Goal: Task Accomplishment & Management: Complete application form

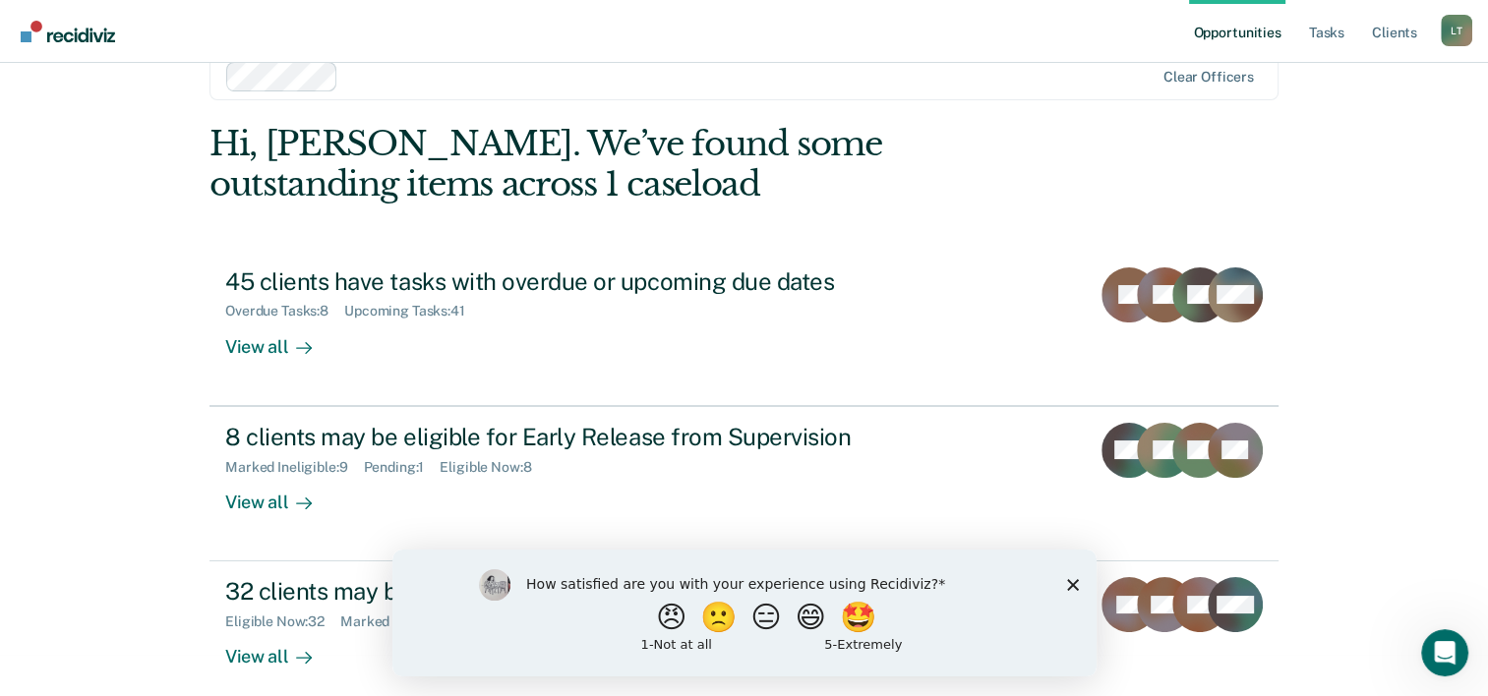
scroll to position [60, 0]
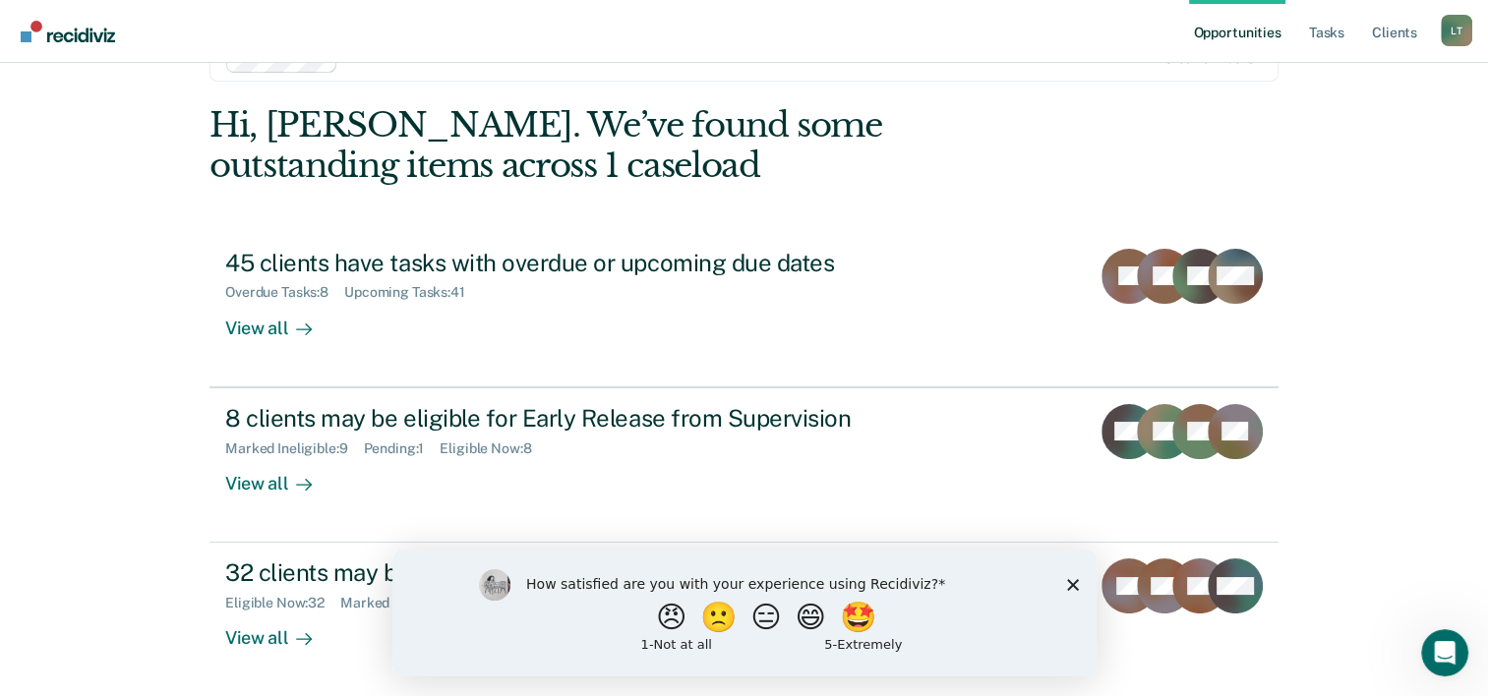
click at [1069, 584] on icon "Close survey" at bounding box center [1072, 584] width 12 height 12
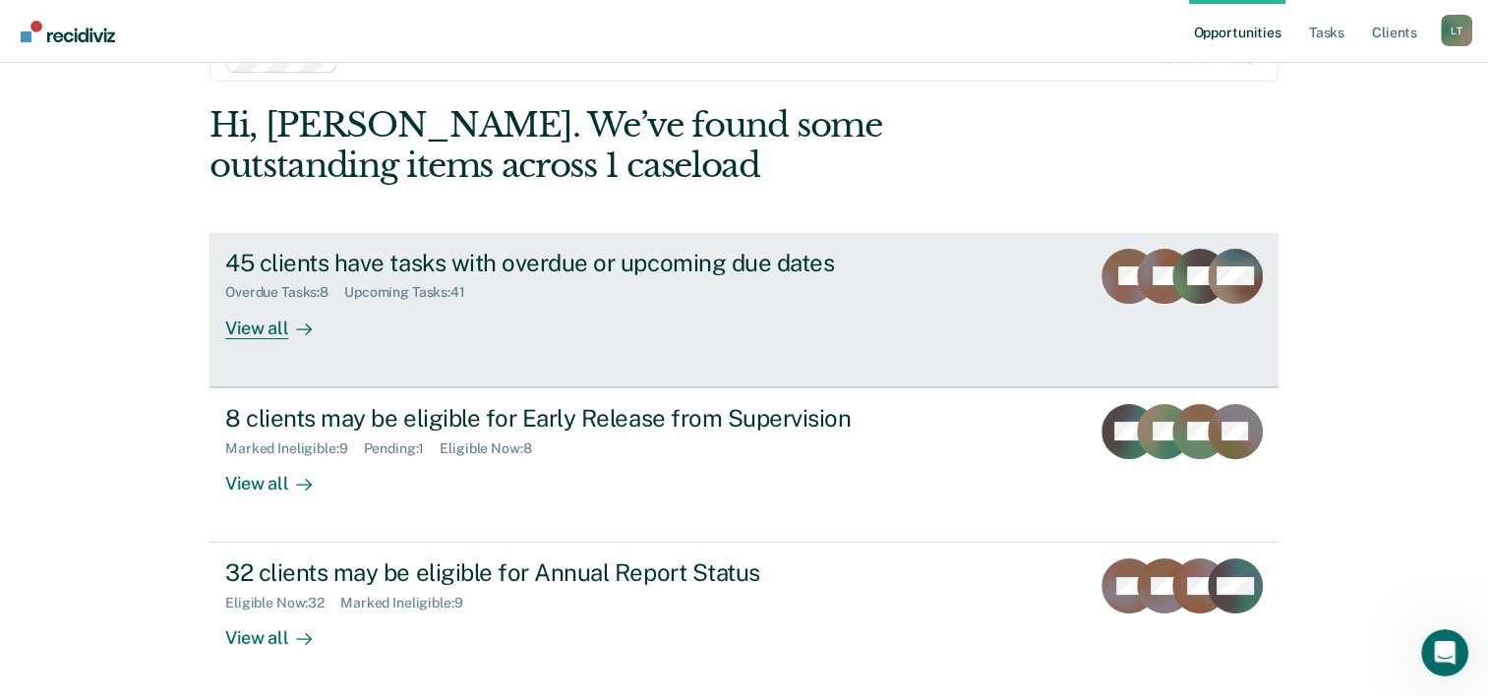
click at [288, 323] on div at bounding box center [300, 328] width 24 height 23
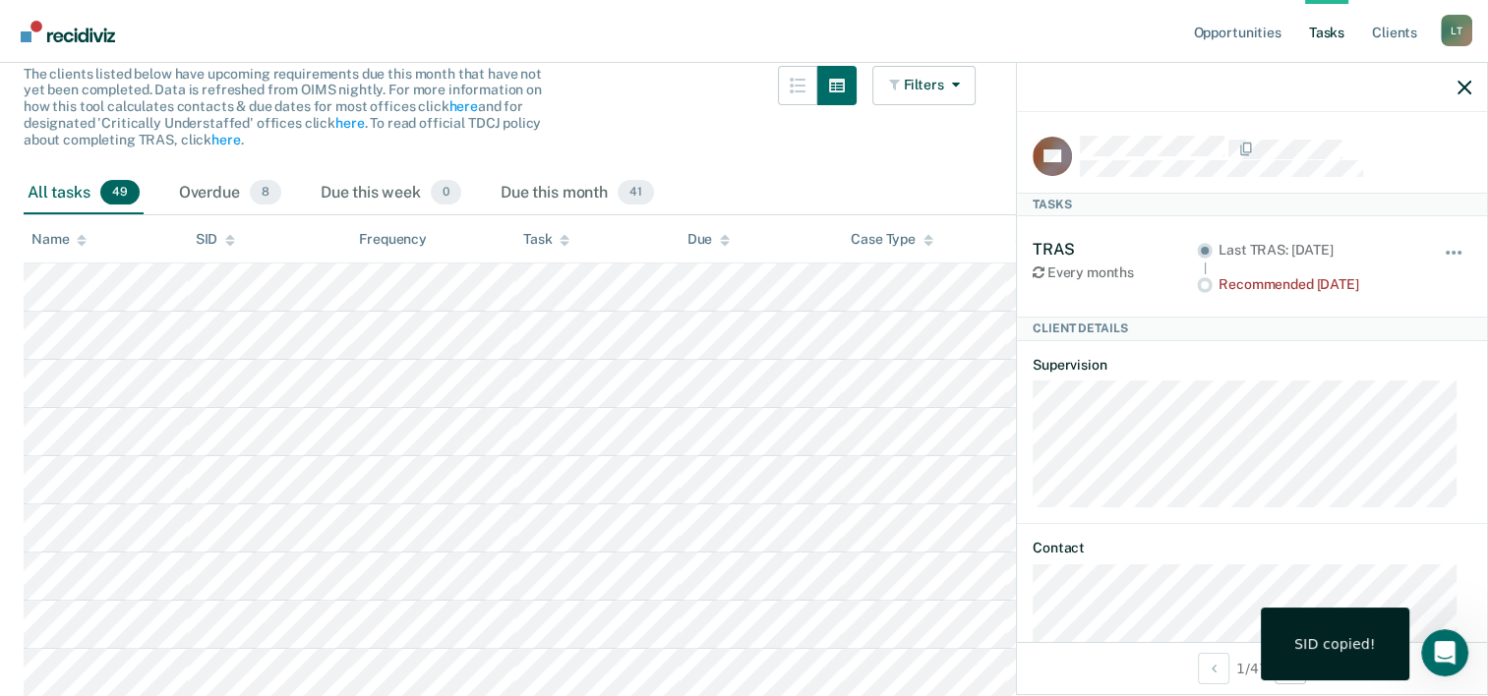
click at [283, 122] on span "The clients listed below have upcoming requirements due this month that have no…" at bounding box center [283, 107] width 518 height 82
click at [79, 24] on img "Main navigation" at bounding box center [69, 32] width 94 height 22
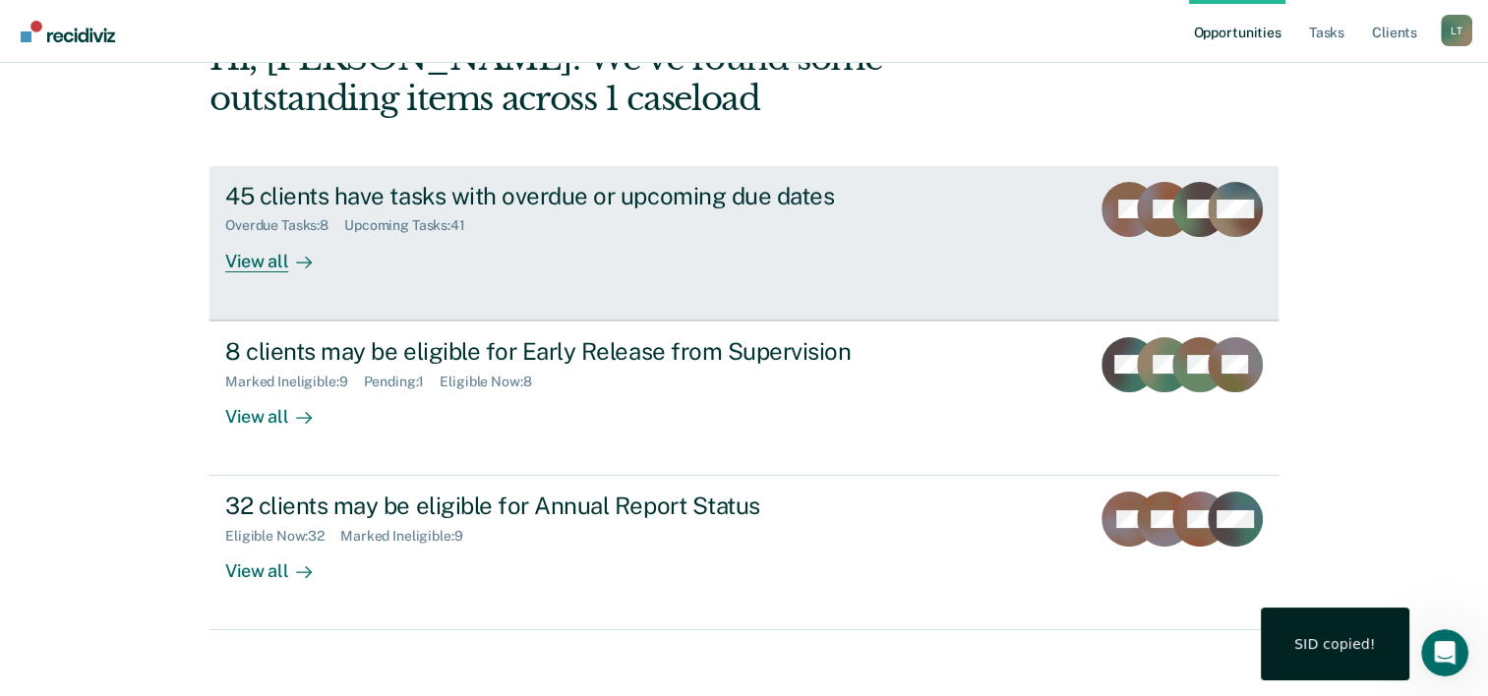
scroll to position [139, 0]
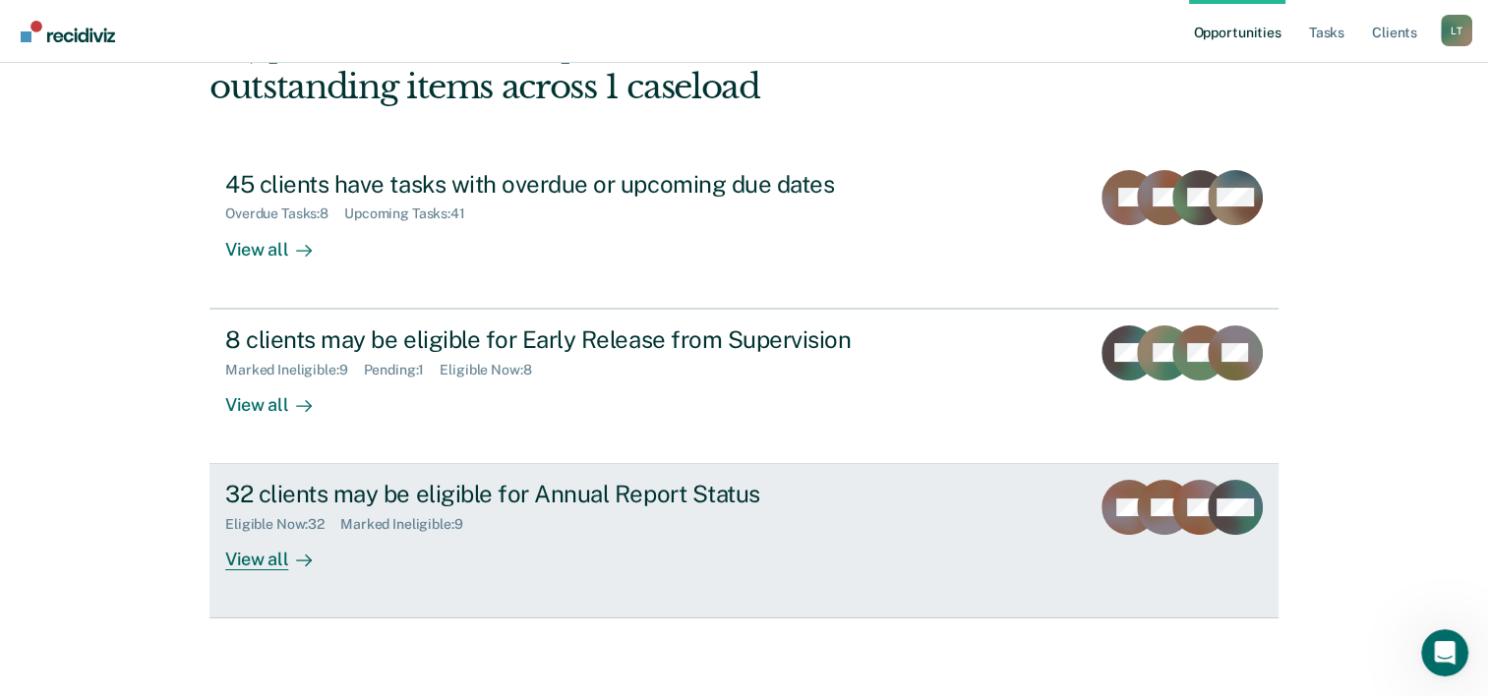
click at [288, 554] on div at bounding box center [300, 560] width 24 height 23
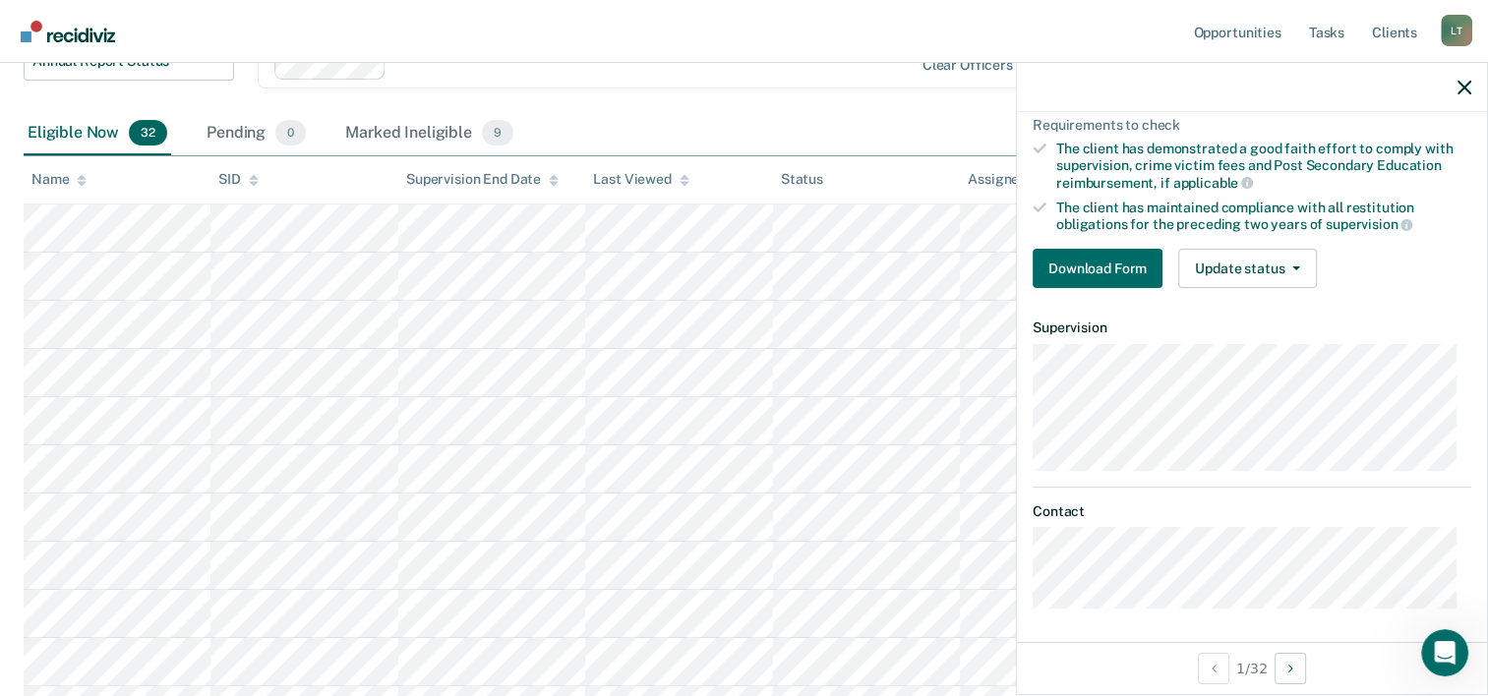
scroll to position [295, 0]
click at [1464, 87] on icon "button" at bounding box center [1465, 88] width 14 height 14
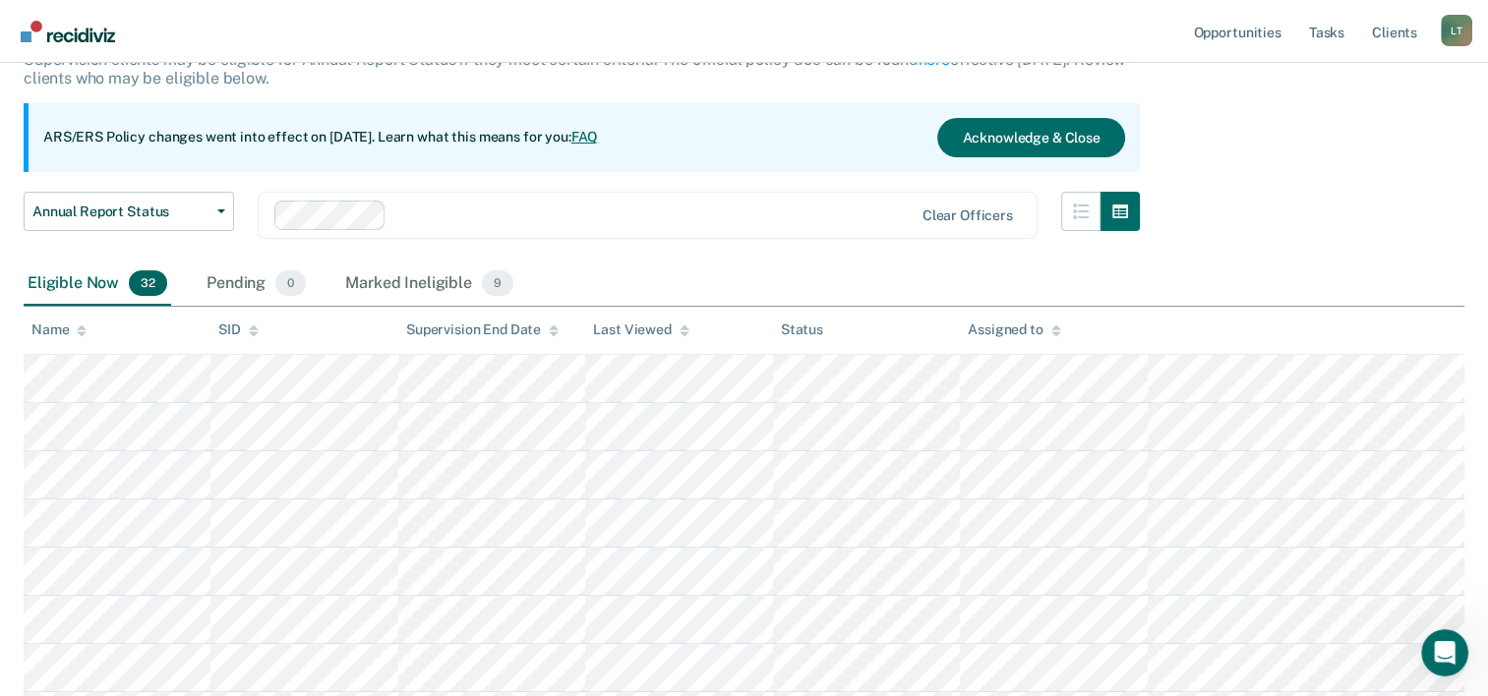
scroll to position [0, 0]
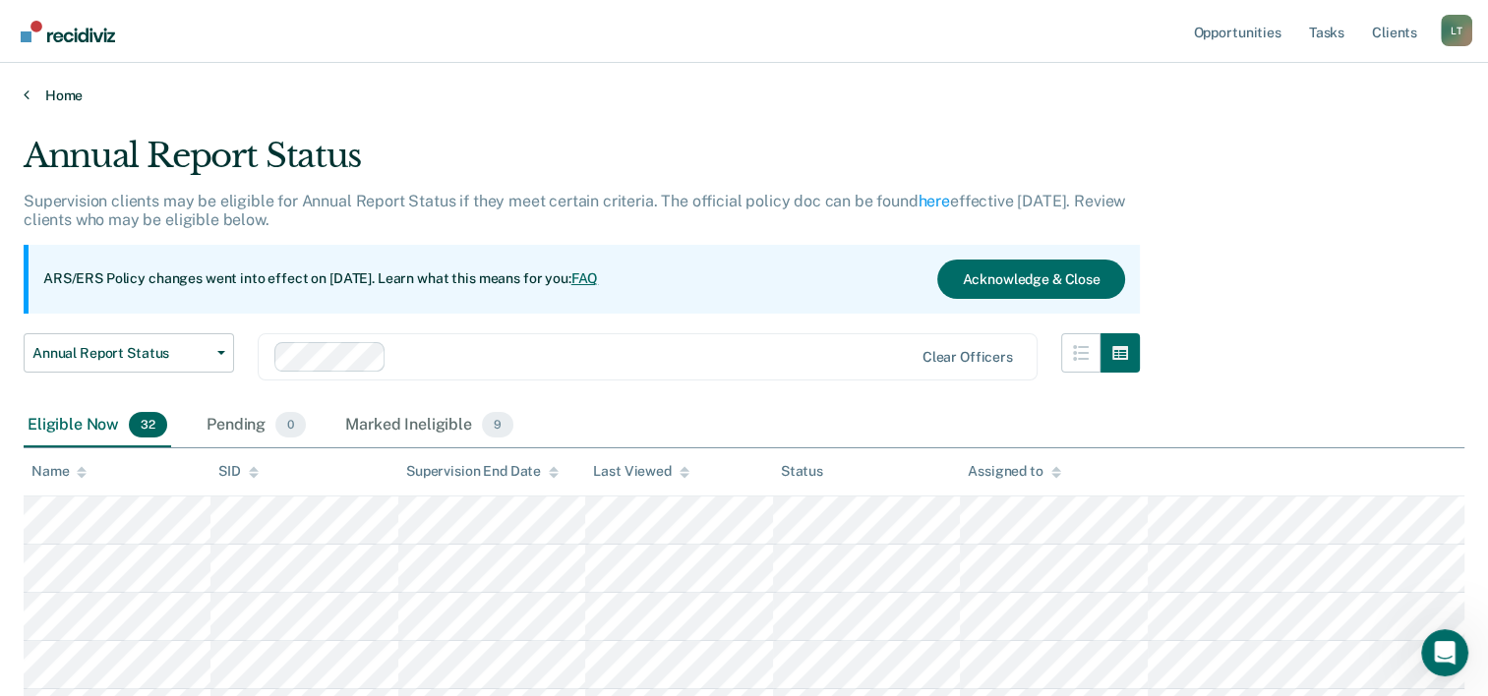
click at [82, 90] on link "Home" at bounding box center [744, 96] width 1441 height 18
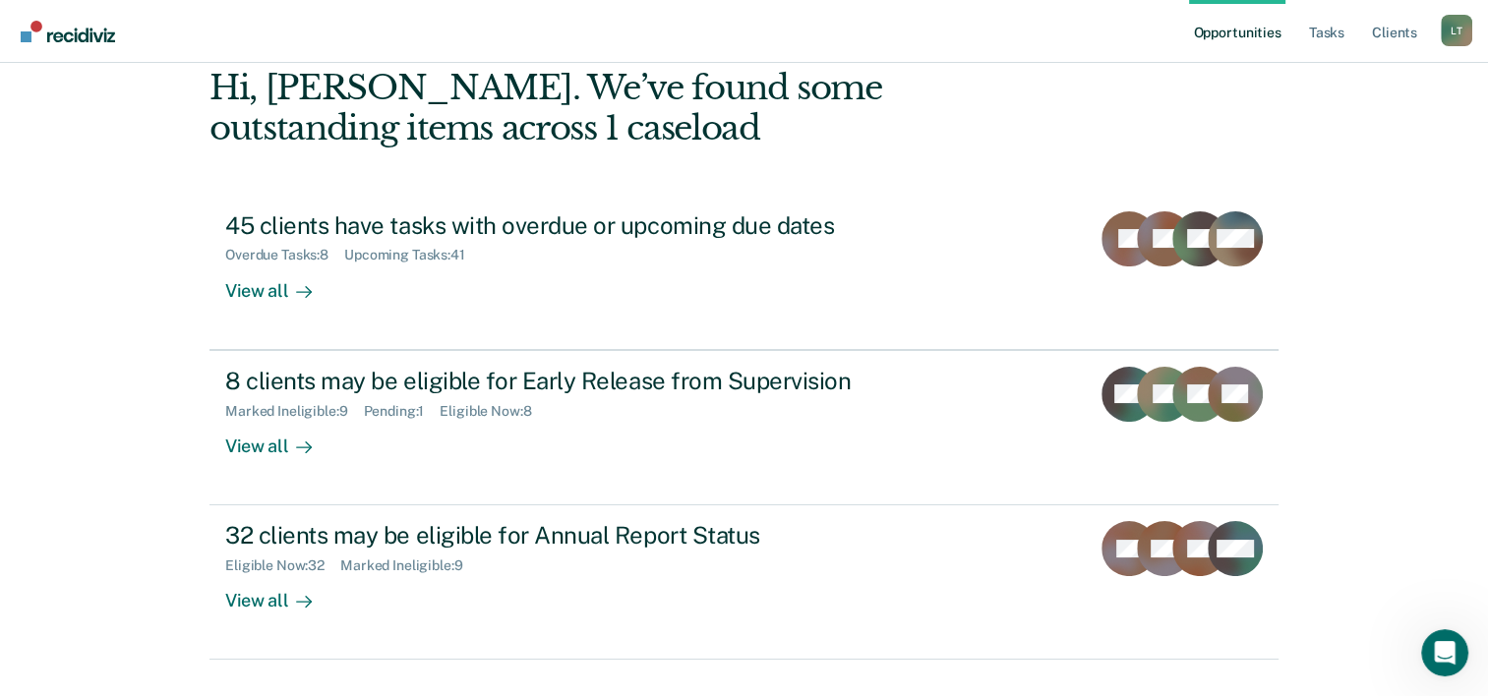
scroll to position [98, 0]
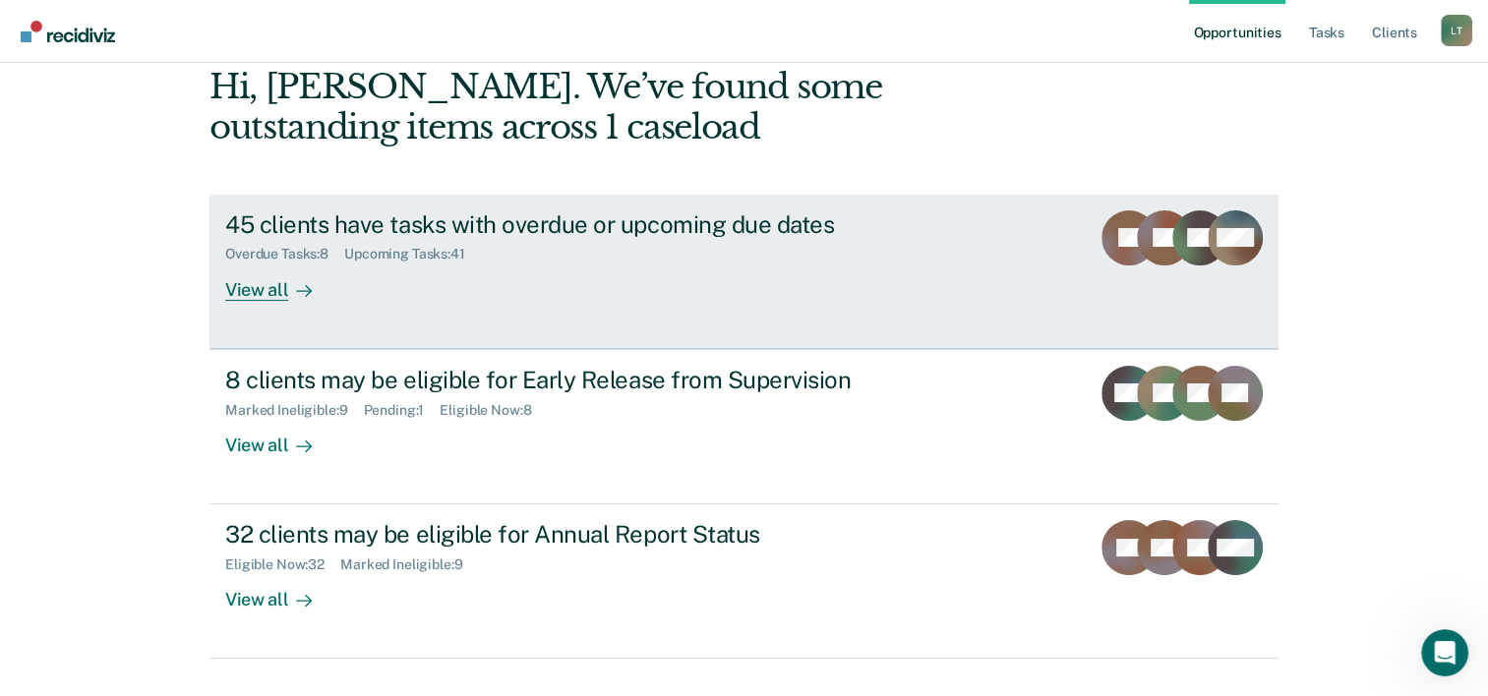
click at [288, 287] on div at bounding box center [300, 289] width 24 height 23
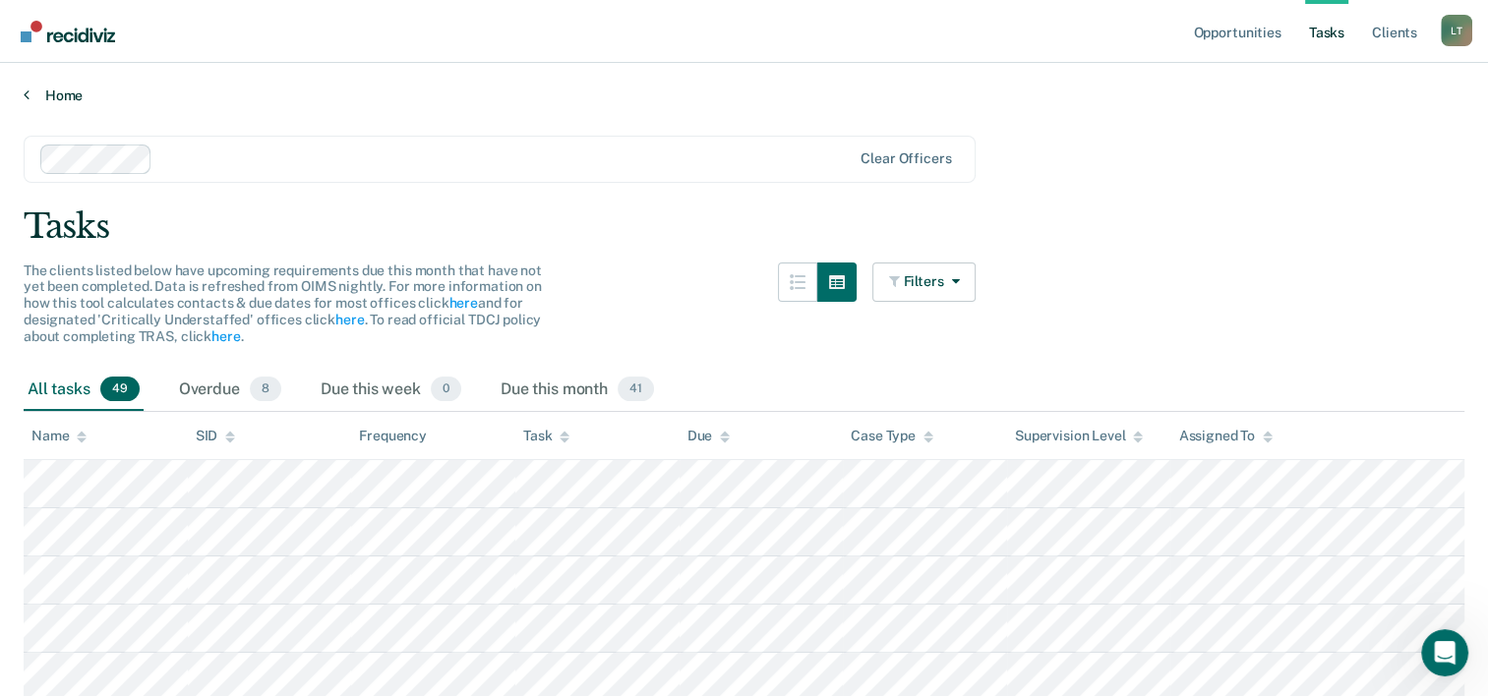
click at [75, 87] on link "Home" at bounding box center [744, 96] width 1441 height 18
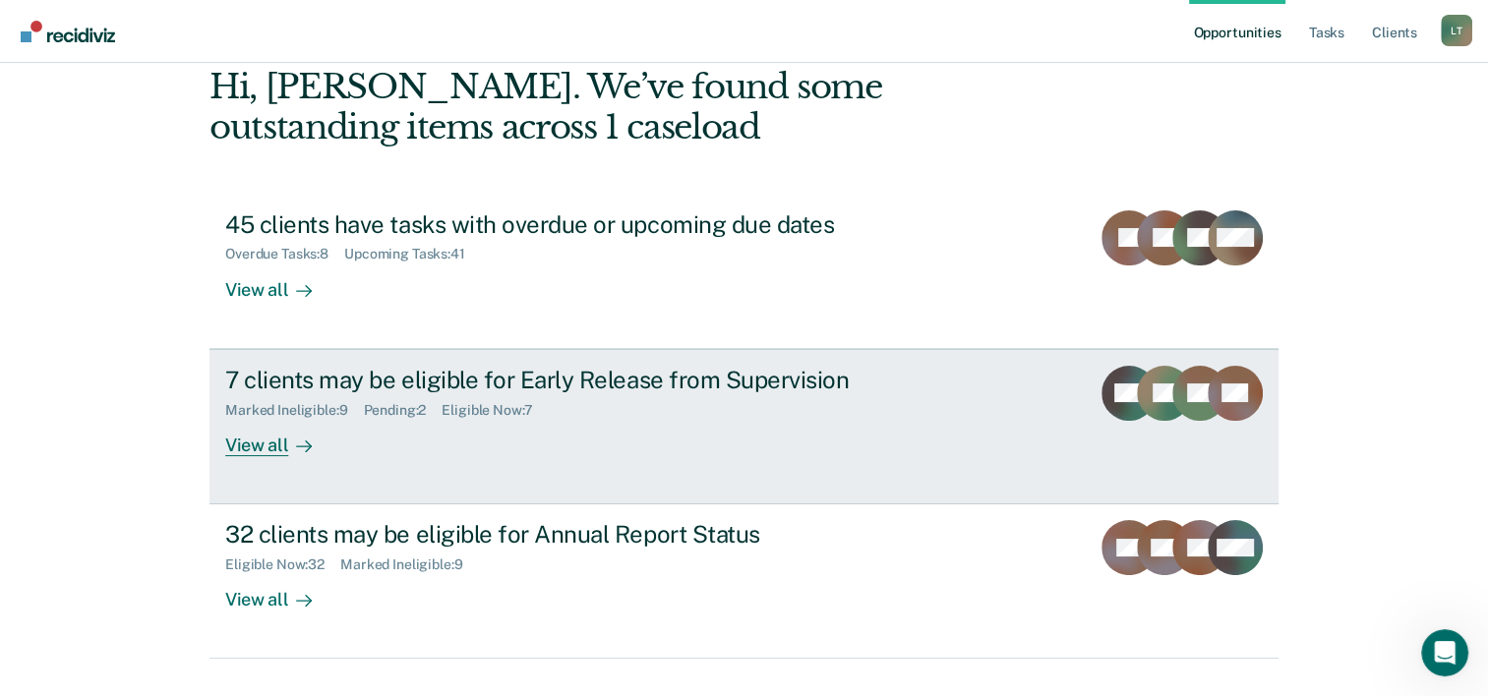
scroll to position [139, 0]
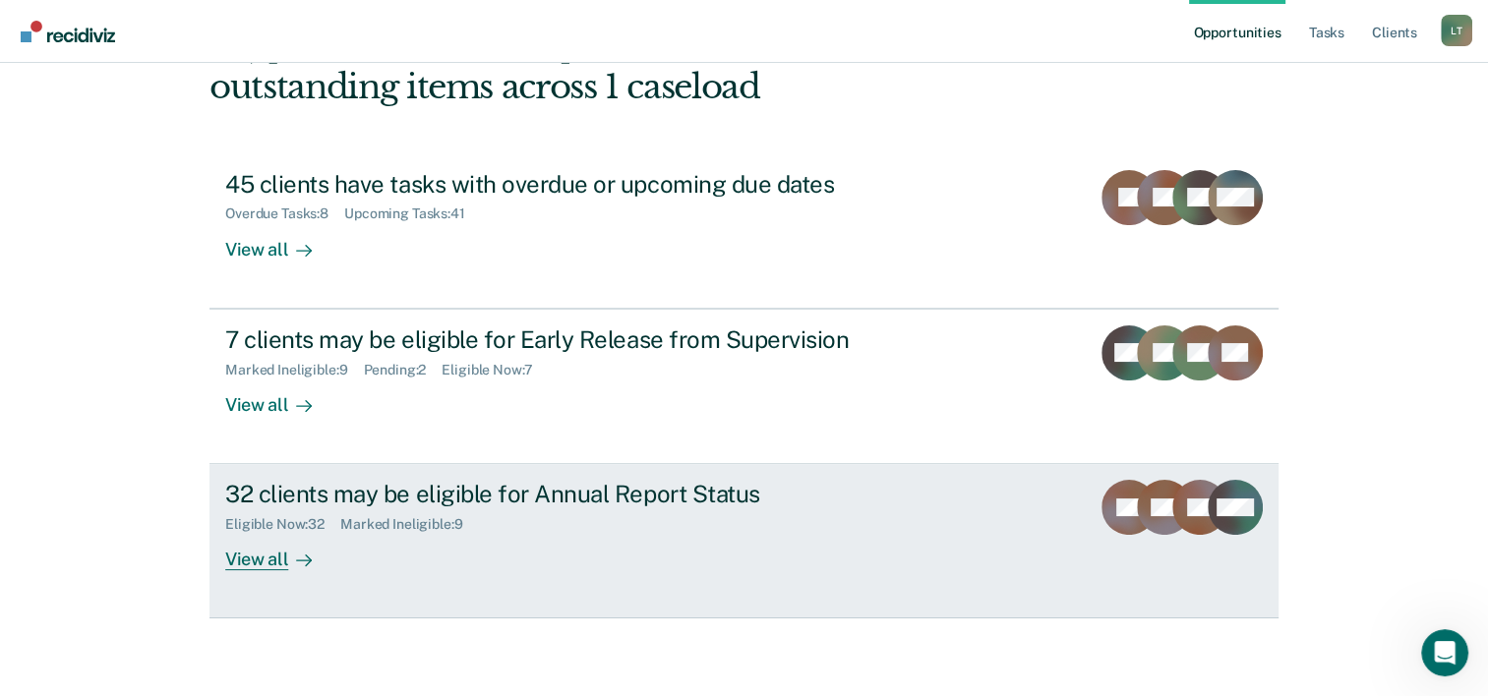
click at [288, 559] on div at bounding box center [300, 560] width 24 height 23
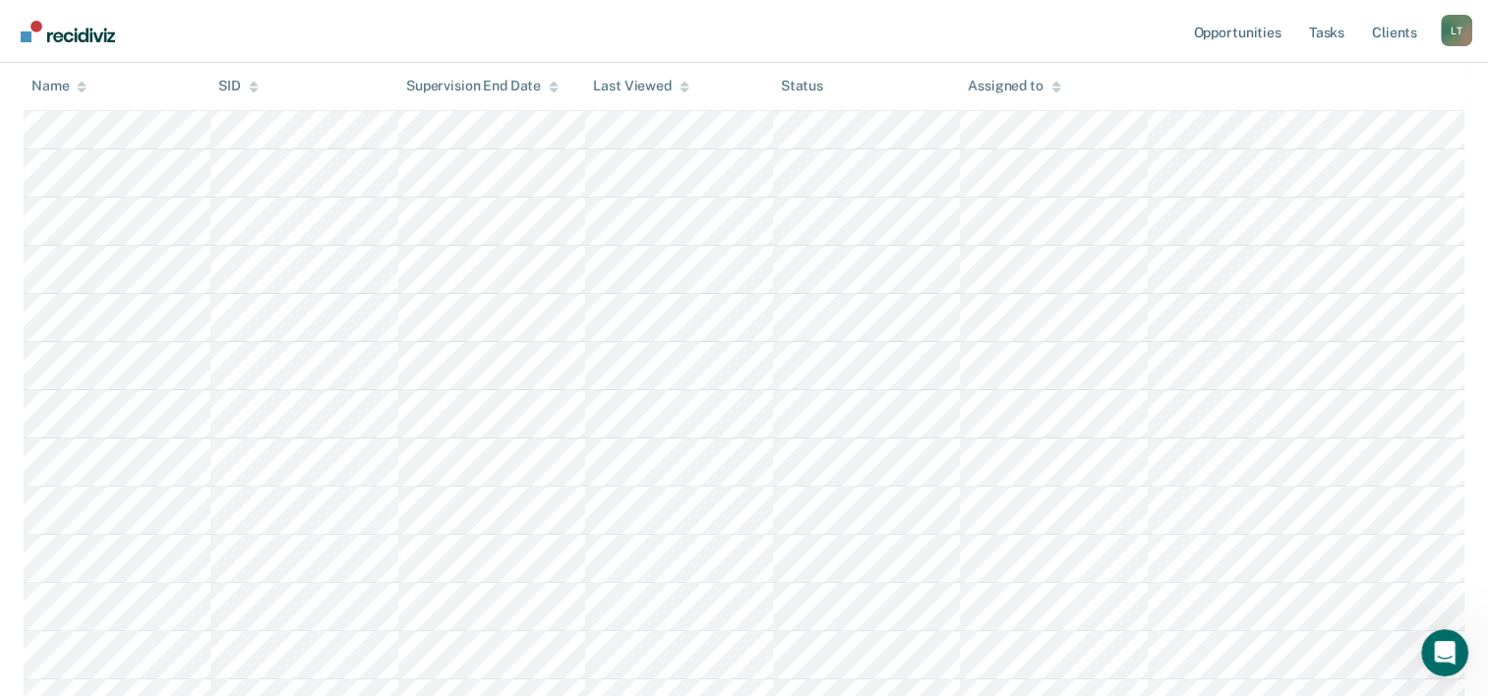
scroll to position [590, 0]
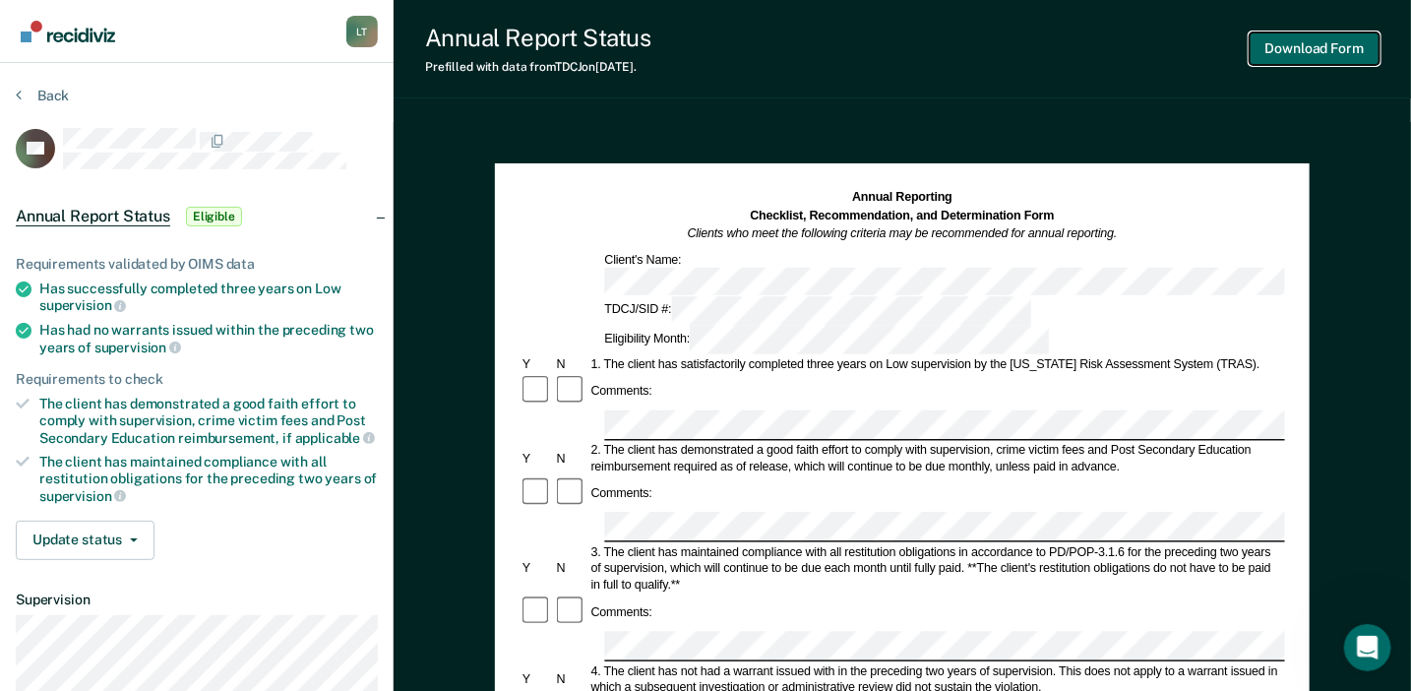
click at [1338, 55] on button "Download Form" at bounding box center [1314, 48] width 130 height 32
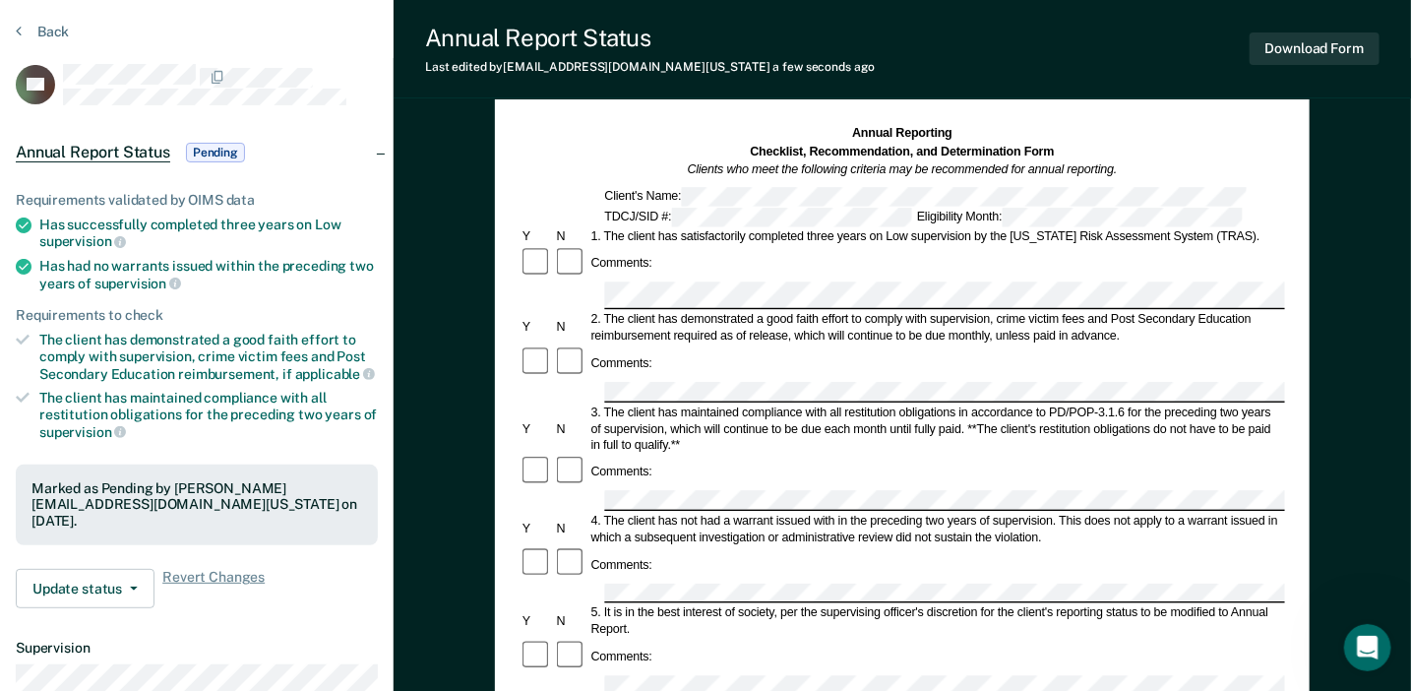
scroll to position [98, 0]
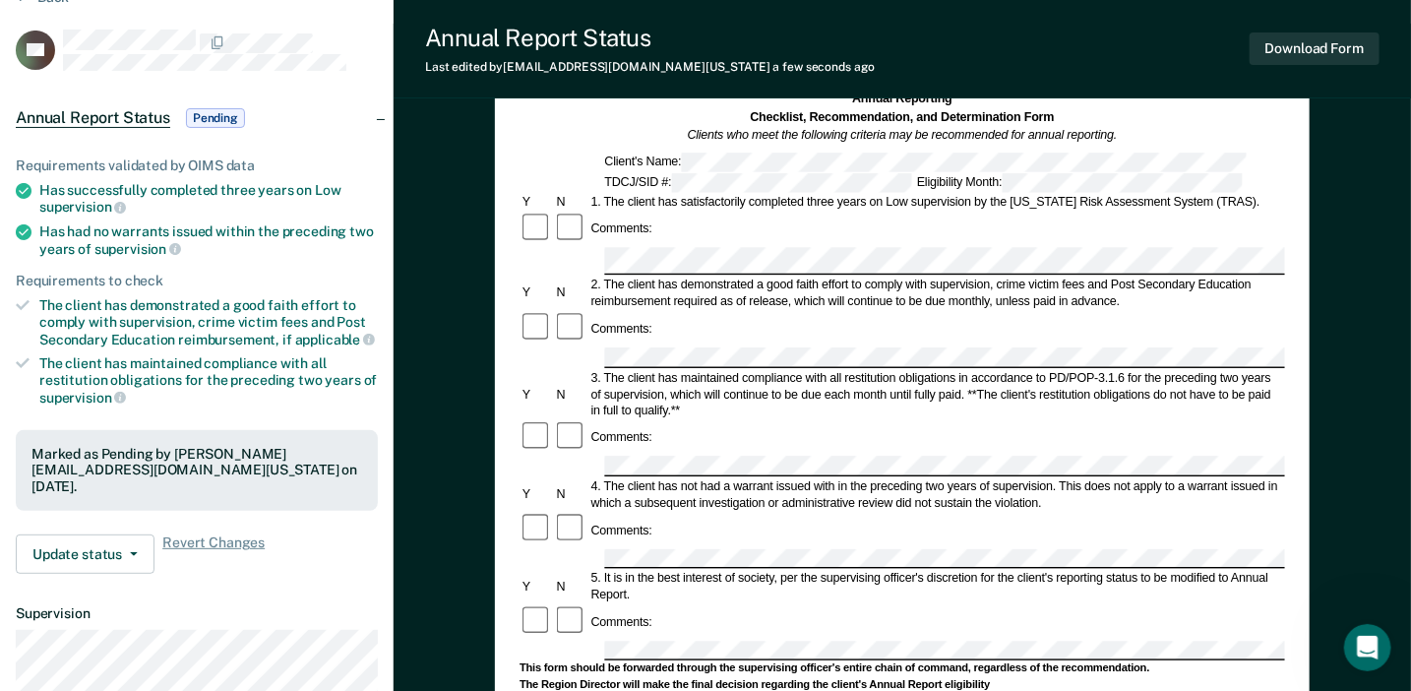
click at [221, 208] on div "Has successfully completed three years on Low supervision" at bounding box center [208, 198] width 338 height 33
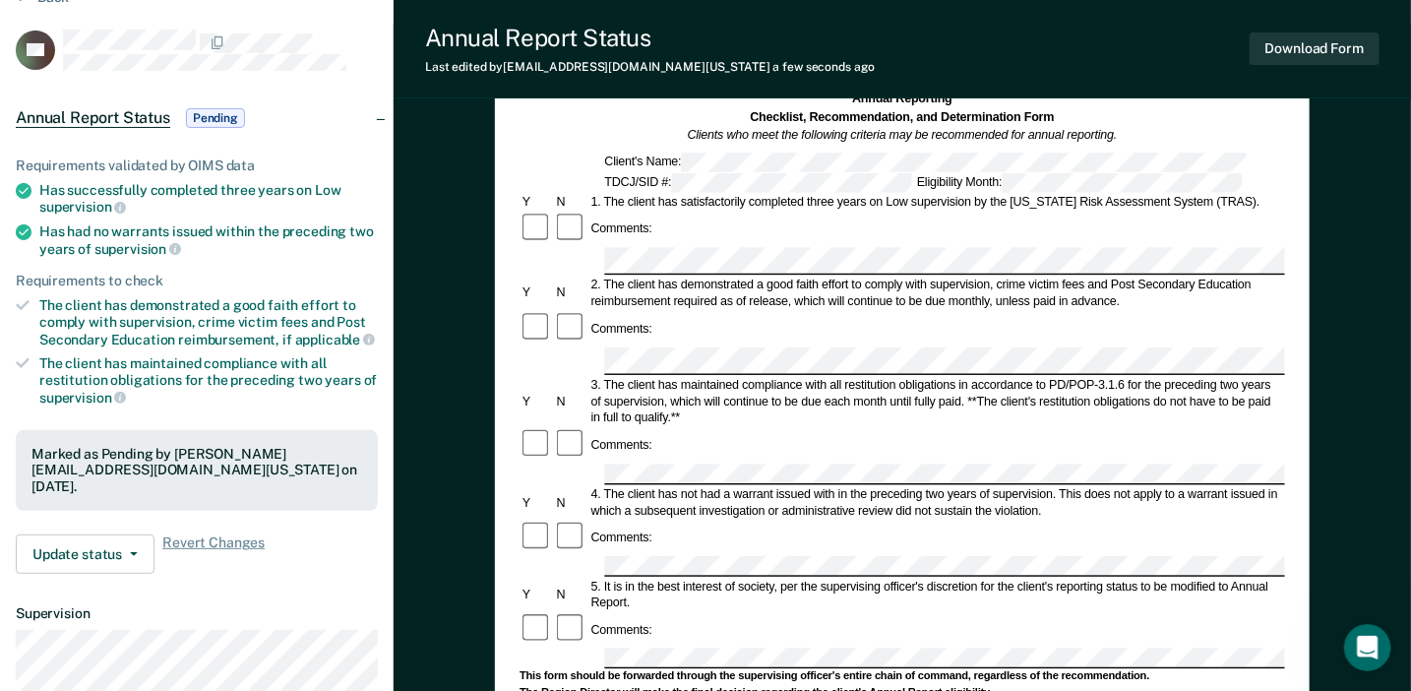
click at [679, 428] on div "Comments:" at bounding box center [901, 445] width 765 height 34
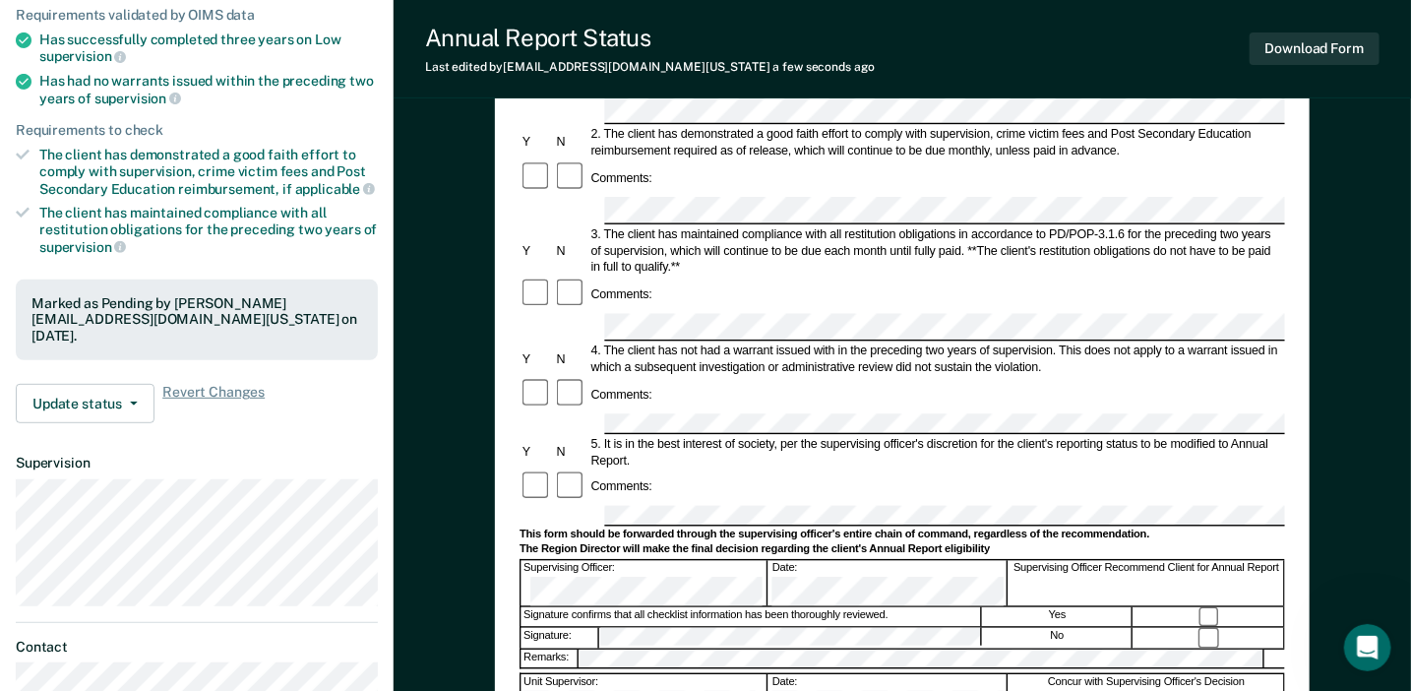
scroll to position [295, 0]
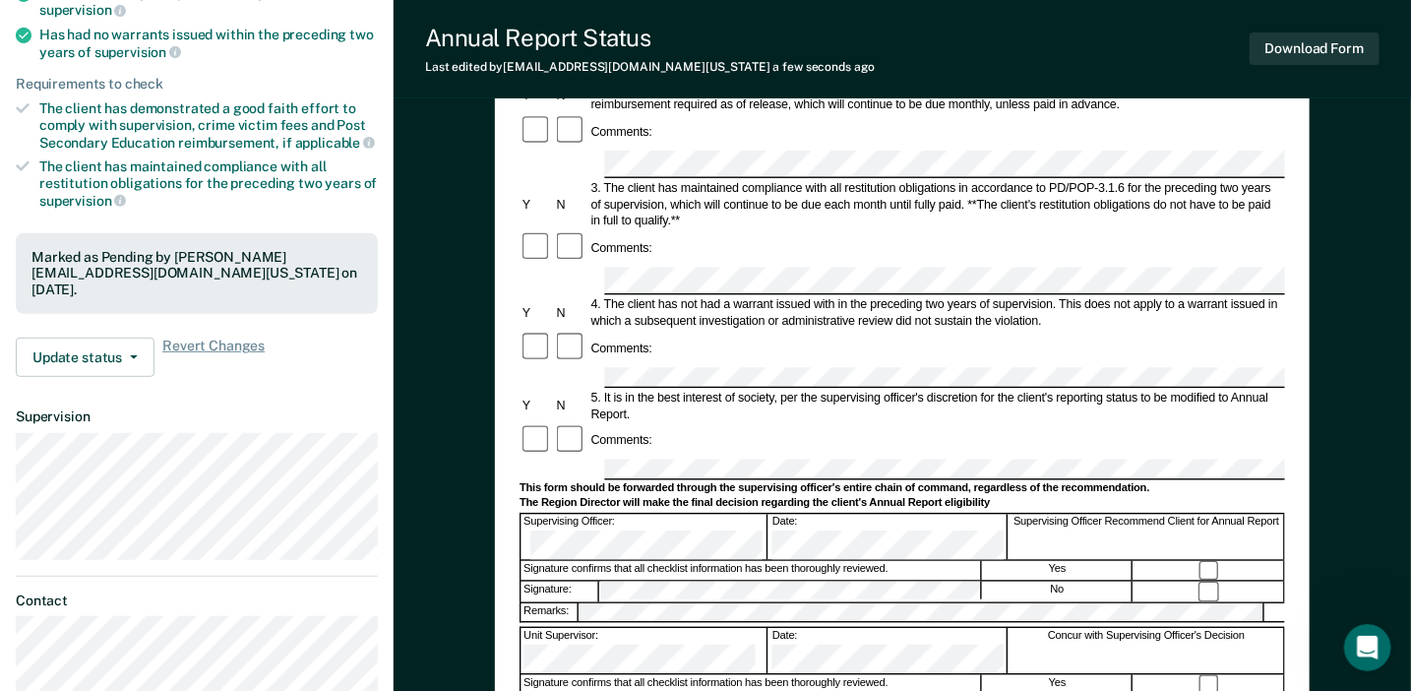
click at [1380, 181] on div "Annual Reporting Checklist, Recommendation, and Determination Form Clients who …" at bounding box center [902, 455] width 1017 height 1256
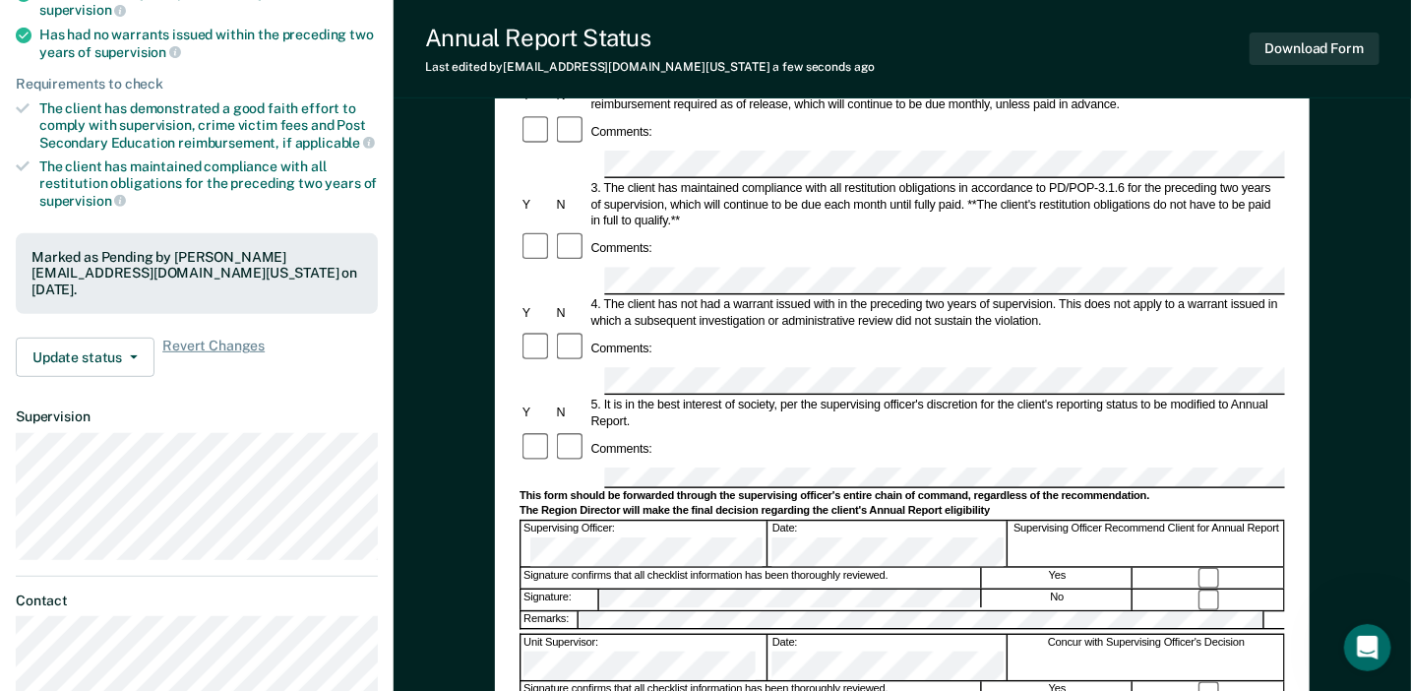
click at [1316, 102] on div "Annual Reporting Checklist, Recommendation, and Determination Form Clients who …" at bounding box center [902, 455] width 1017 height 1256
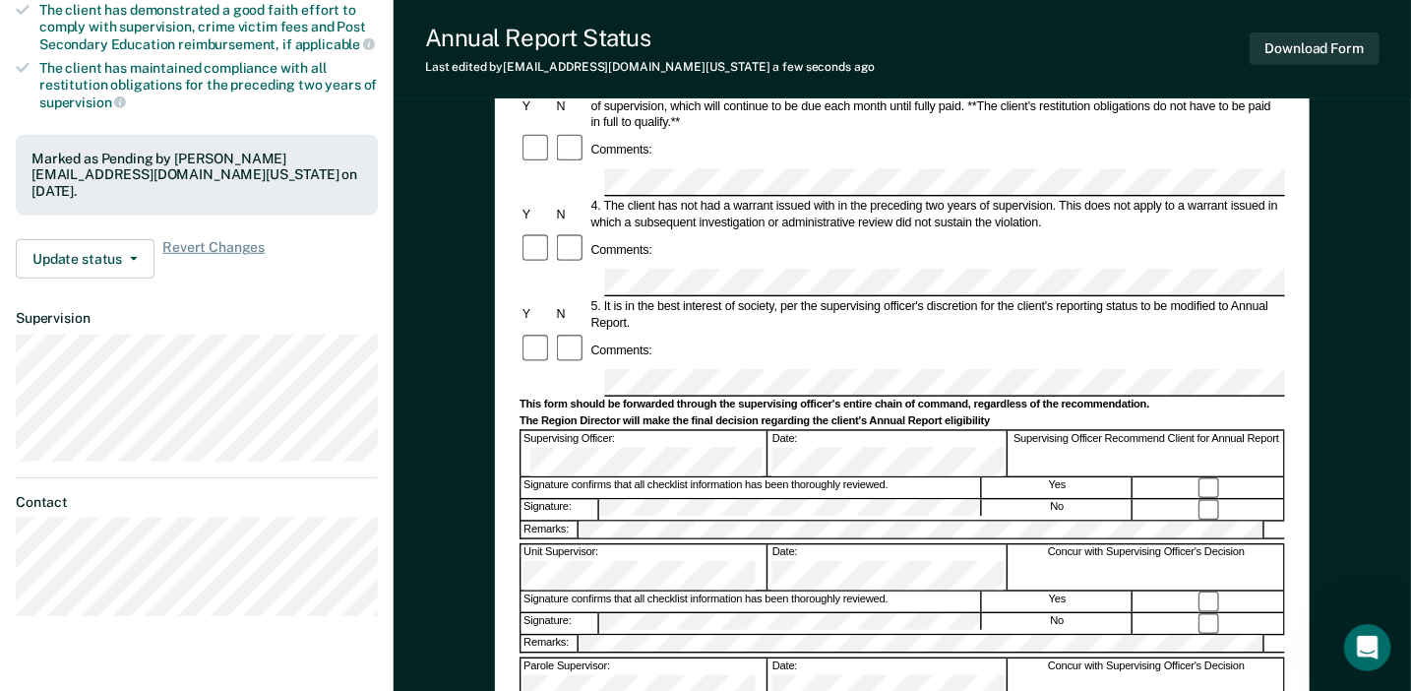
scroll to position [492, 0]
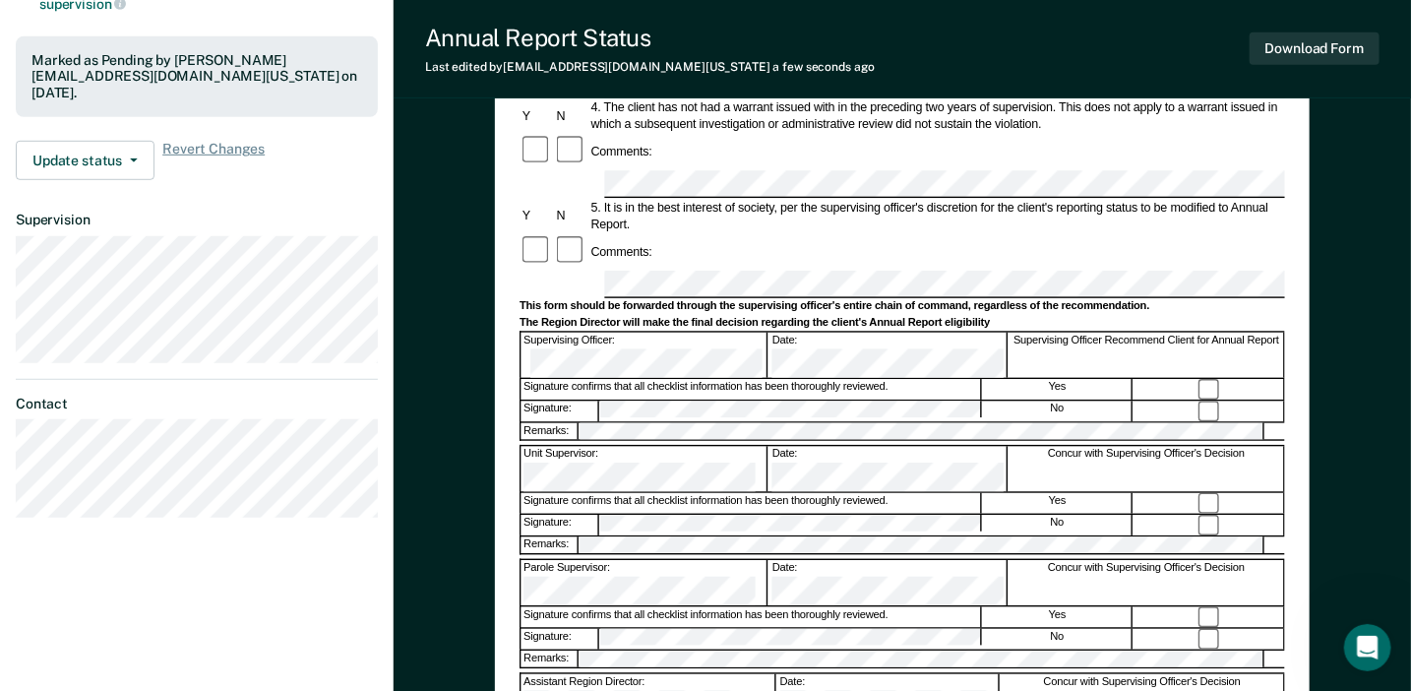
click at [1314, 178] on div "Annual Reporting Checklist, Recommendation, and Determination Form Clients who …" at bounding box center [902, 258] width 1017 height 1256
click at [1365, 331] on div "Annual Reporting Checklist, Recommendation, and Determination Form Clients who …" at bounding box center [902, 258] width 1017 height 1256
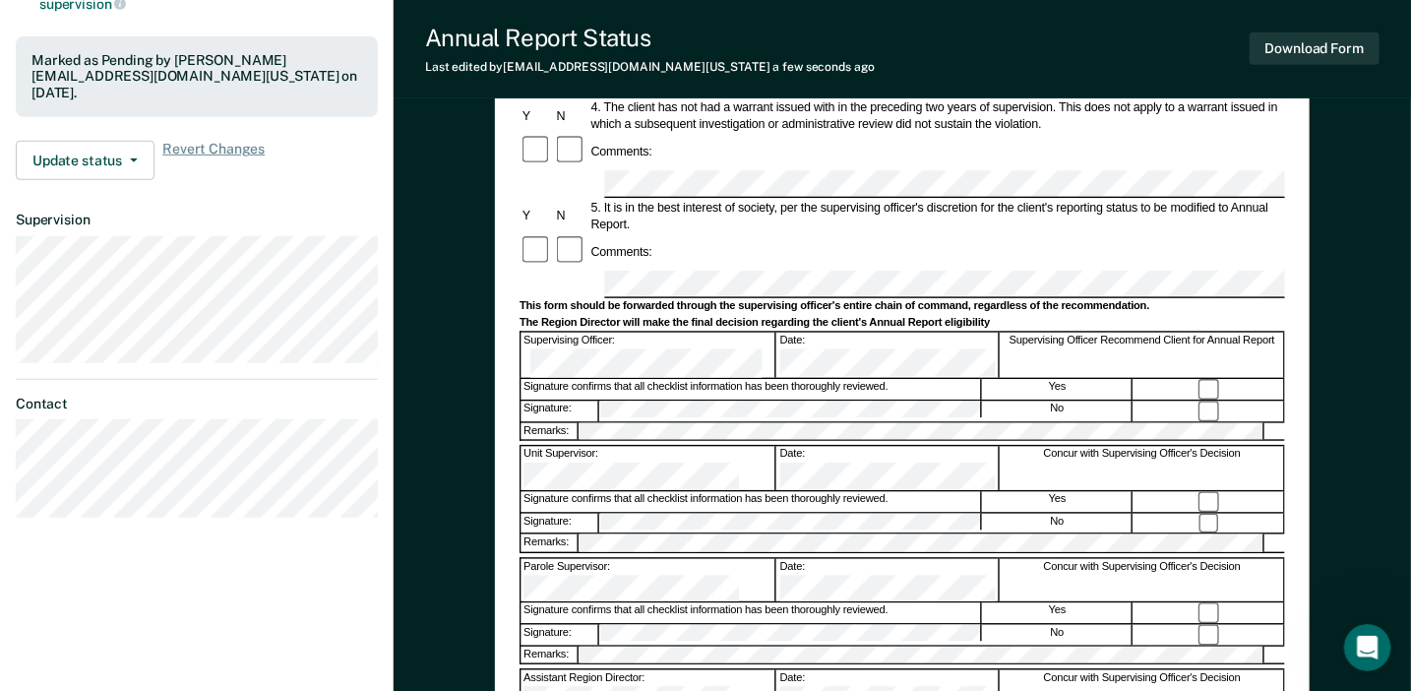
click at [1323, 337] on div "Annual Reporting Checklist, Recommendation, and Determination Form Clients who …" at bounding box center [902, 258] width 1017 height 1256
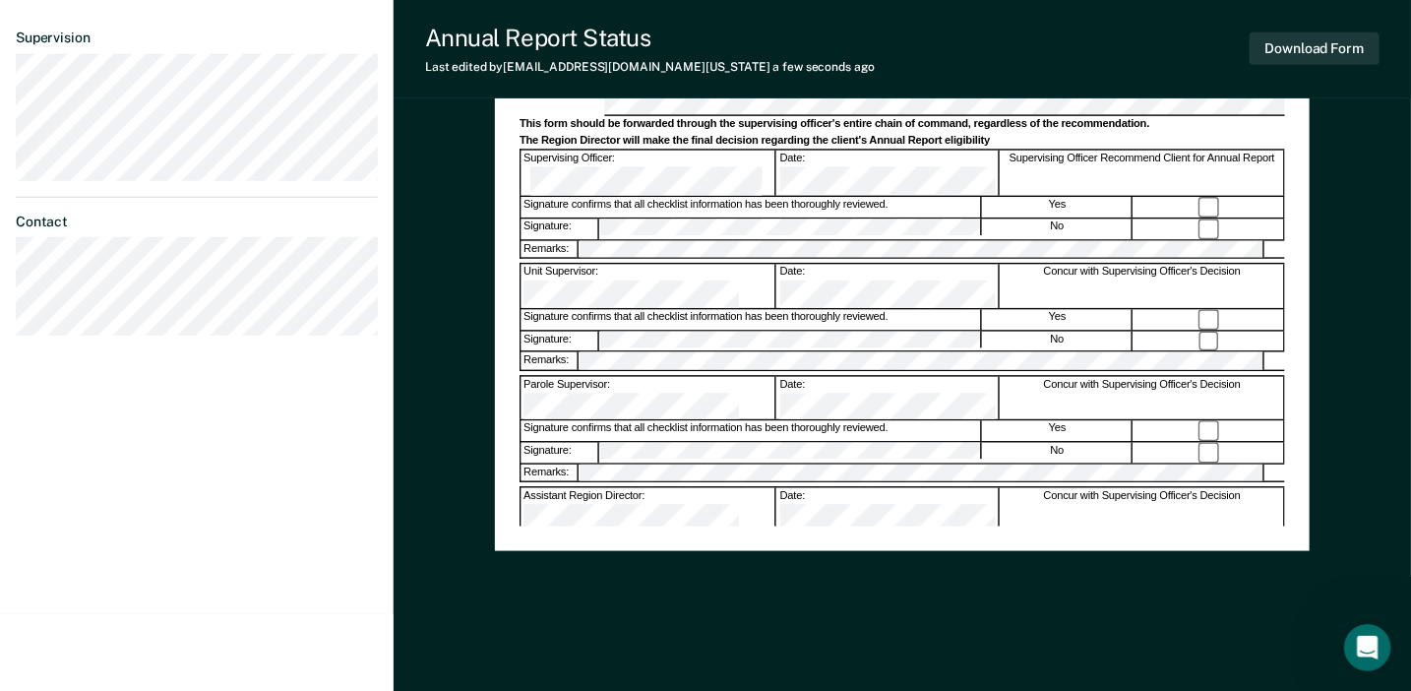
scroll to position [687, 0]
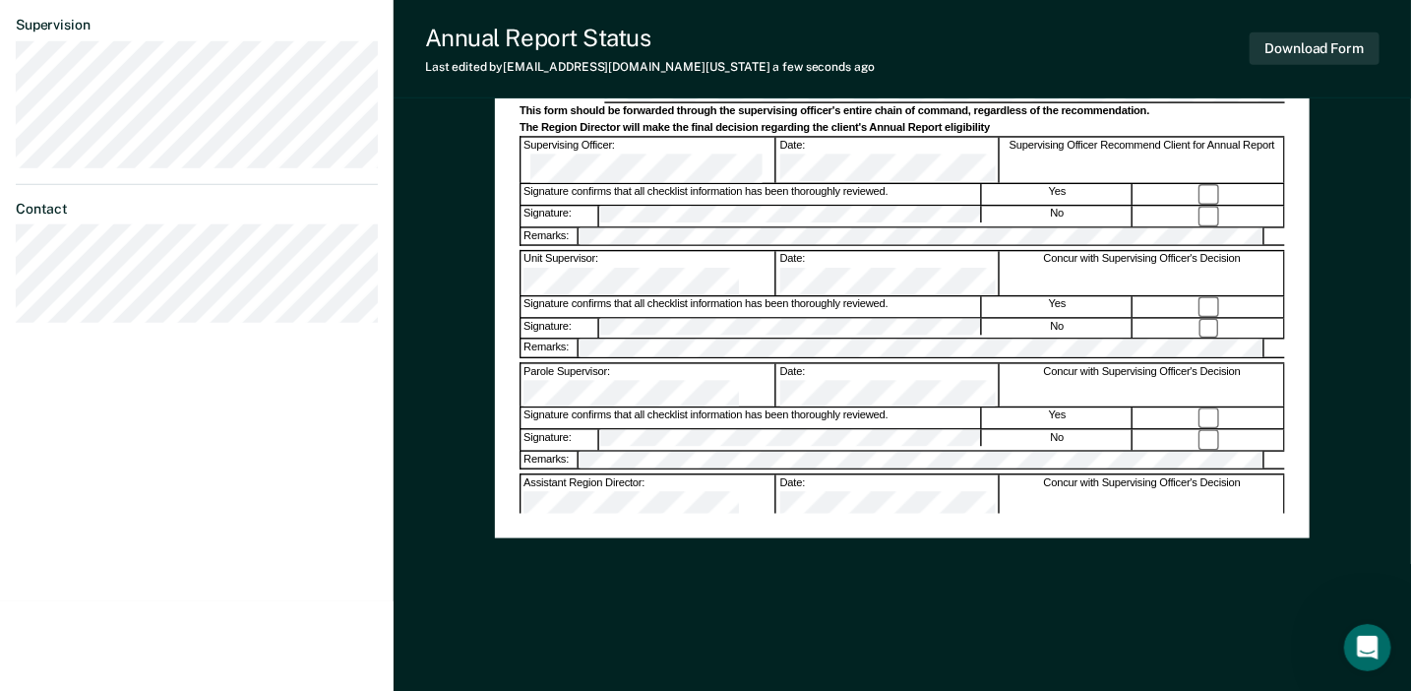
click at [702, 520] on div "Signature confirms that all checklist information has been thoroughly reviewed." at bounding box center [751, 530] width 460 height 21
click at [1331, 261] on div "Annual Reporting Checklist, Recommendation, and Determination Form Clients who …" at bounding box center [902, 63] width 1017 height 1256
click at [1370, 381] on div "Annual Reporting Checklist, Recommendation, and Determination Form Clients who …" at bounding box center [902, 63] width 1017 height 1256
click at [1299, 48] on button "Download Form" at bounding box center [1314, 48] width 130 height 32
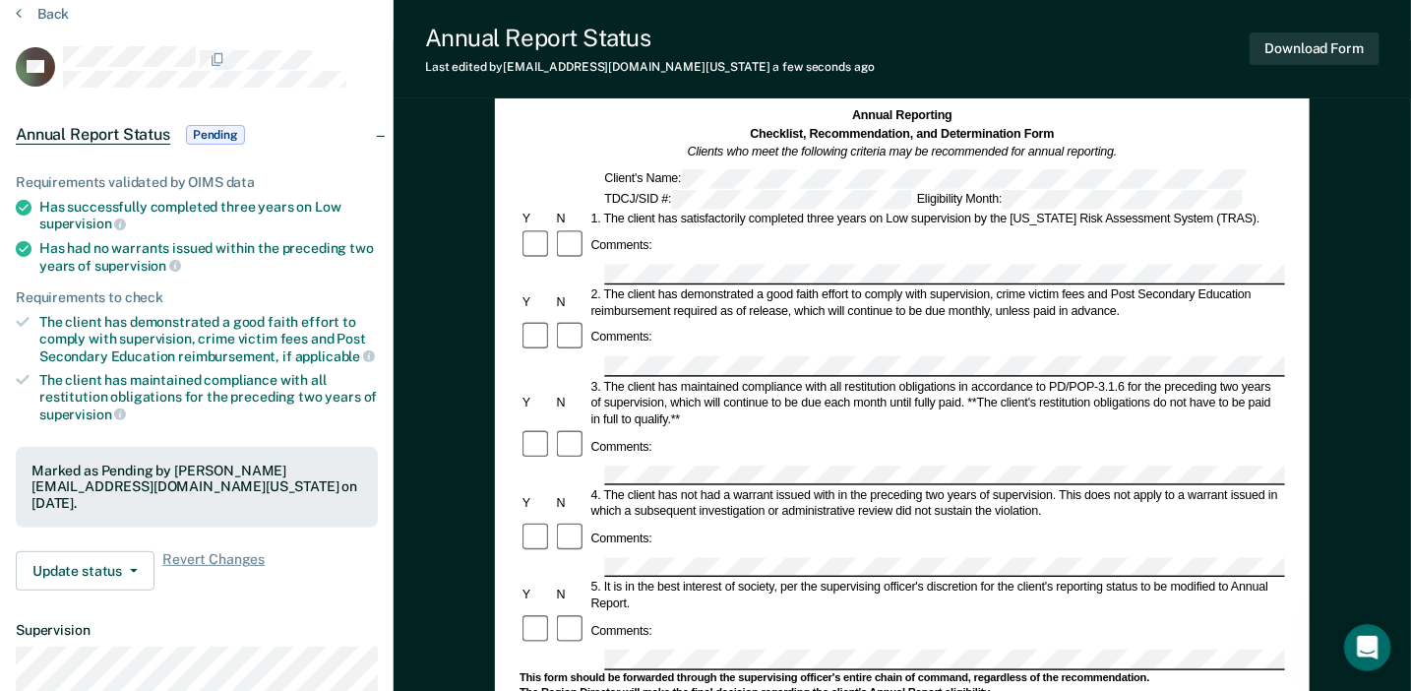
scroll to position [0, 0]
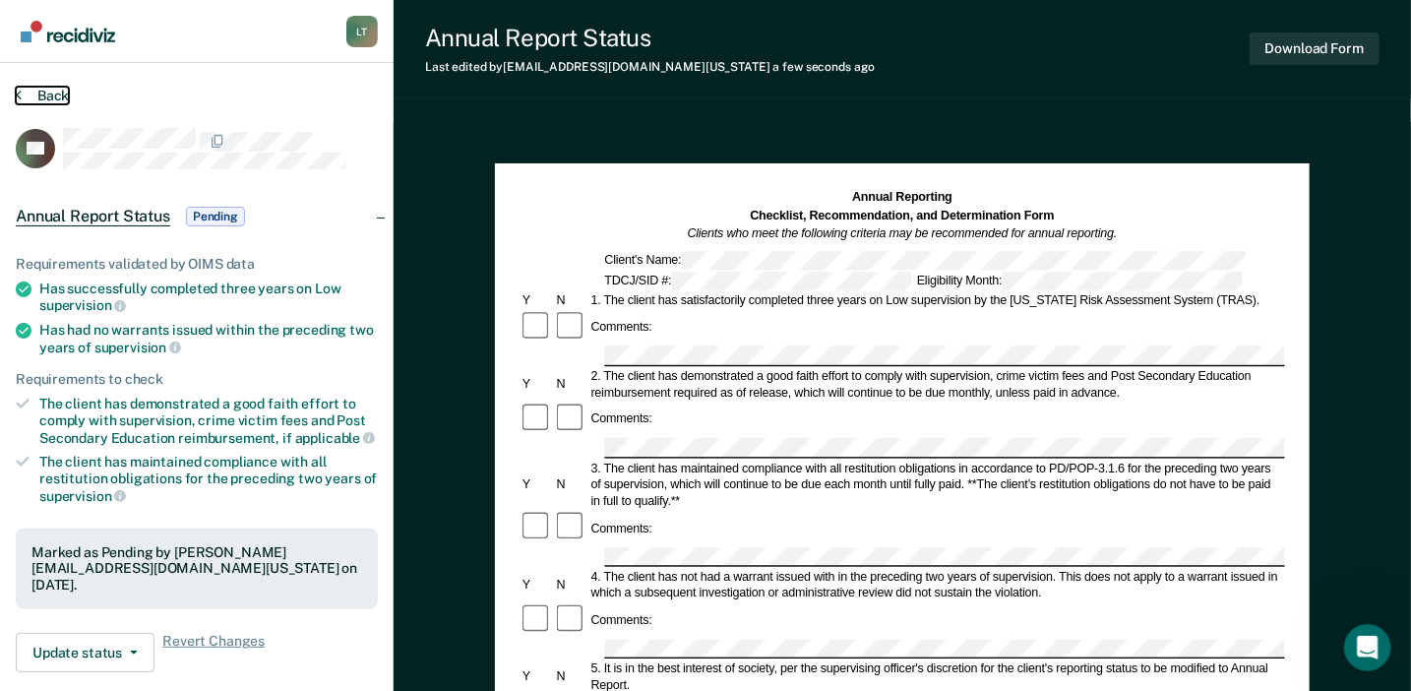
click at [67, 89] on button "Back" at bounding box center [42, 96] width 53 height 18
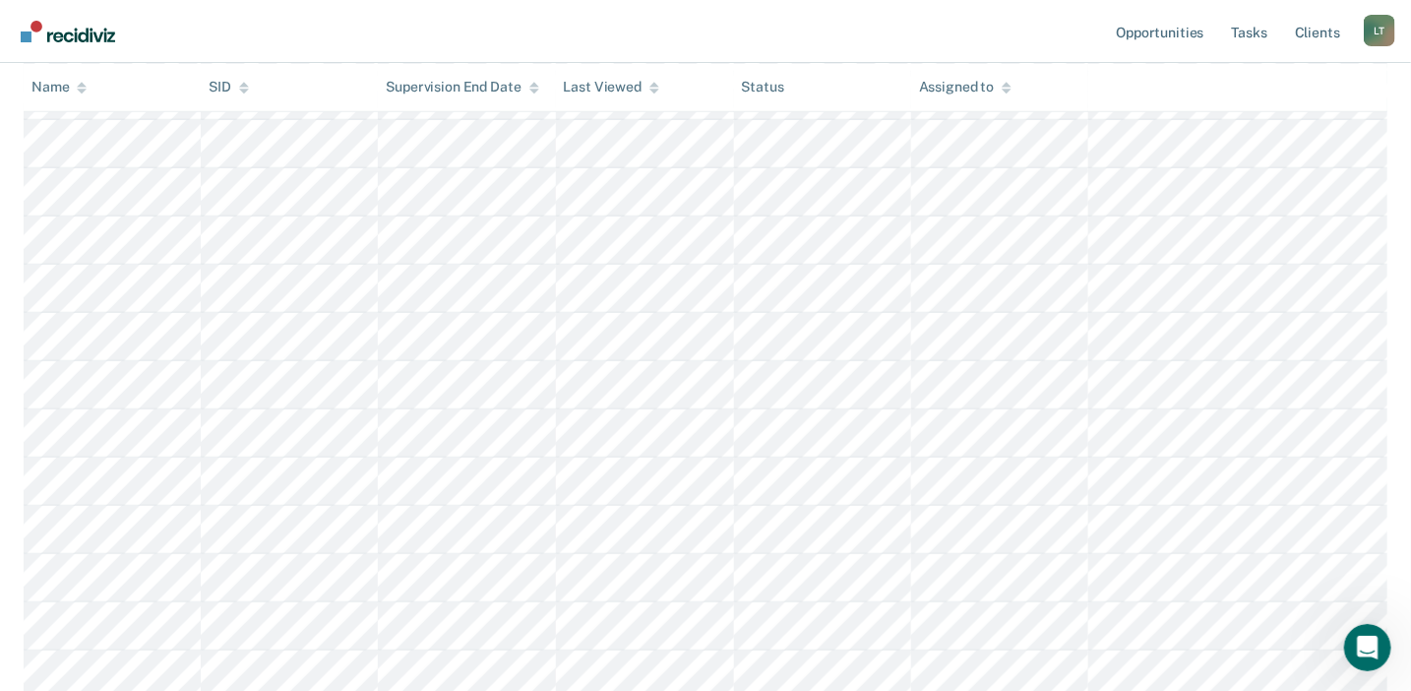
scroll to position [590, 0]
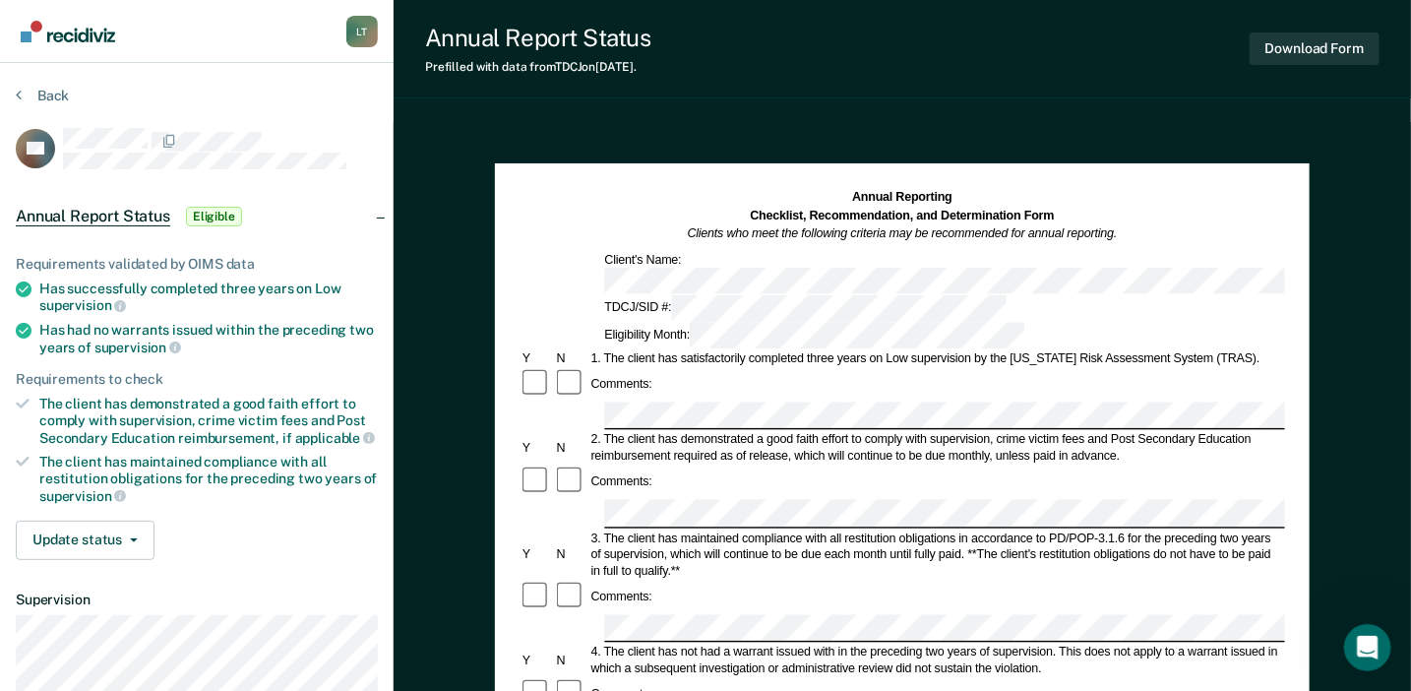
click at [748, 270] on div "Annual Reporting Checklist, Recommendation, and Determination Form Clients who …" at bounding box center [901, 268] width 765 height 160
click at [757, 368] on div "Comments:" at bounding box center [901, 384] width 765 height 32
click at [811, 529] on div "3. The client has maintained compliance with all restitution obligations in acc…" at bounding box center [936, 553] width 696 height 49
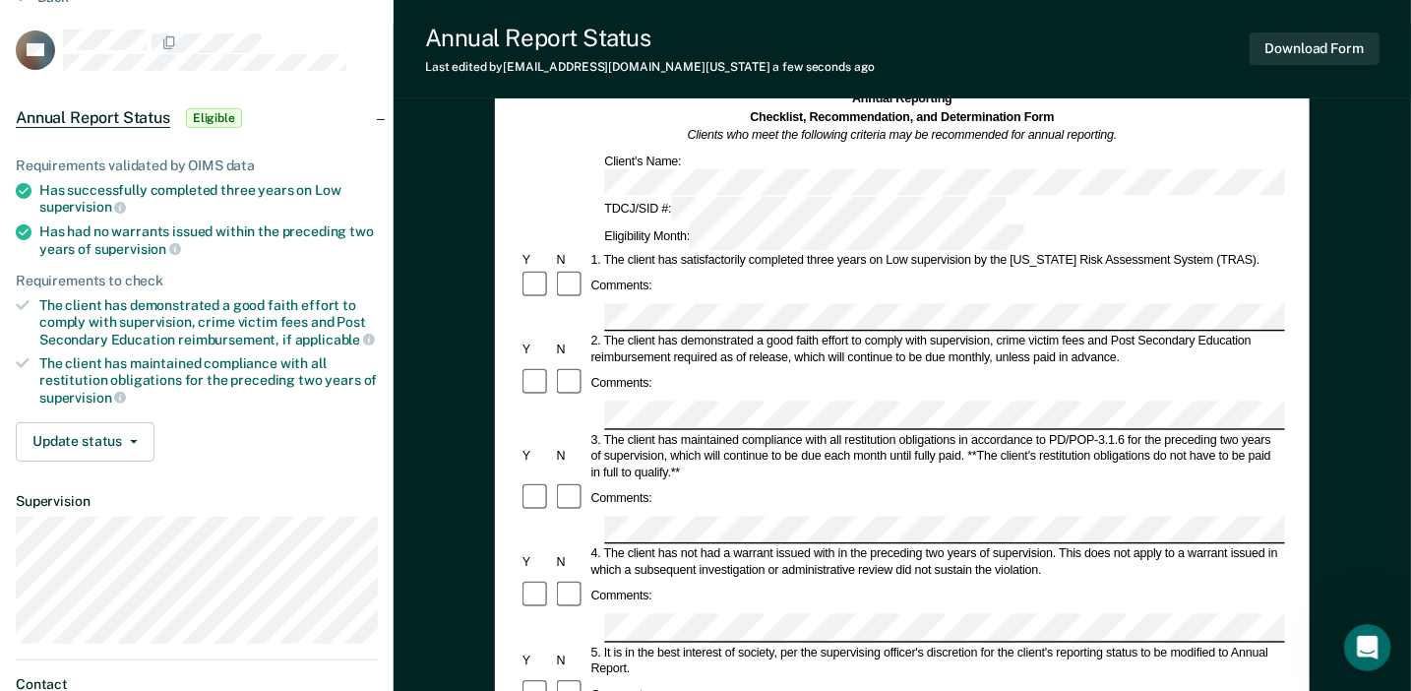
click at [1326, 322] on div "Annual Reporting Checklist, Recommendation, and Determination Form Clients who …" at bounding box center [902, 652] width 1017 height 1256
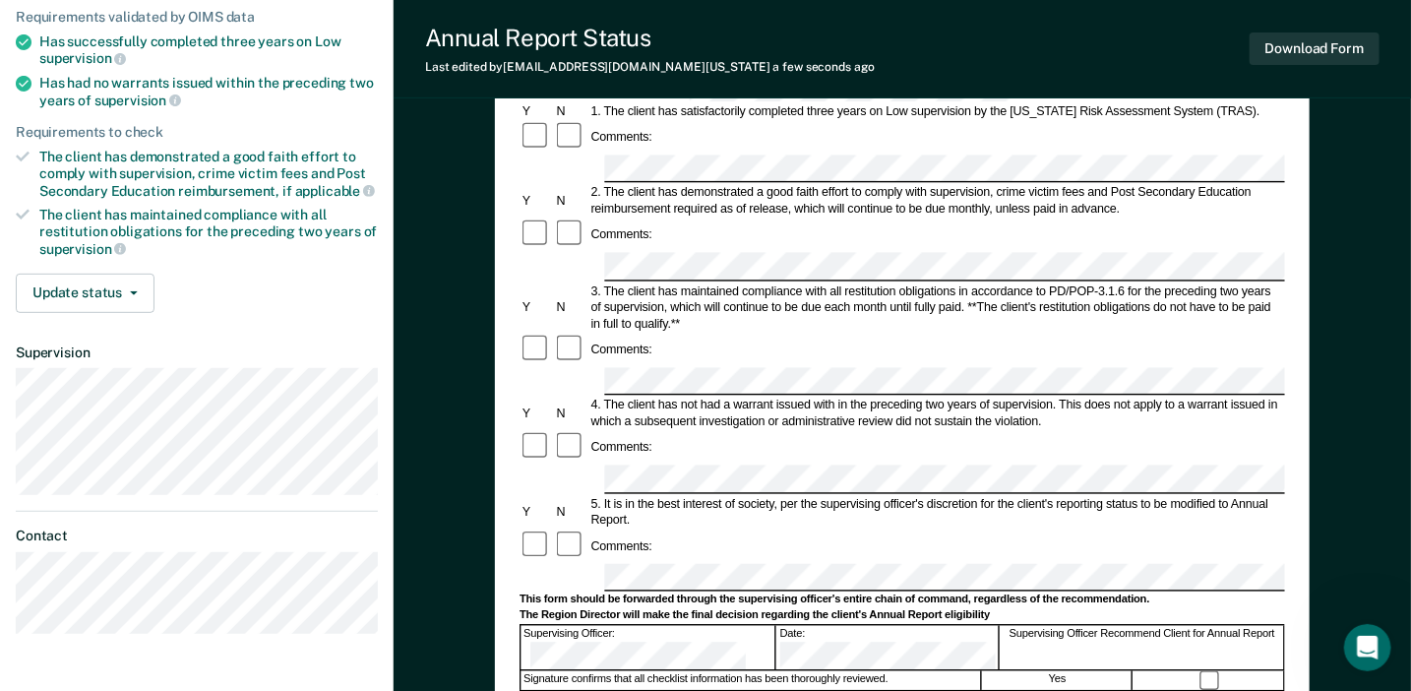
scroll to position [295, 0]
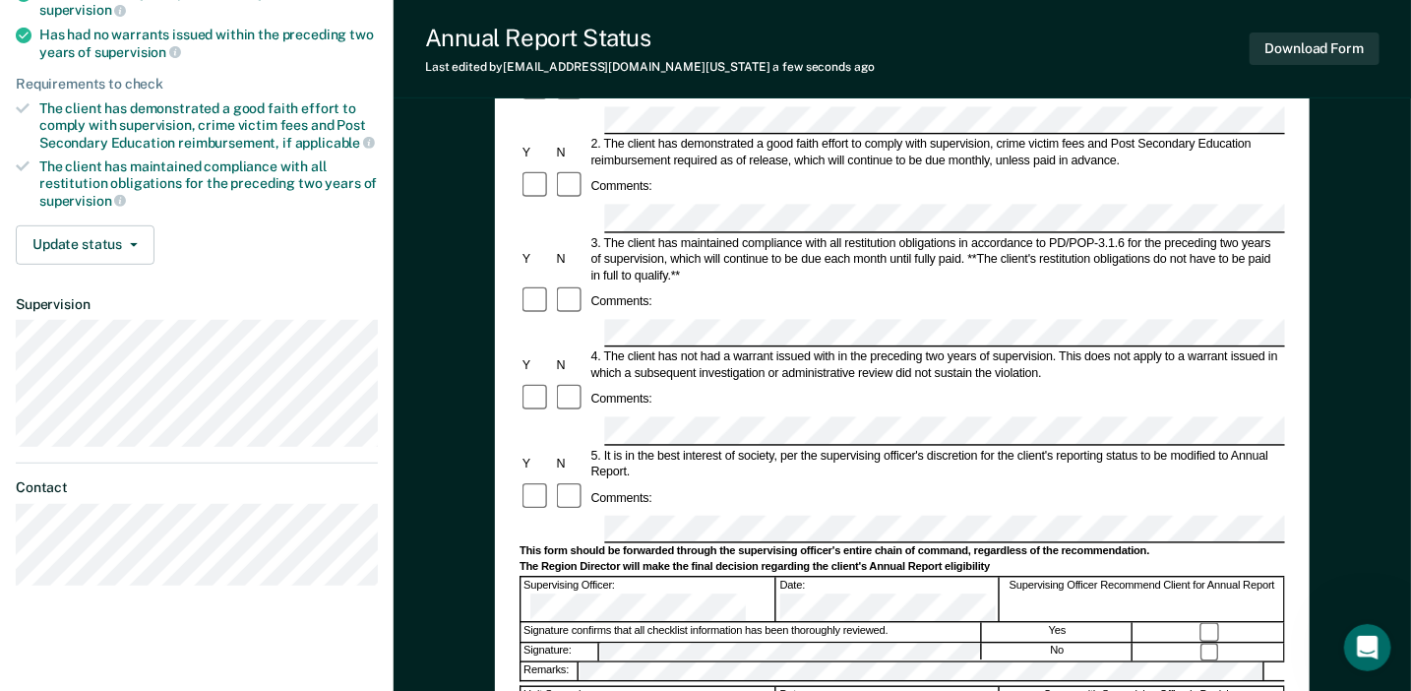
click at [884, 481] on div "Comments:" at bounding box center [901, 497] width 765 height 32
click at [1292, 135] on div "Annual Reporting Checklist, Recommendation, and Determination Form Clients who …" at bounding box center [902, 398] width 815 height 1061
click at [1303, 366] on div "Annual Reporting Checklist, Recommendation, and Determination Form Clients who …" at bounding box center [902, 398] width 815 height 1061
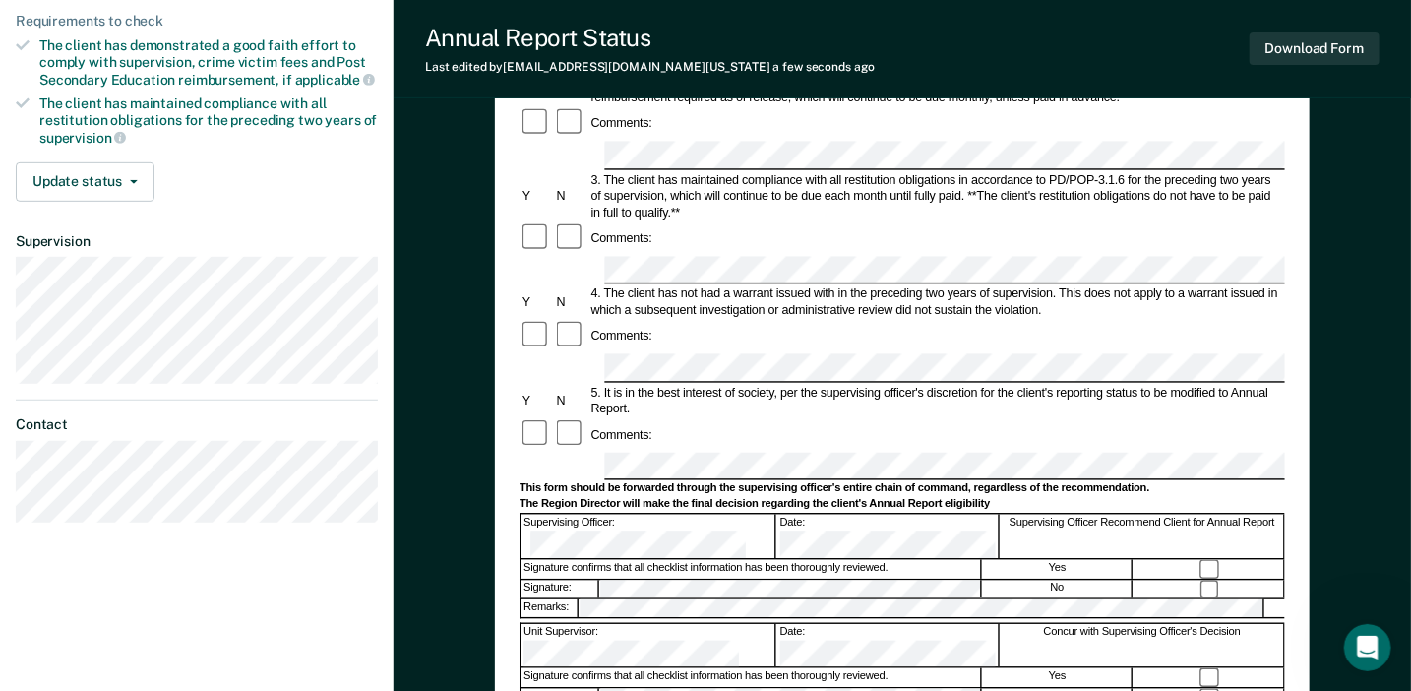
scroll to position [394, 0]
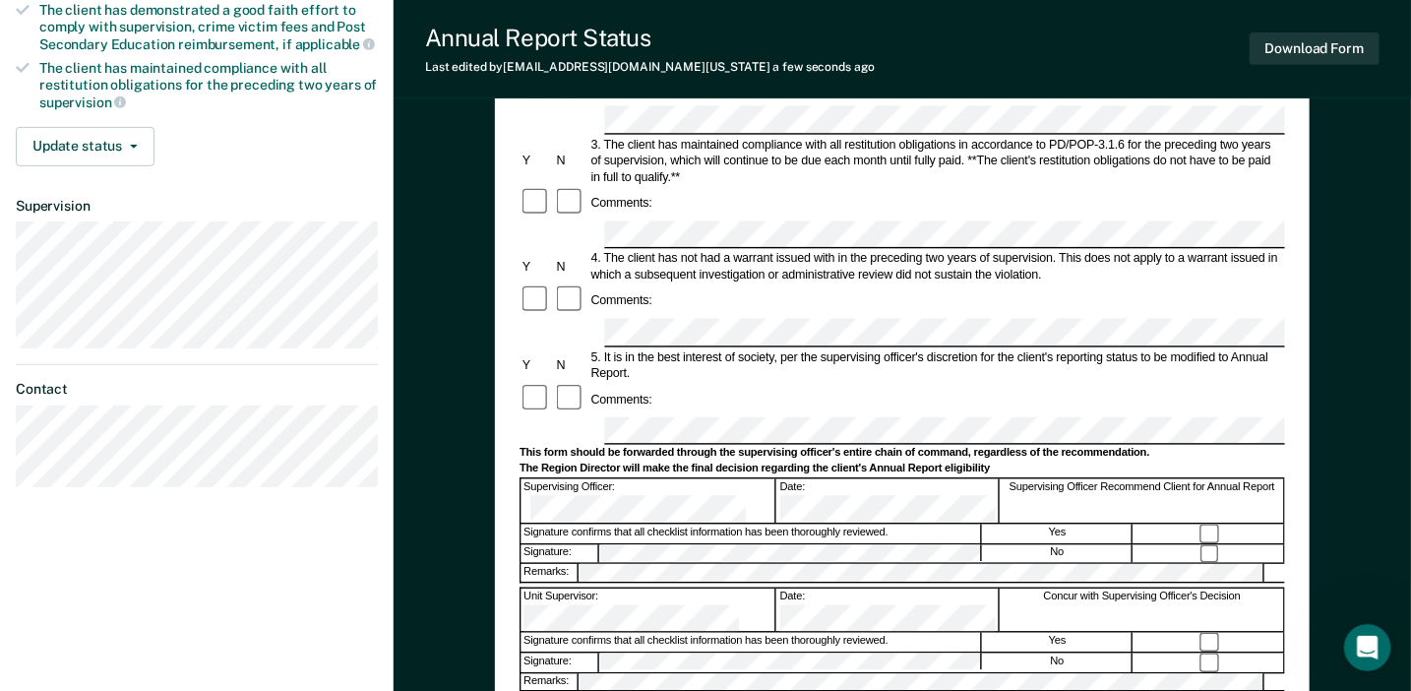
click at [1313, 231] on div "Annual Reporting Checklist, Recommendation, and Determination Form Clients who …" at bounding box center [902, 356] width 1017 height 1256
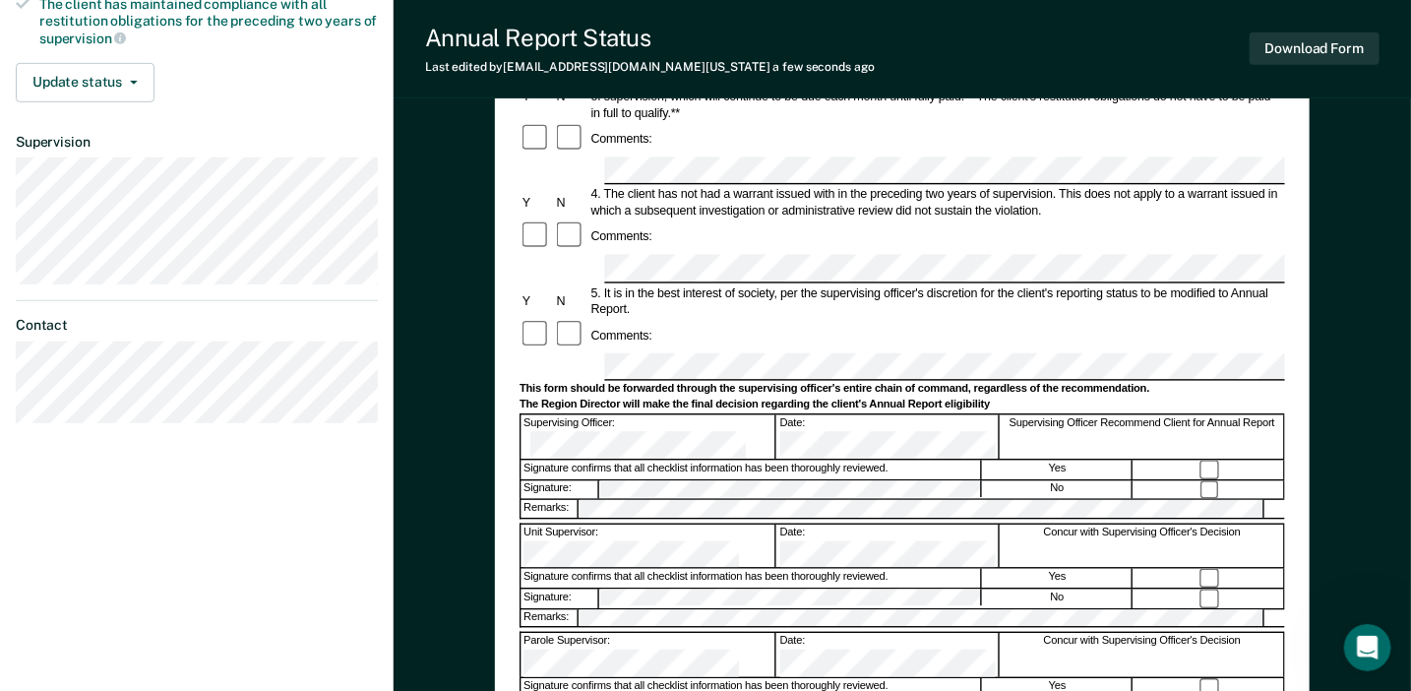
scroll to position [590, 0]
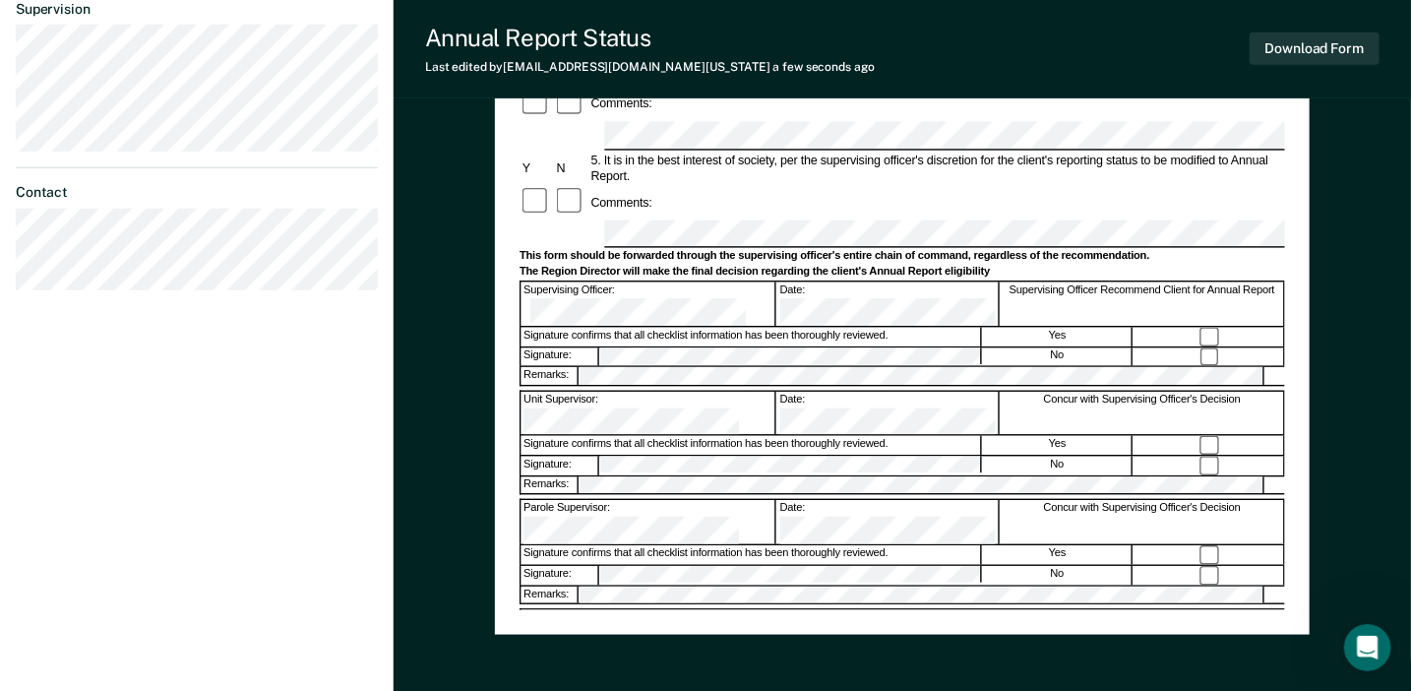
click at [1334, 358] on div "Annual Reporting Checklist, Recommendation, and Determination Form Clients who …" at bounding box center [902, 160] width 1017 height 1256
click at [1289, 379] on div "Annual Reporting Checklist, Recommendation, and Determination Form Clients who …" at bounding box center [902, 103] width 815 height 1061
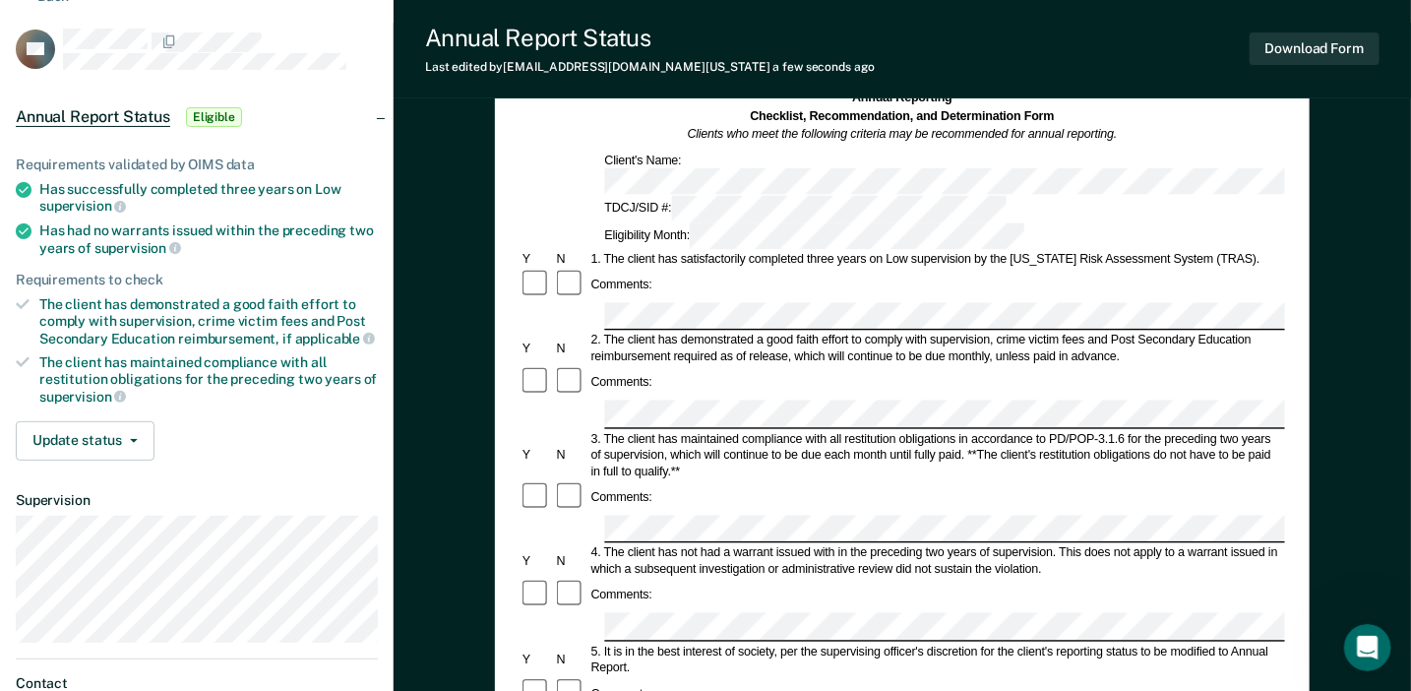
scroll to position [98, 0]
click at [1283, 62] on button "Download Form" at bounding box center [1314, 48] width 130 height 32
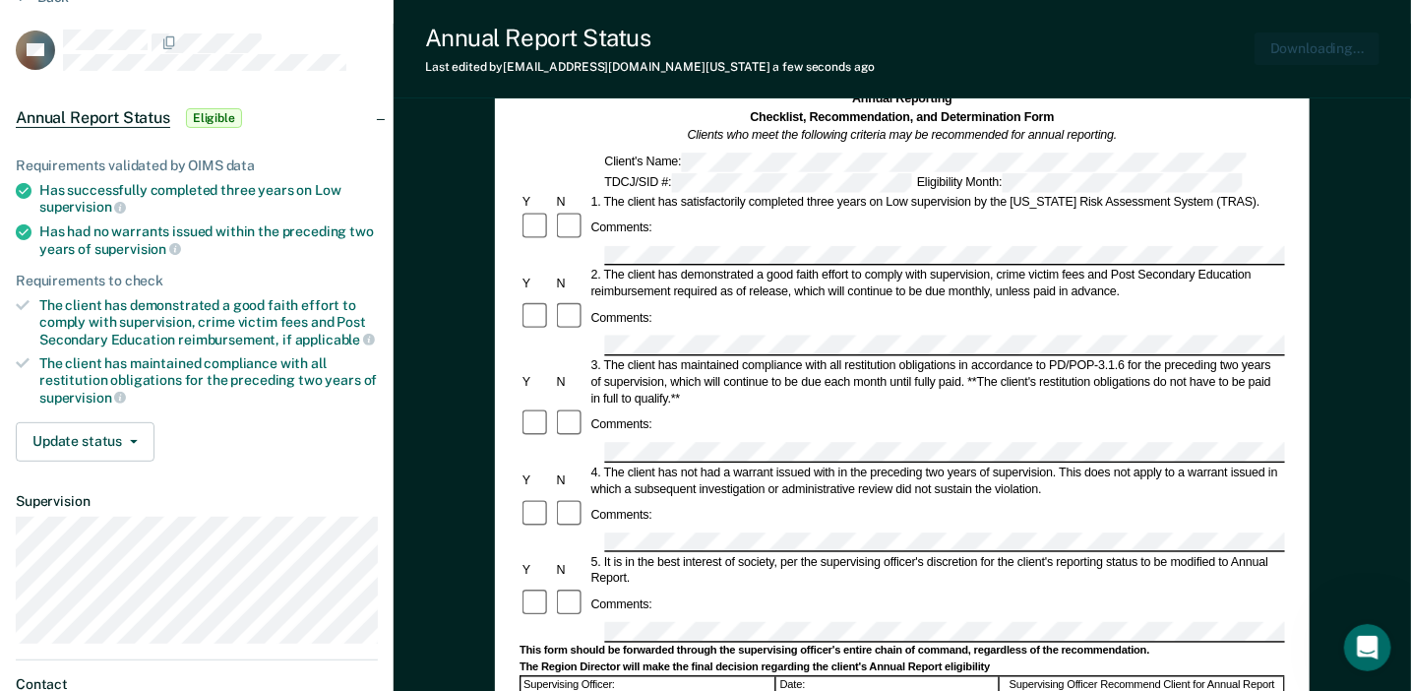
scroll to position [0, 0]
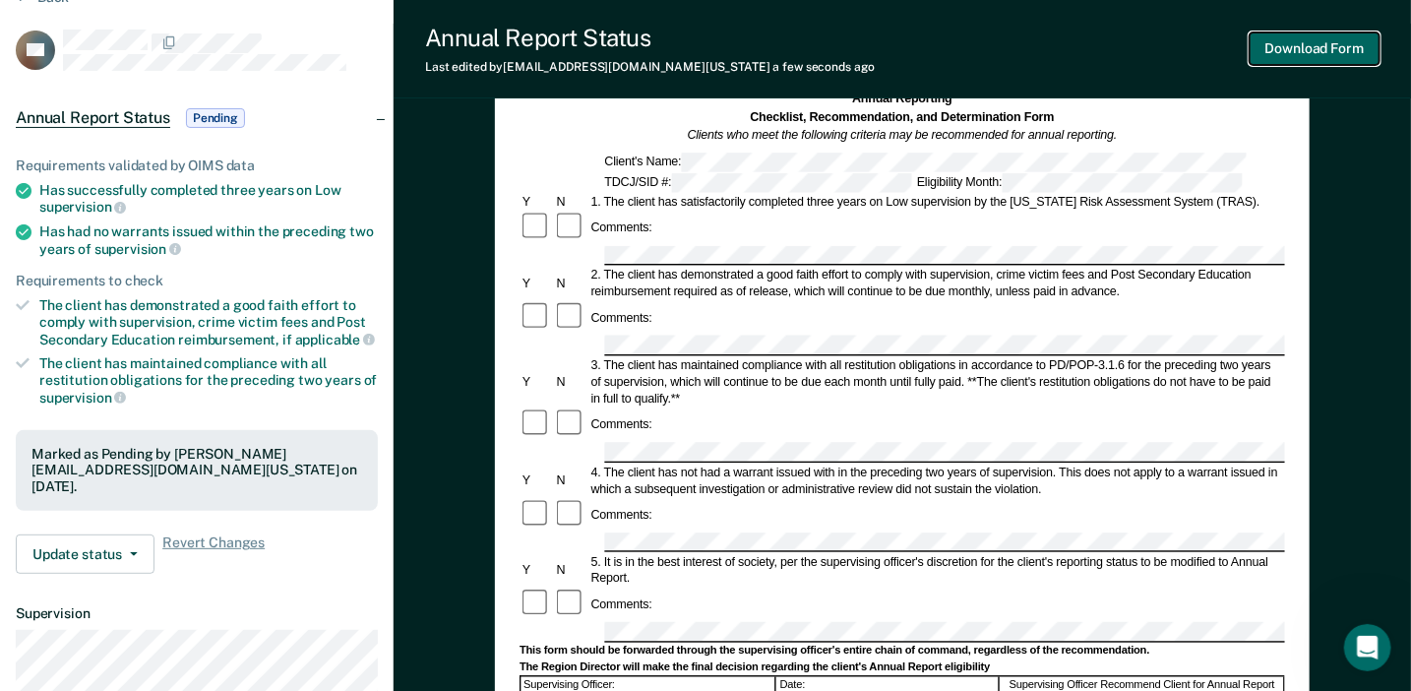
click at [1355, 48] on button "Download Form" at bounding box center [1314, 48] width 130 height 32
click at [1389, 210] on div "Annual Reporting Checklist, Recommendation, and Determination Form Clients who …" at bounding box center [902, 652] width 1017 height 1256
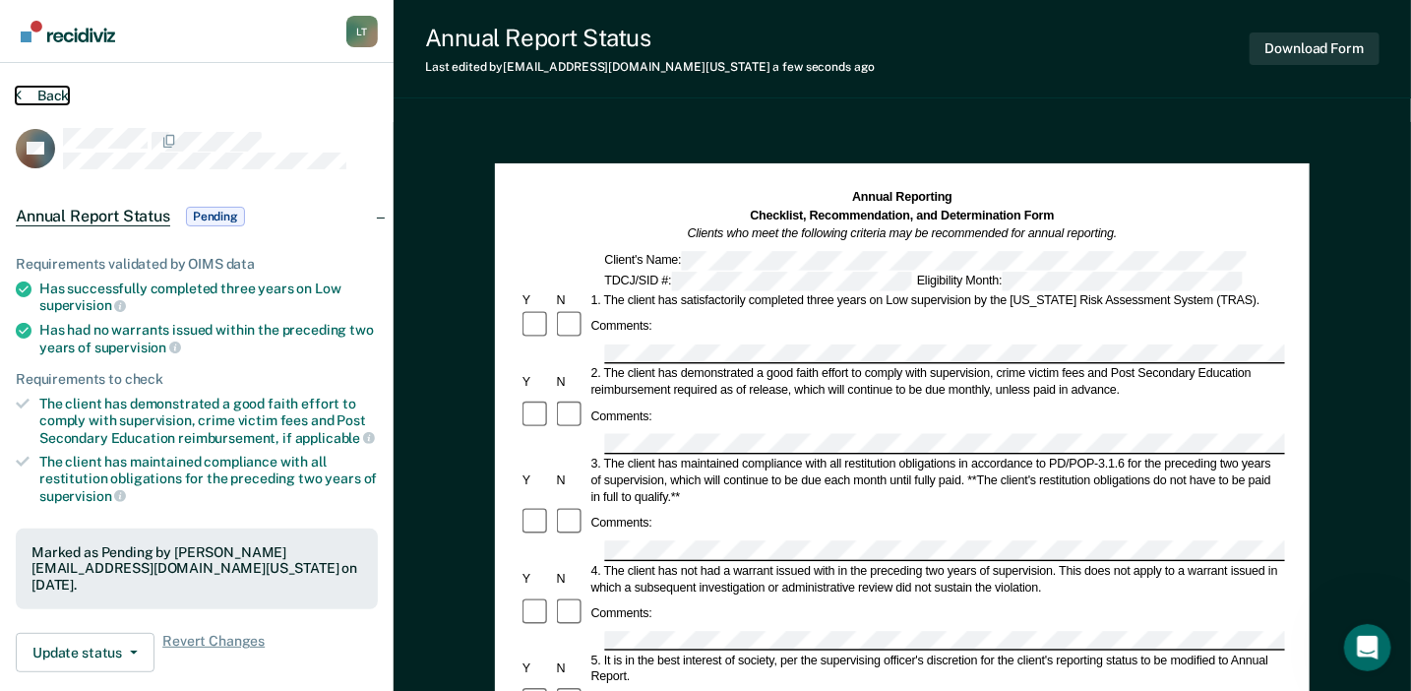
click at [58, 90] on button "Back" at bounding box center [42, 96] width 53 height 18
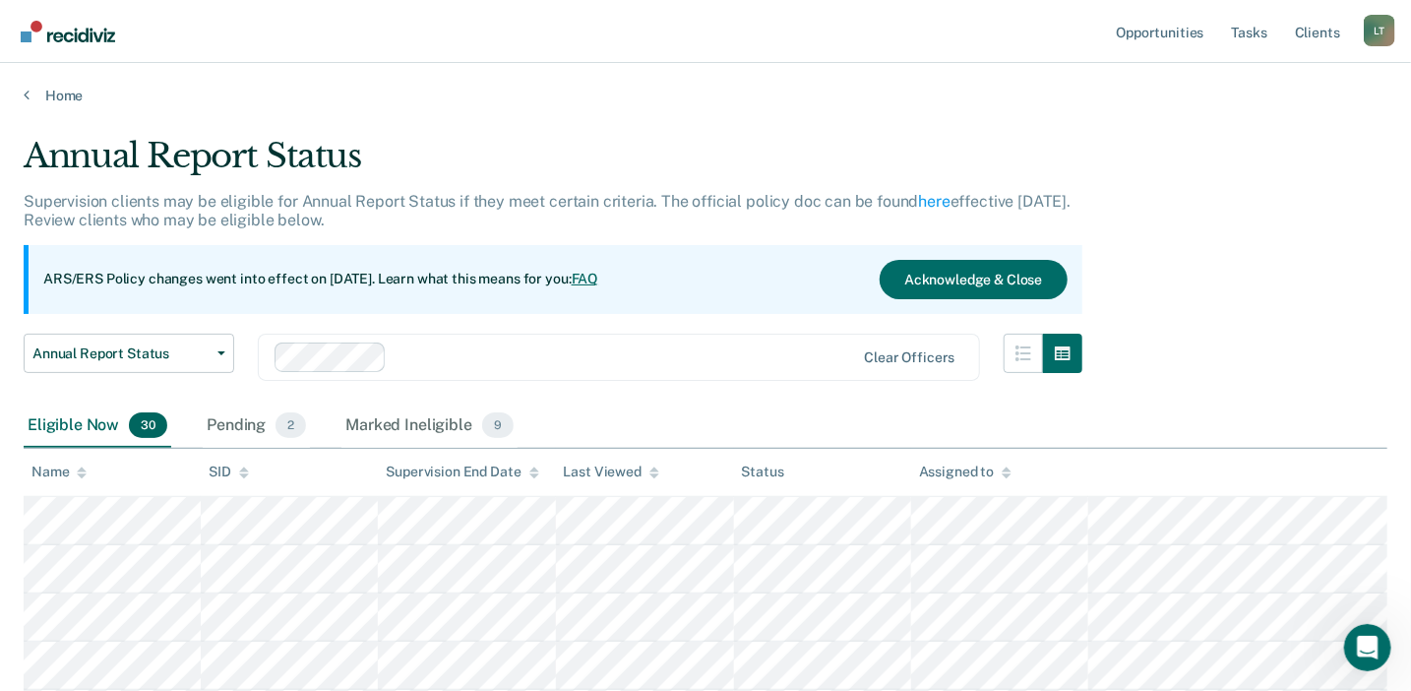
click at [232, 99] on link "Home" at bounding box center [705, 96] width 1363 height 18
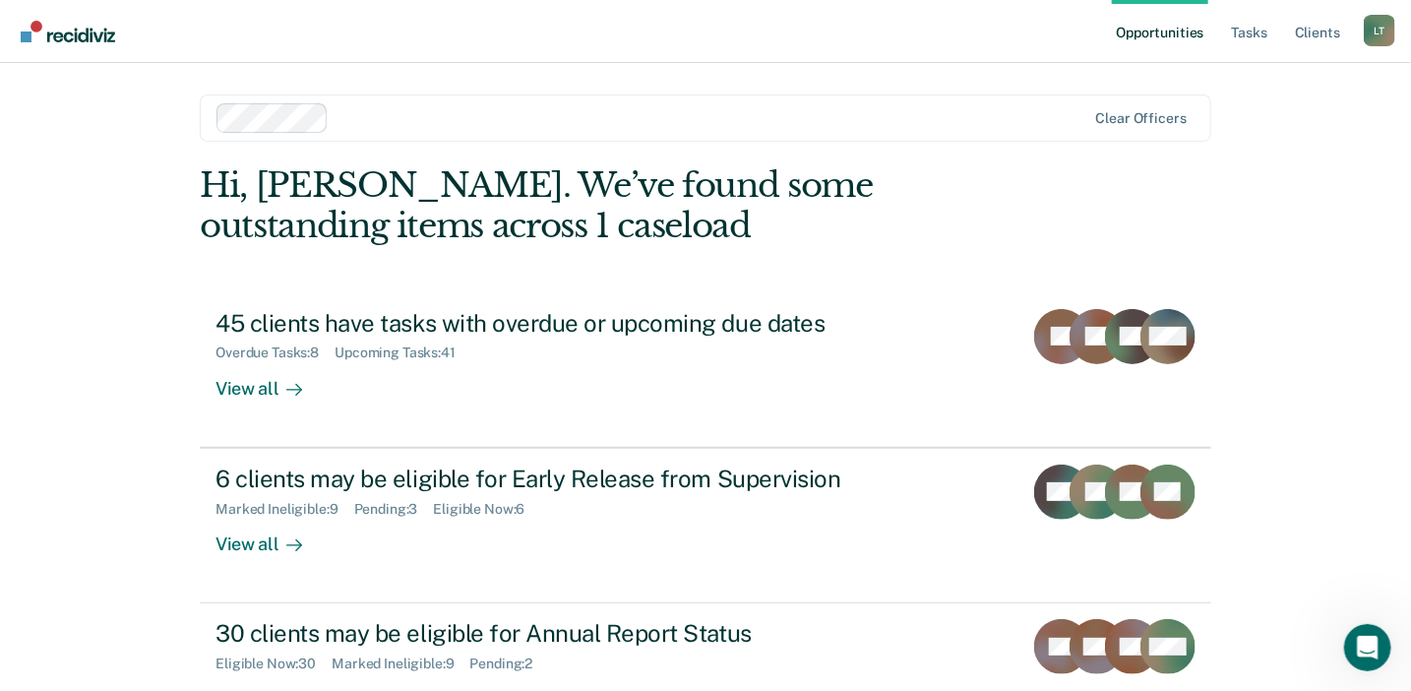
click at [122, 325] on div "Opportunities Tasks Client s Laila Tariq L T Profile How it works Log Out Clear…" at bounding box center [705, 418] width 1411 height 836
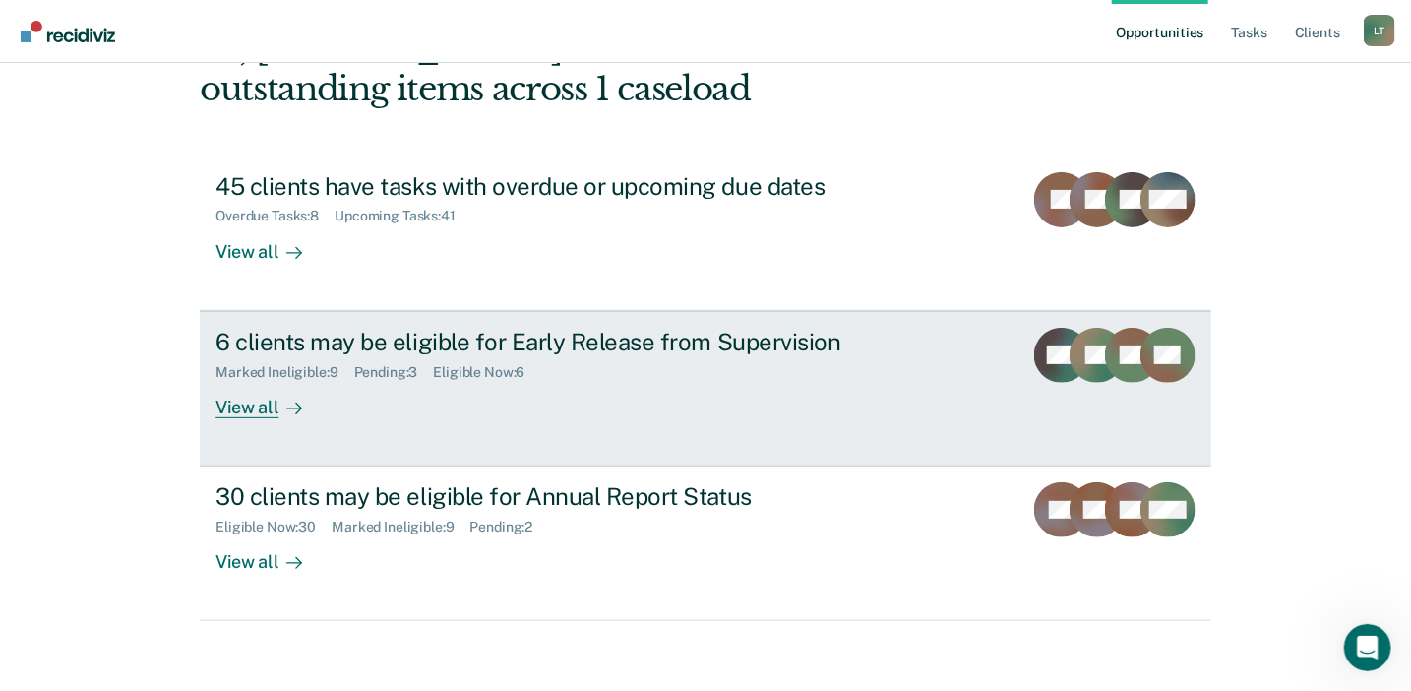
scroll to position [145, 0]
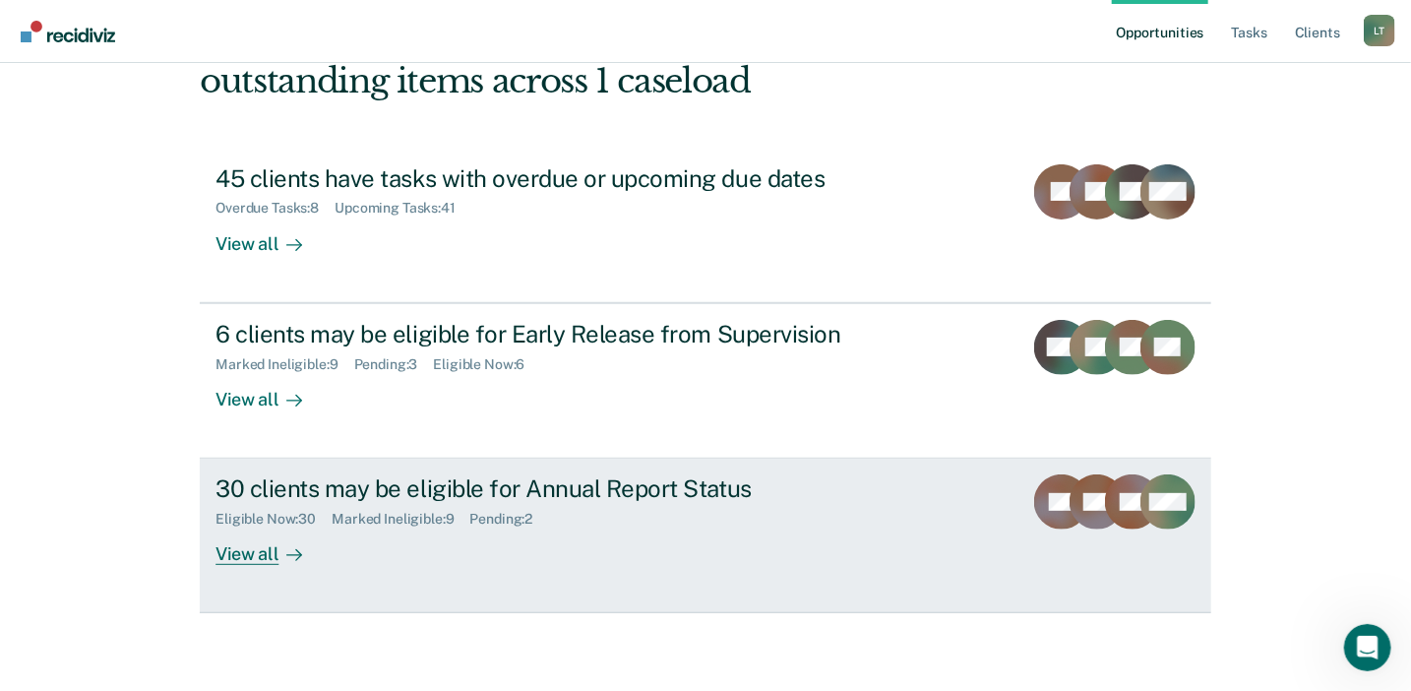
click at [264, 548] on div "View all" at bounding box center [270, 546] width 110 height 38
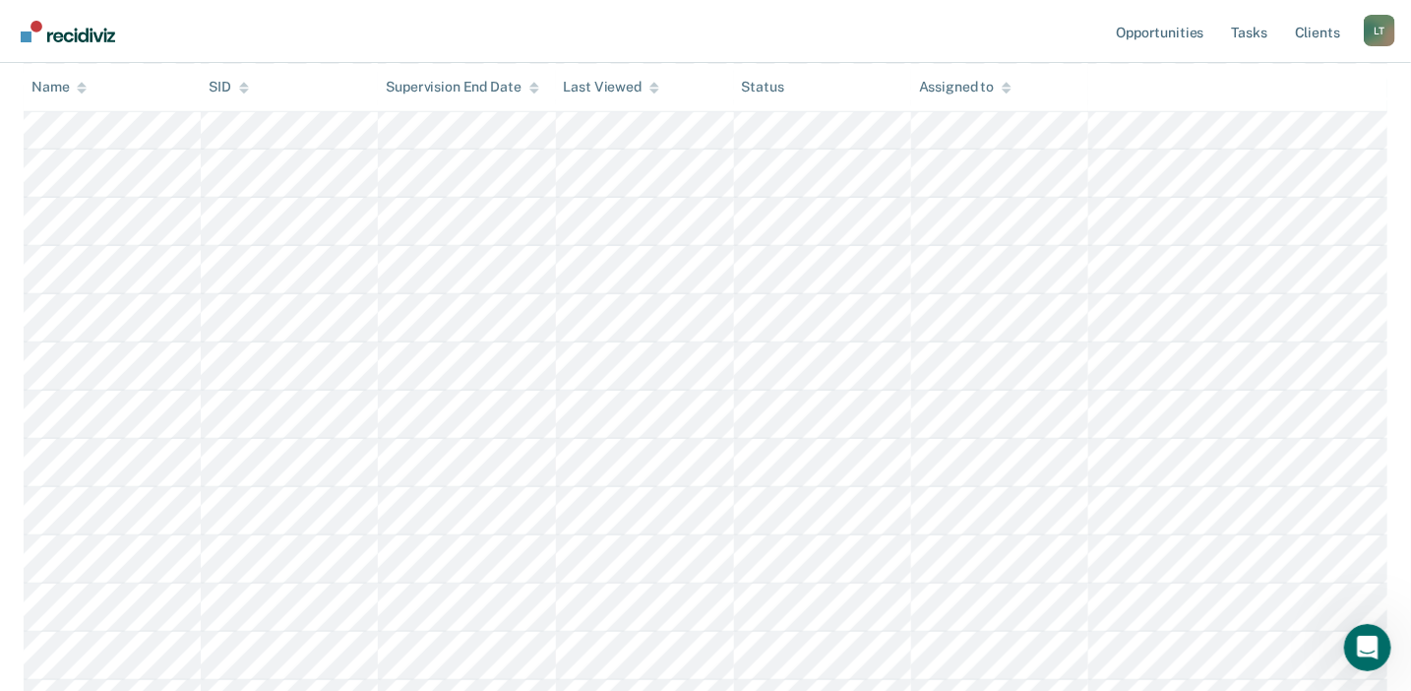
scroll to position [295, 0]
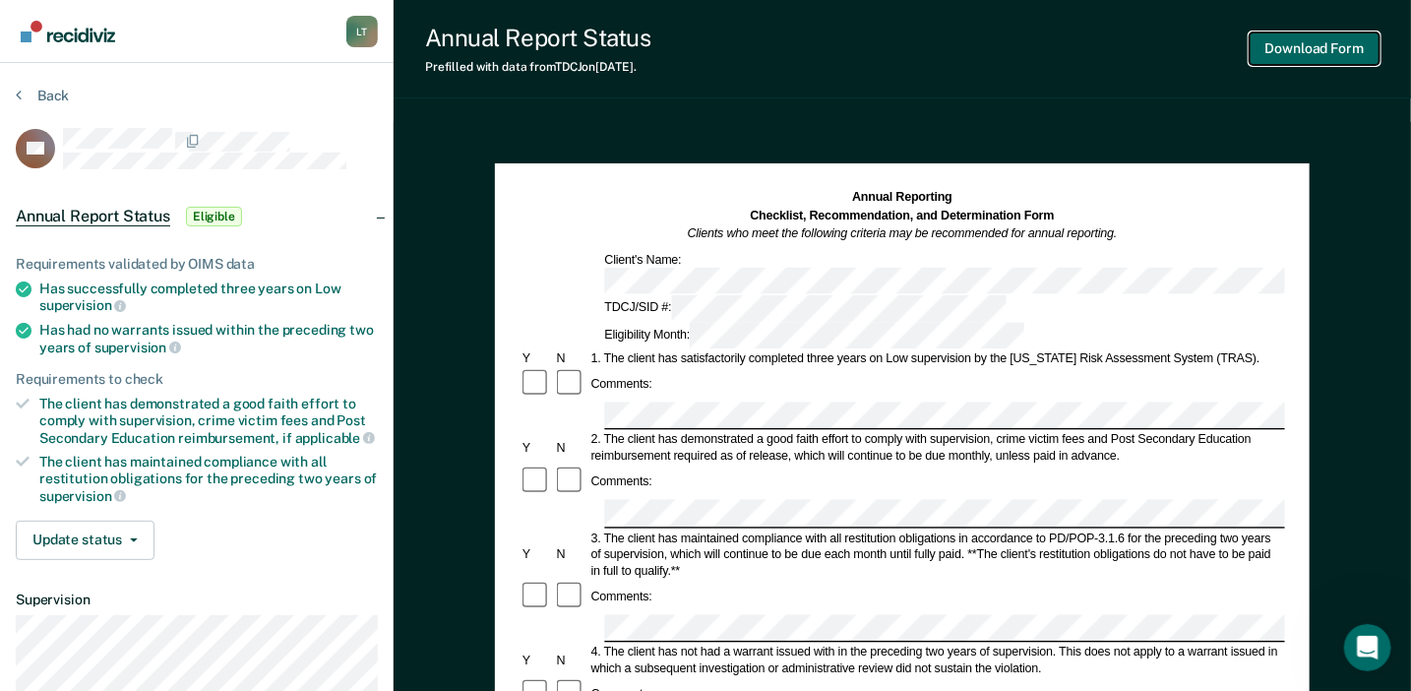
click at [1326, 32] on button "Download Form" at bounding box center [1314, 48] width 130 height 32
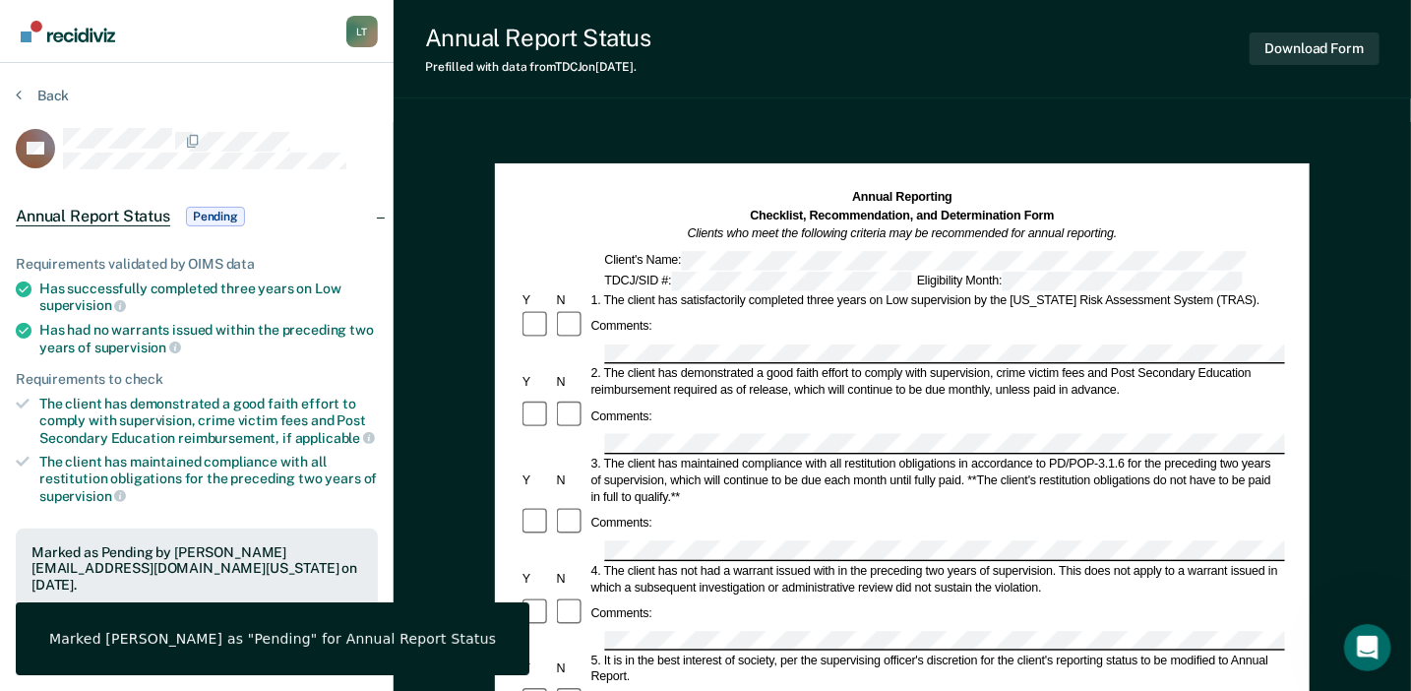
click at [91, 80] on section "Back PG Annual Report Status Pending Requirements validated by OIMS data Has su…" at bounding box center [197, 547] width 394 height 969
click at [59, 93] on button "Back" at bounding box center [42, 96] width 53 height 18
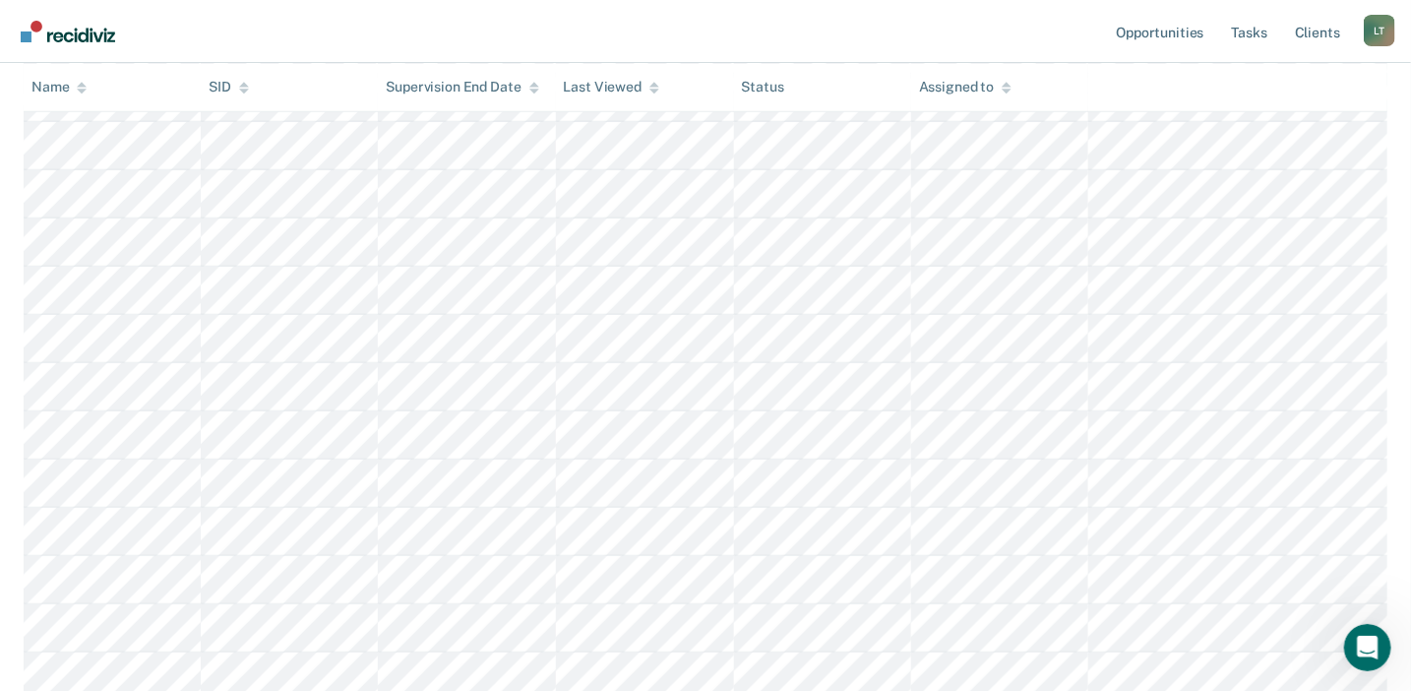
scroll to position [556, 0]
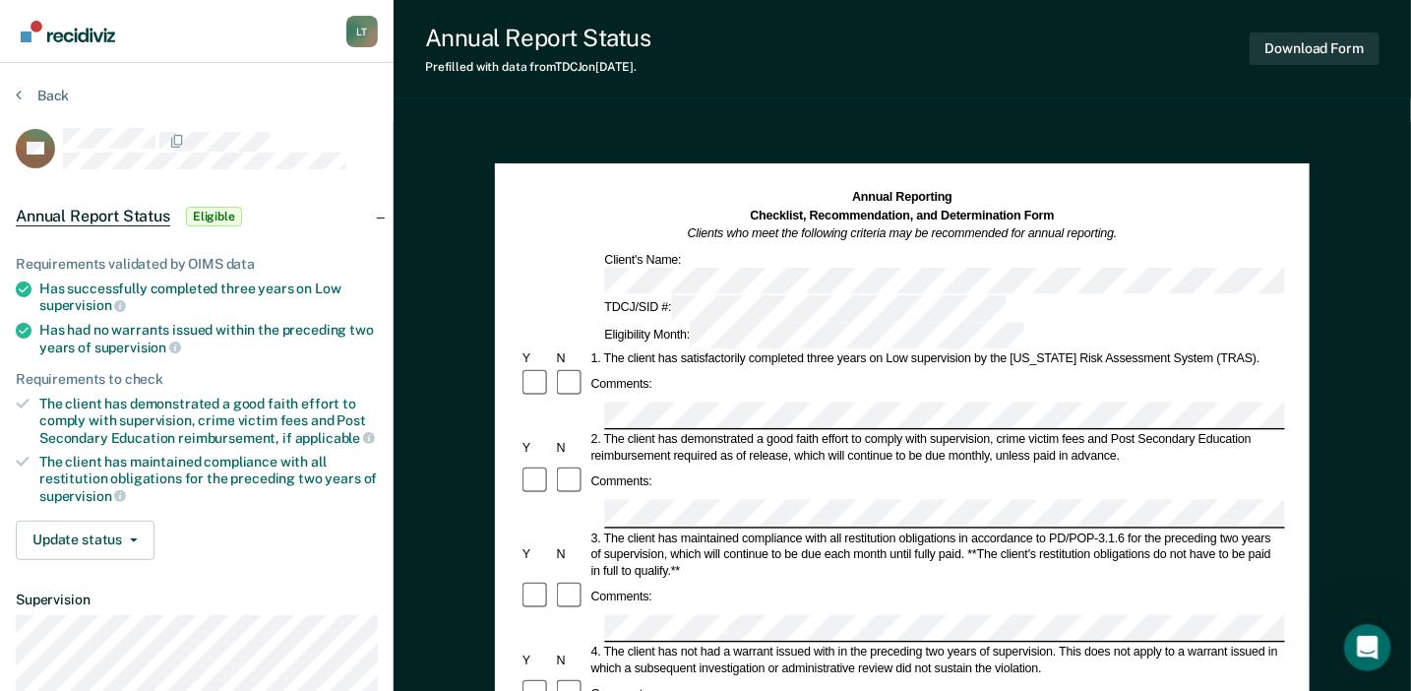
click at [650, 251] on div "Annual Reporting Checklist, Recommendation, and Determination Form Clients who …" at bounding box center [901, 268] width 765 height 160
click at [633, 245] on div "Annual Reporting Checklist, Recommendation, and Determination Form Clients who …" at bounding box center [901, 268] width 765 height 160
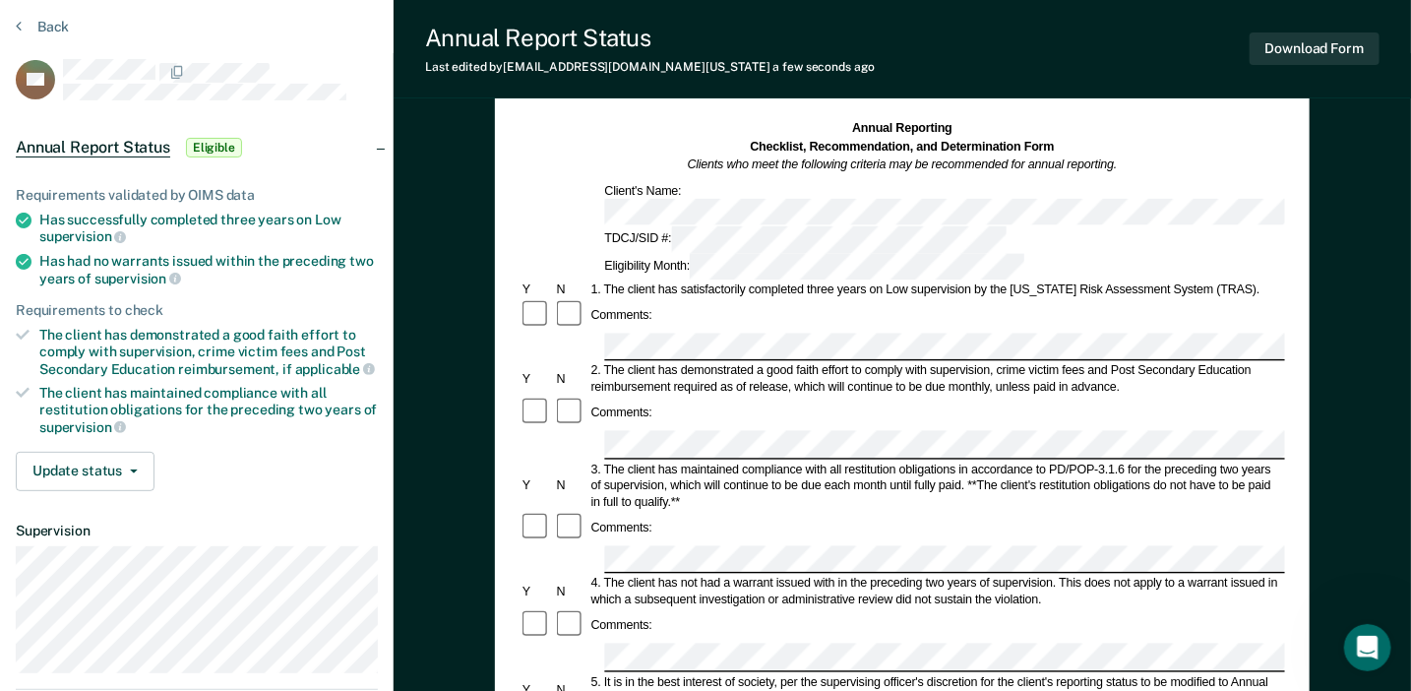
scroll to position [98, 0]
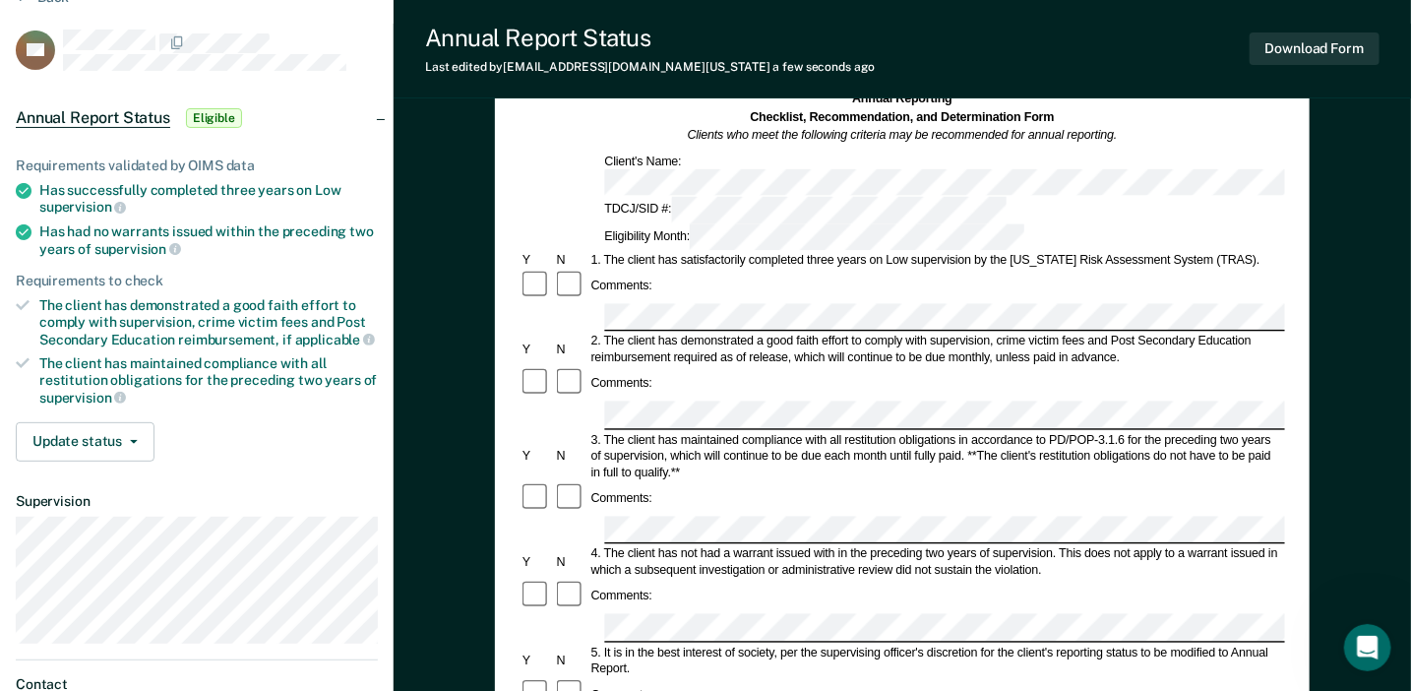
click at [629, 368] on div "Comments:" at bounding box center [901, 384] width 765 height 32
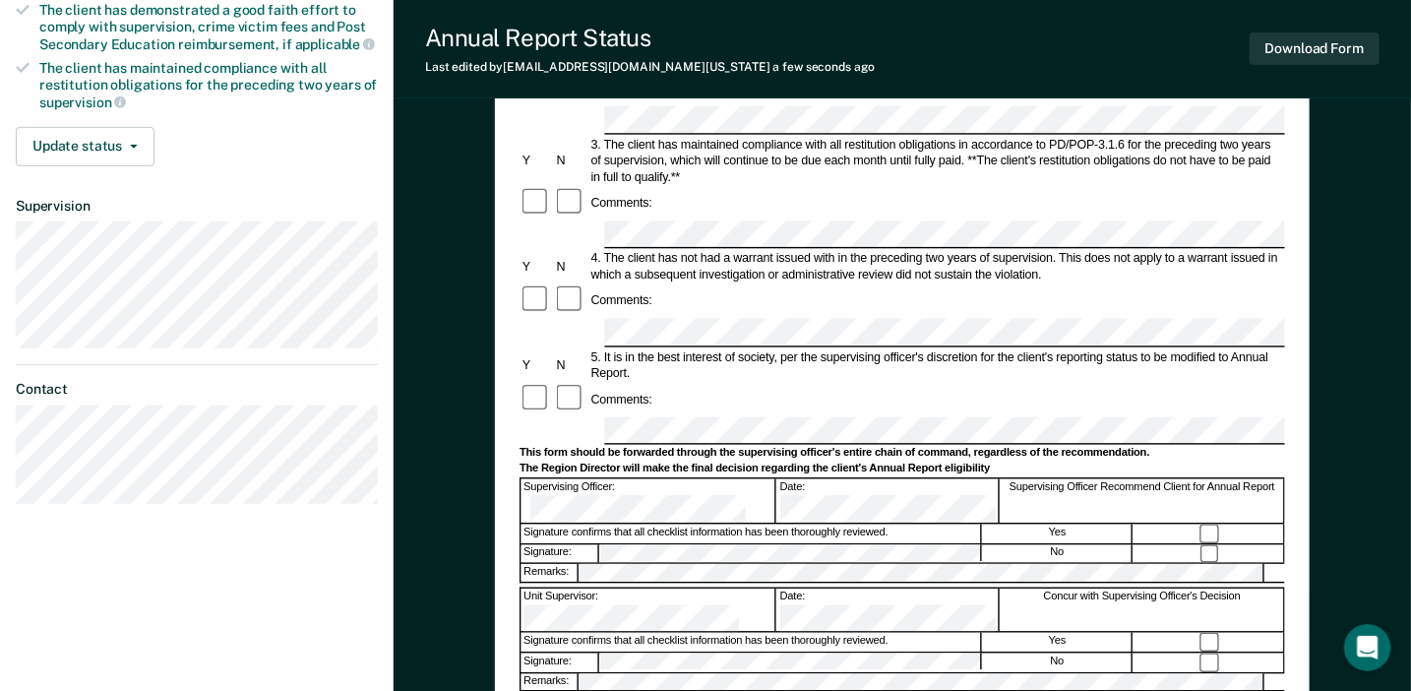
scroll to position [492, 0]
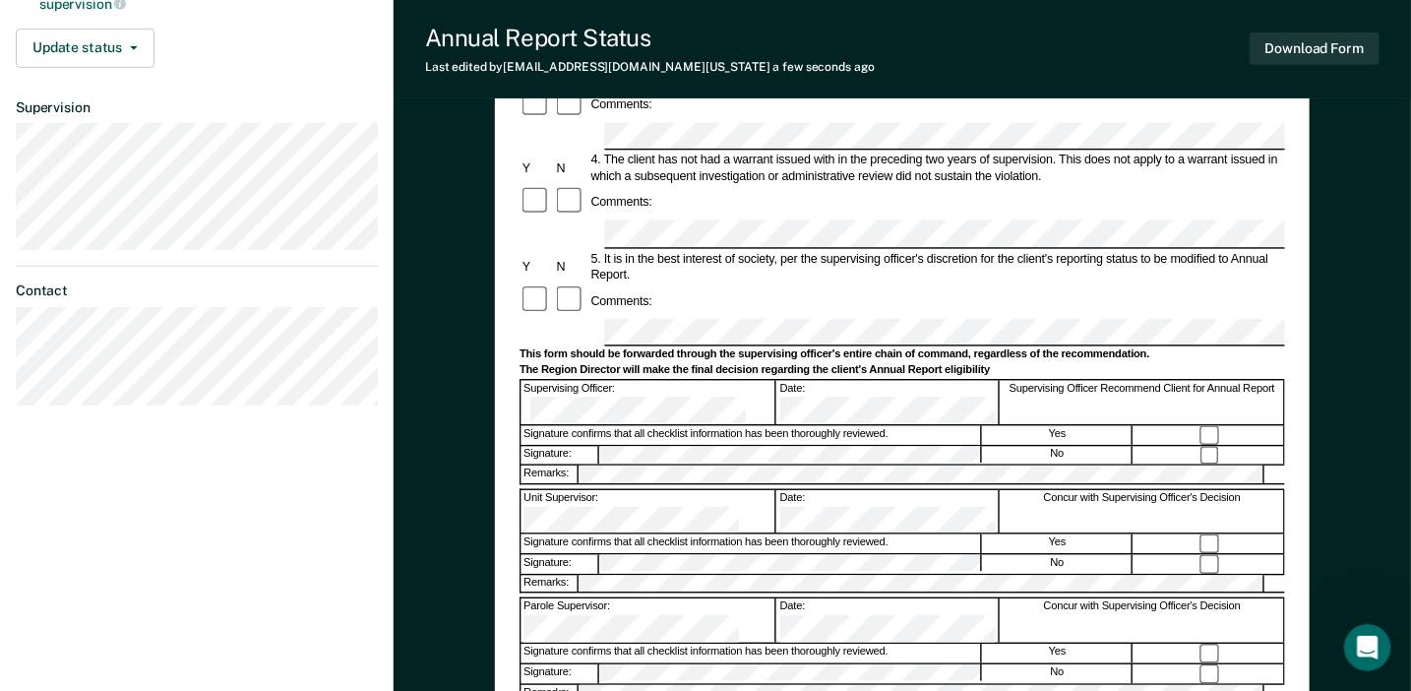
click at [1330, 123] on div "Annual Reporting Checklist, Recommendation, and Determination Form Clients who …" at bounding box center [902, 258] width 1017 height 1256
click at [1312, 179] on div "Annual Reporting Checklist, Recommendation, and Determination Form Clients who …" at bounding box center [902, 258] width 1017 height 1256
click at [1350, 226] on div "Annual Reporting Checklist, Recommendation, and Determination Form Clients who …" at bounding box center [902, 258] width 1017 height 1256
click at [1330, 217] on div "Annual Reporting Checklist, Recommendation, and Determination Form Clients who …" at bounding box center [902, 258] width 1017 height 1256
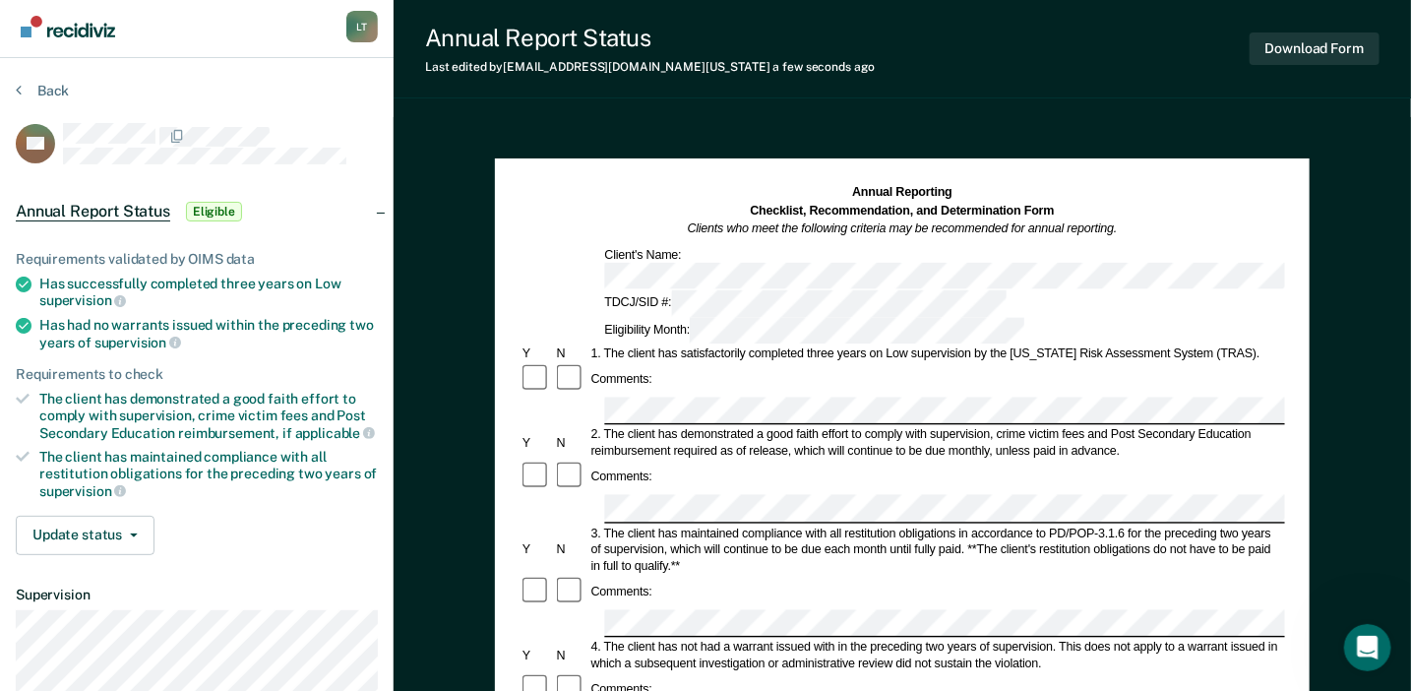
scroll to position [0, 0]
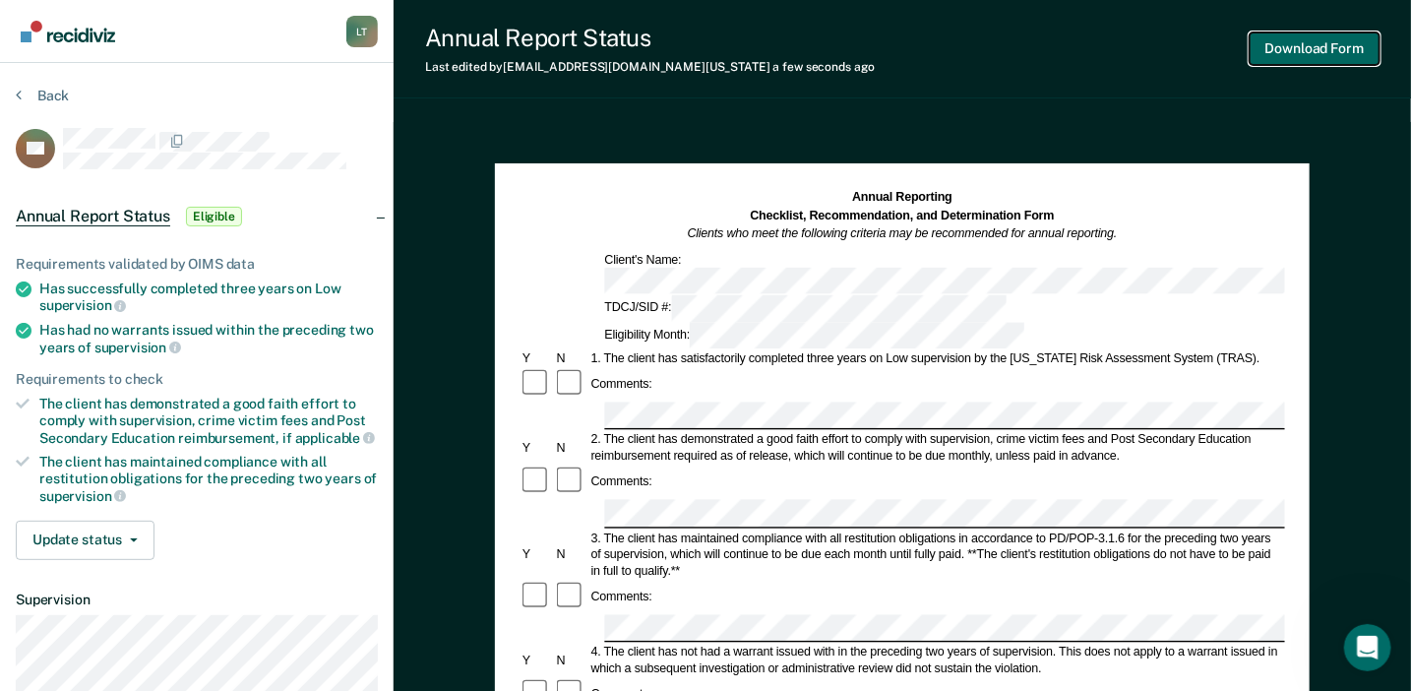
click at [1306, 53] on button "Download Form" at bounding box center [1314, 48] width 130 height 32
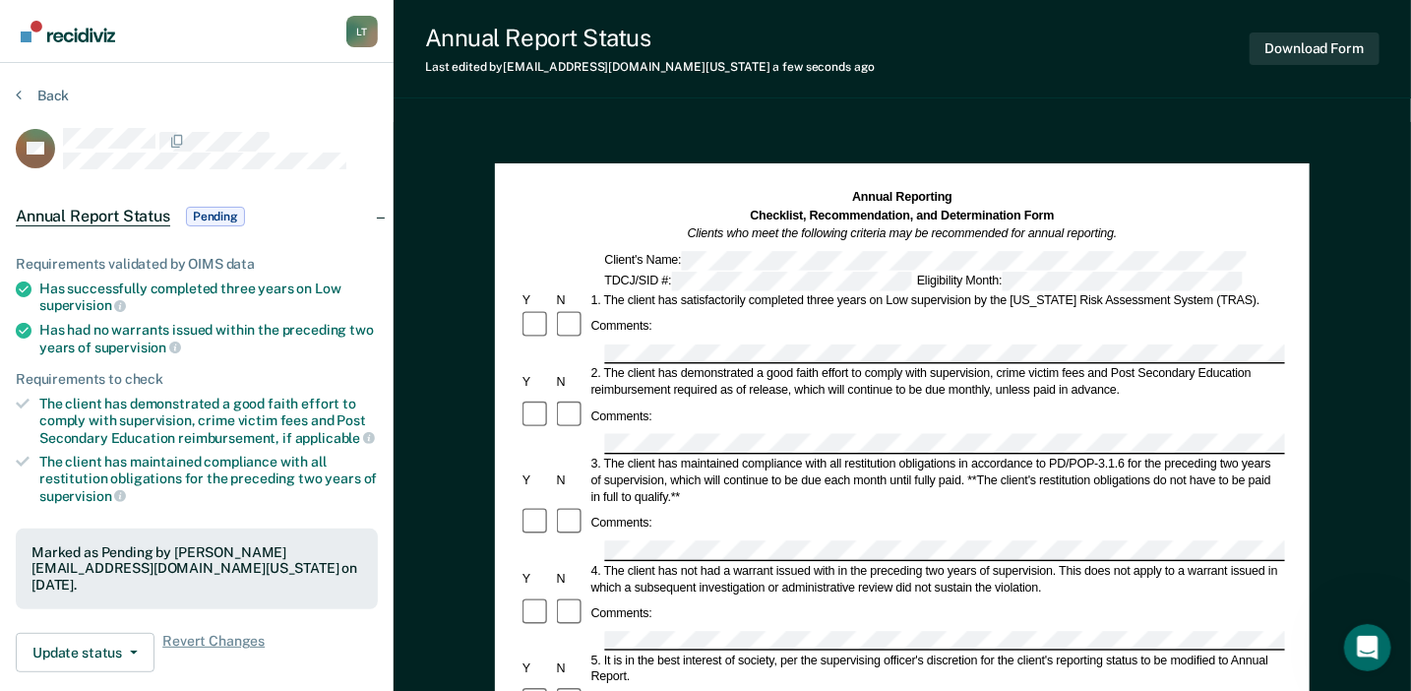
click at [145, 95] on div "Back" at bounding box center [197, 107] width 362 height 41
click at [71, 101] on div "Back" at bounding box center [197, 107] width 362 height 41
click at [65, 95] on button "Back" at bounding box center [42, 96] width 53 height 18
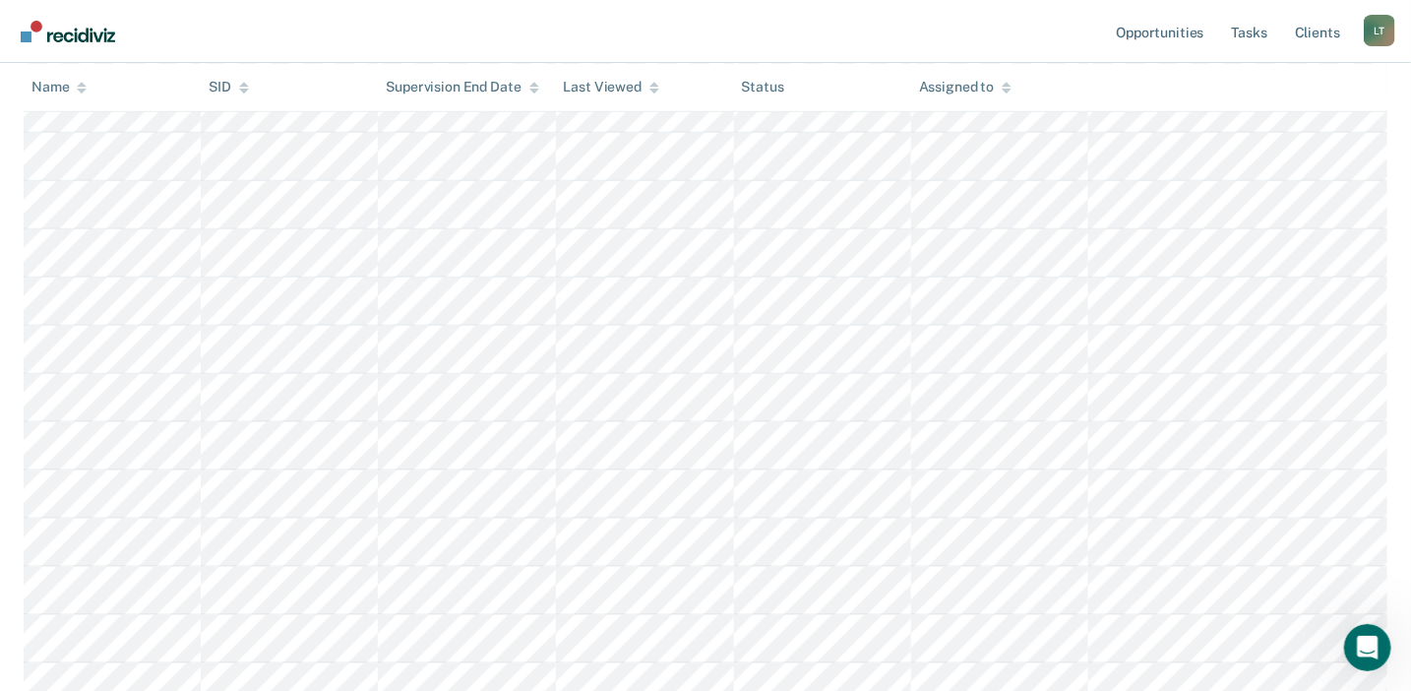
scroll to position [949, 0]
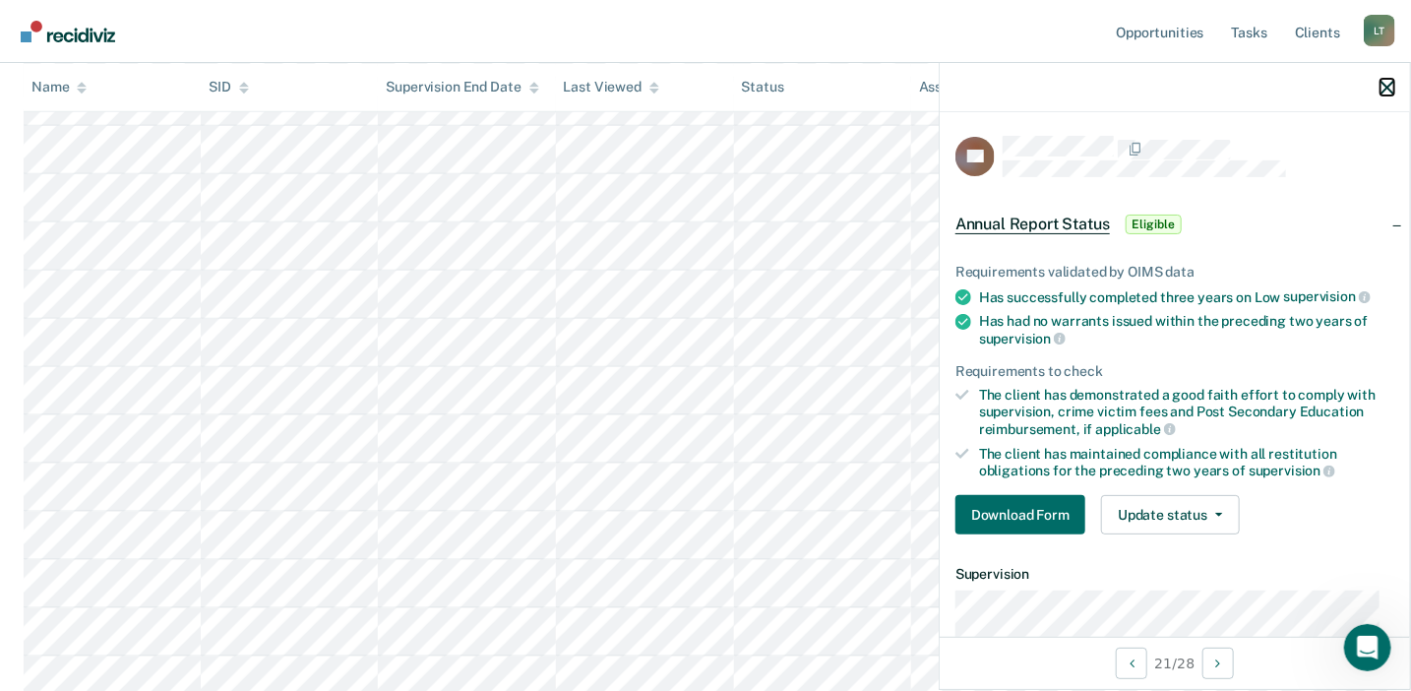
click at [1391, 88] on icon "button" at bounding box center [1387, 88] width 14 height 14
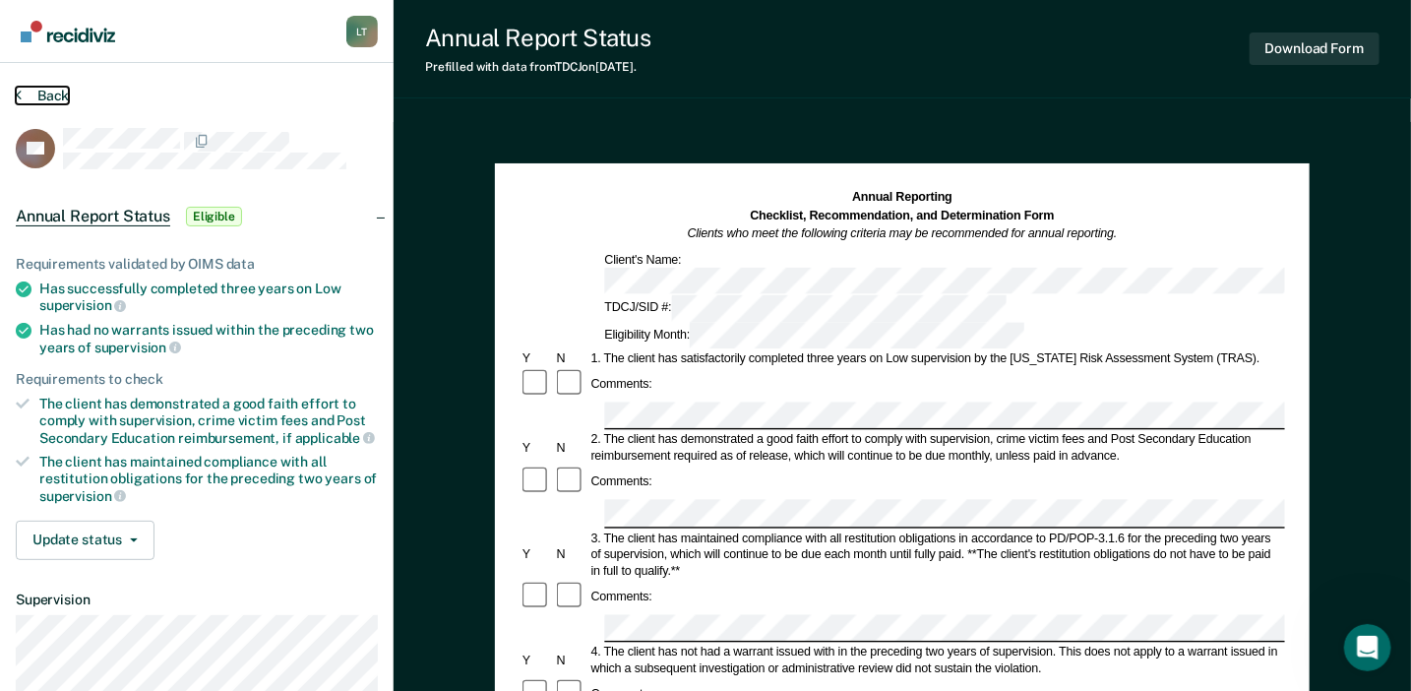
click at [63, 96] on button "Back" at bounding box center [42, 96] width 53 height 18
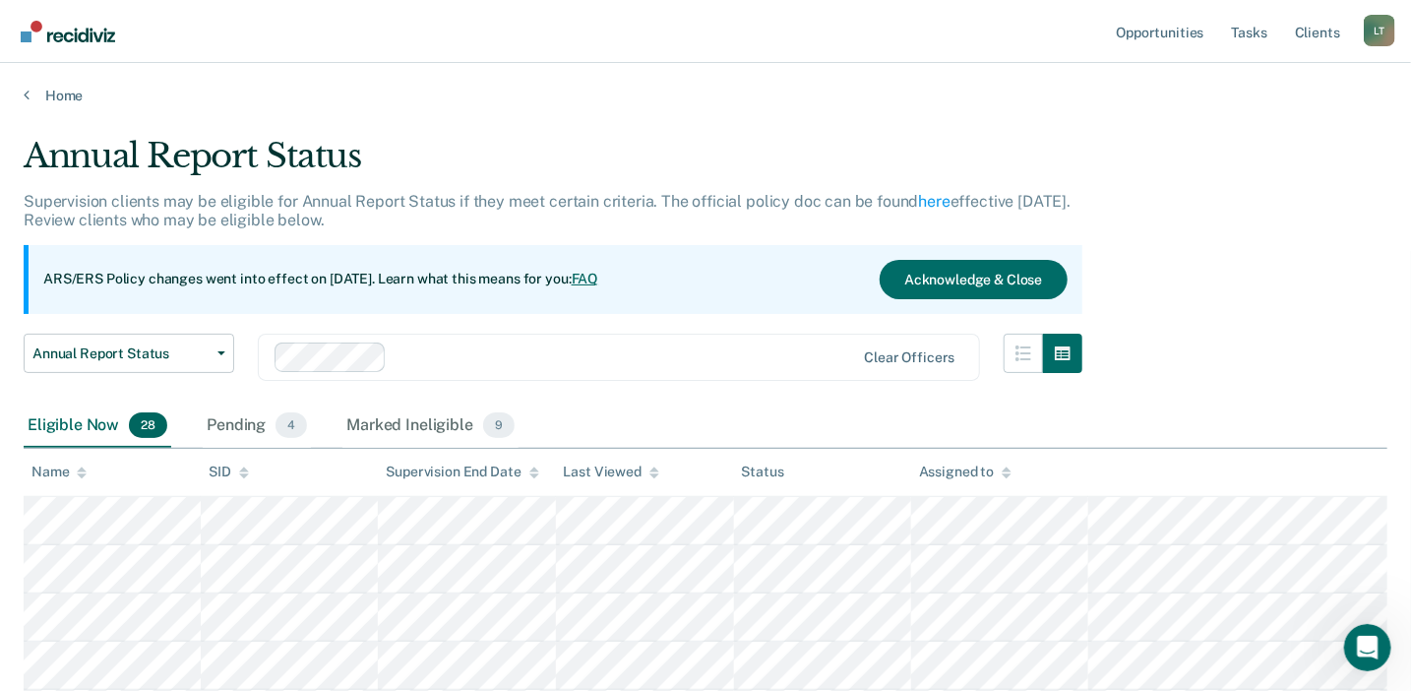
scroll to position [949, 0]
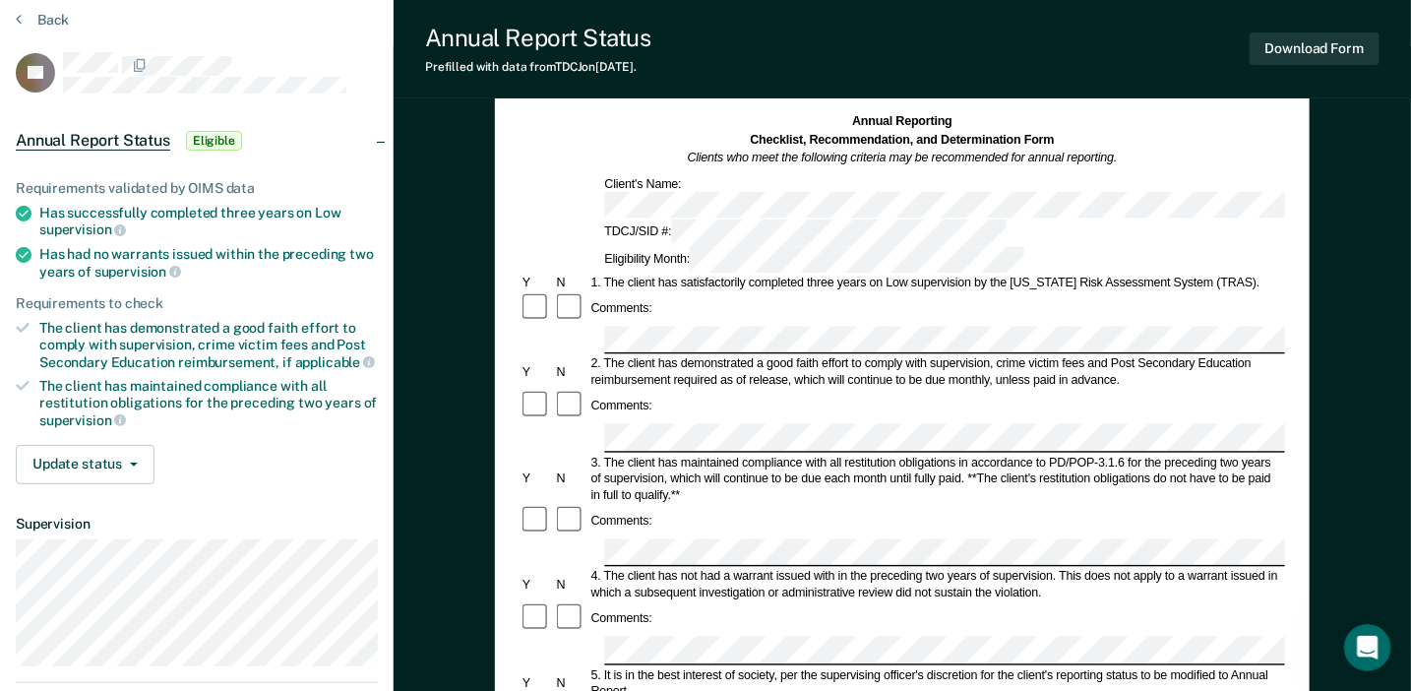
scroll to position [98, 0]
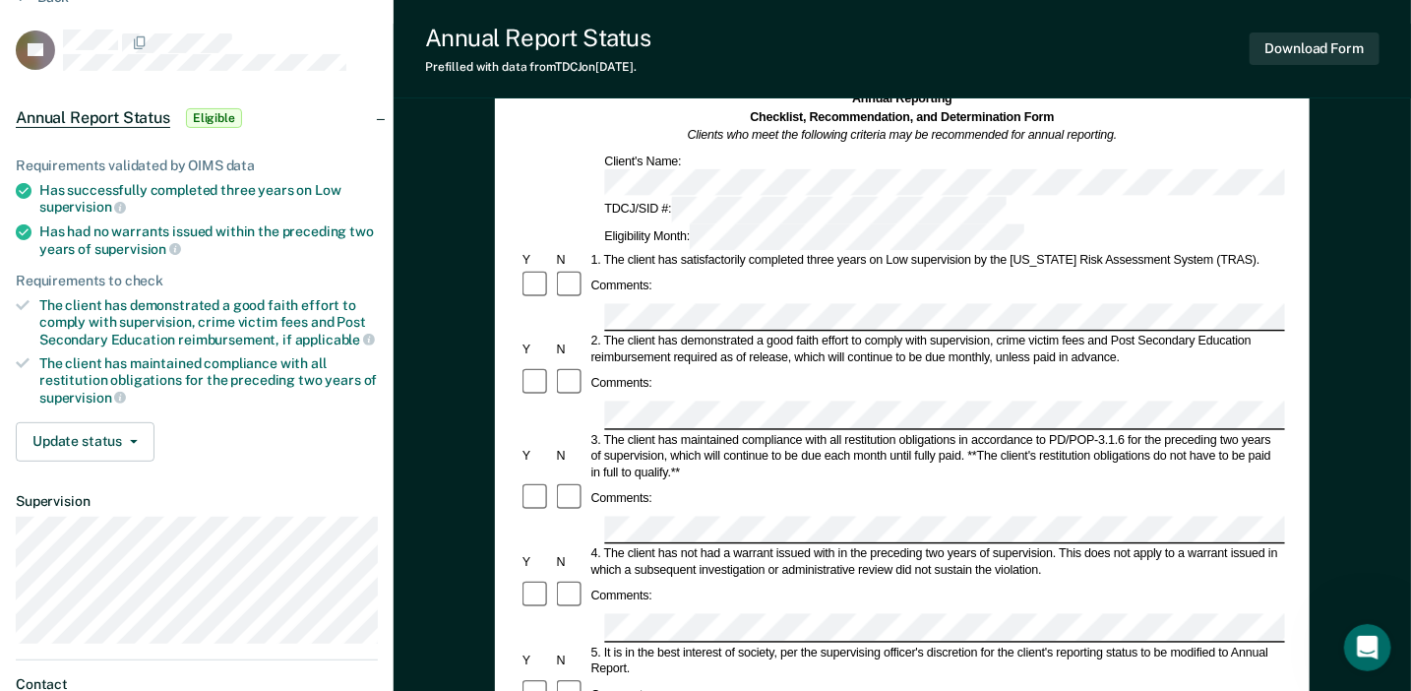
drag, startPoint x: 1293, startPoint y: 296, endPoint x: 1294, endPoint y: 309, distance: 12.8
click at [1294, 309] on div "Annual Reporting Checklist, Recommendation, and Determination Form Clients who …" at bounding box center [902, 595] width 815 height 1061
click at [747, 164] on div "Annual Reporting Checklist, Recommendation, and Determination Form Clients who …" at bounding box center [901, 170] width 765 height 160
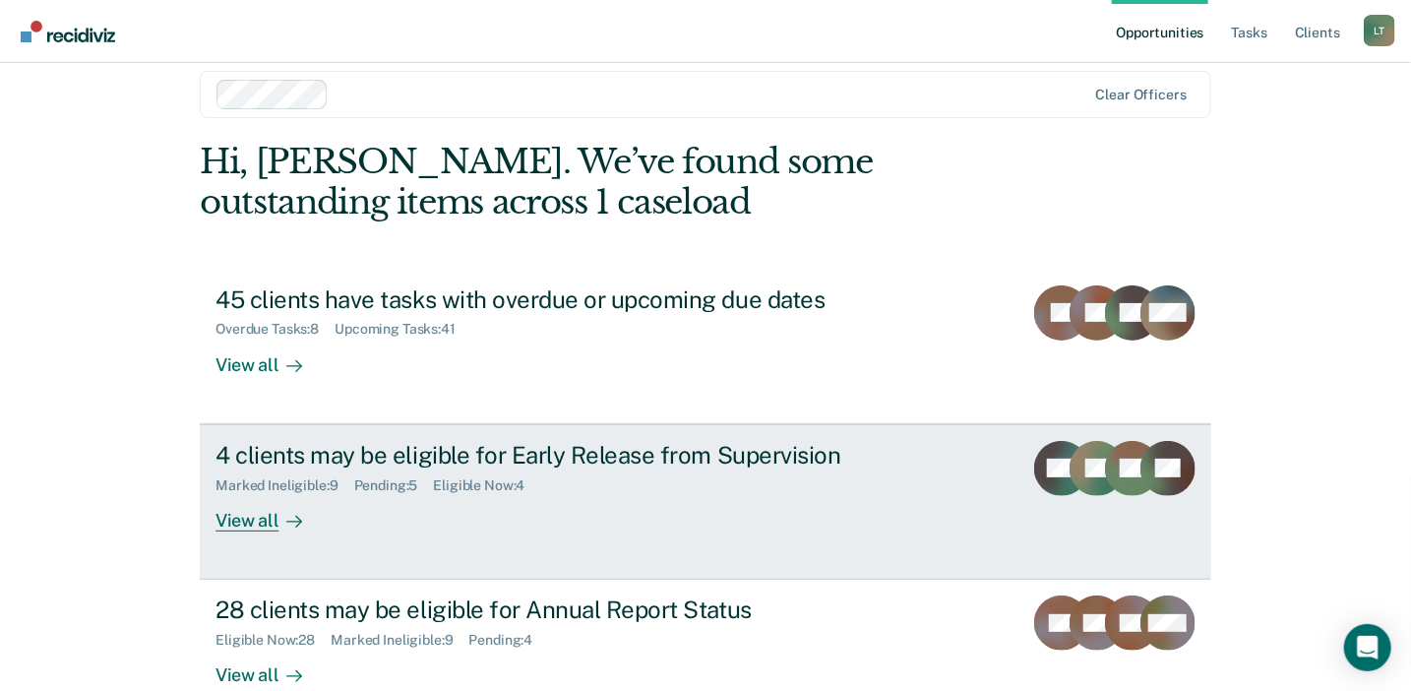
scroll to position [66, 0]
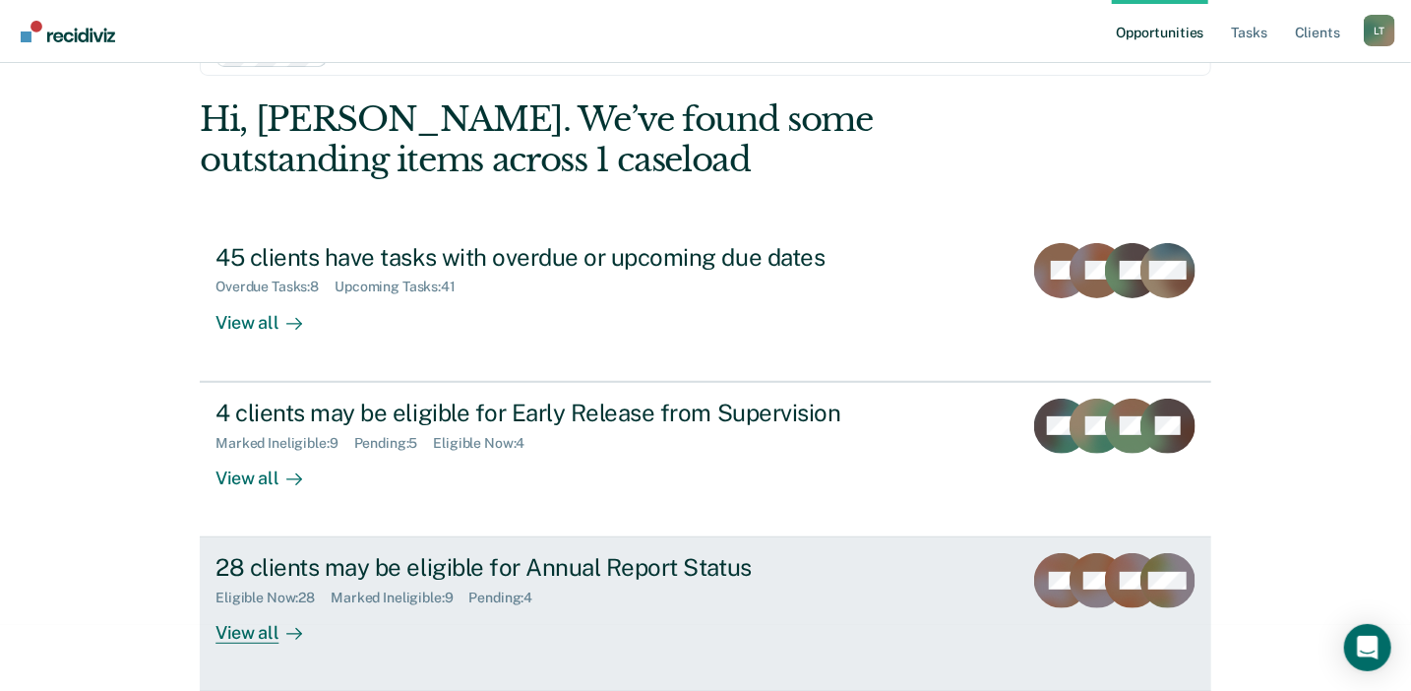
click at [571, 574] on div "28 clients may be eligible for Annual Report Status" at bounding box center [560, 567] width 691 height 29
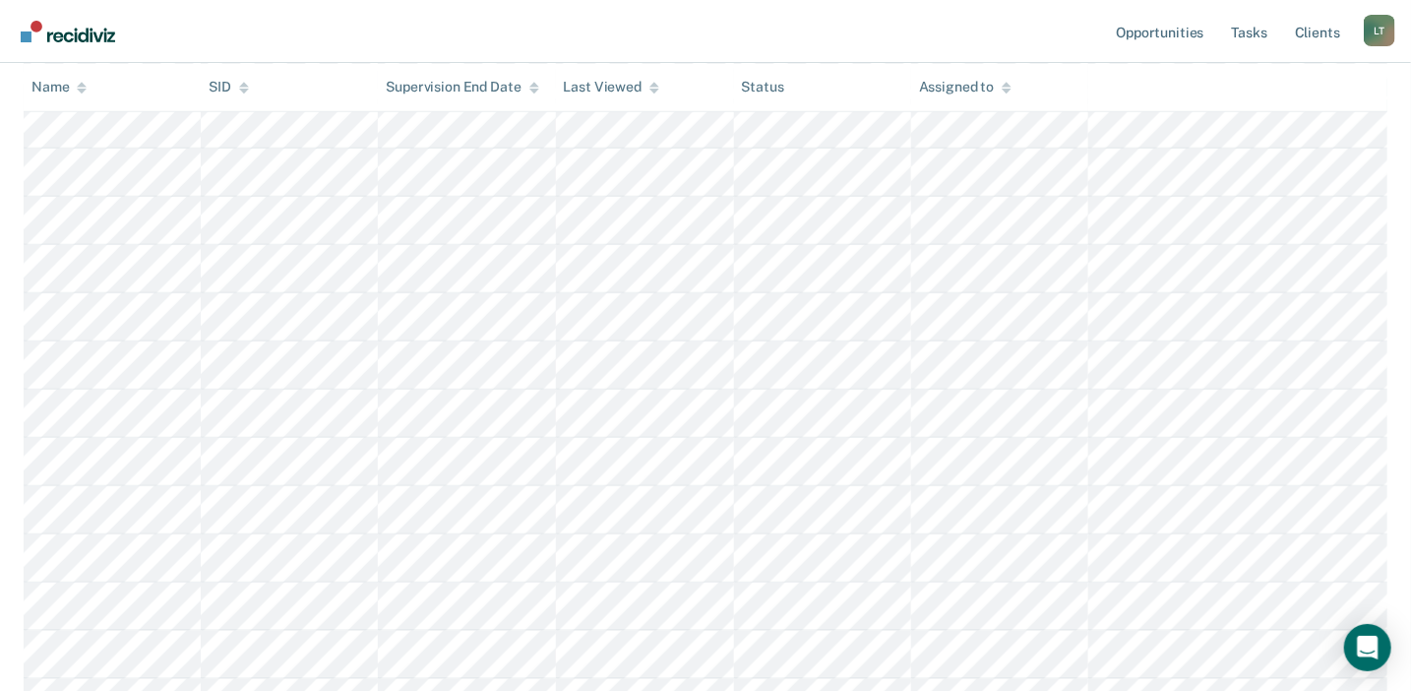
scroll to position [787, 0]
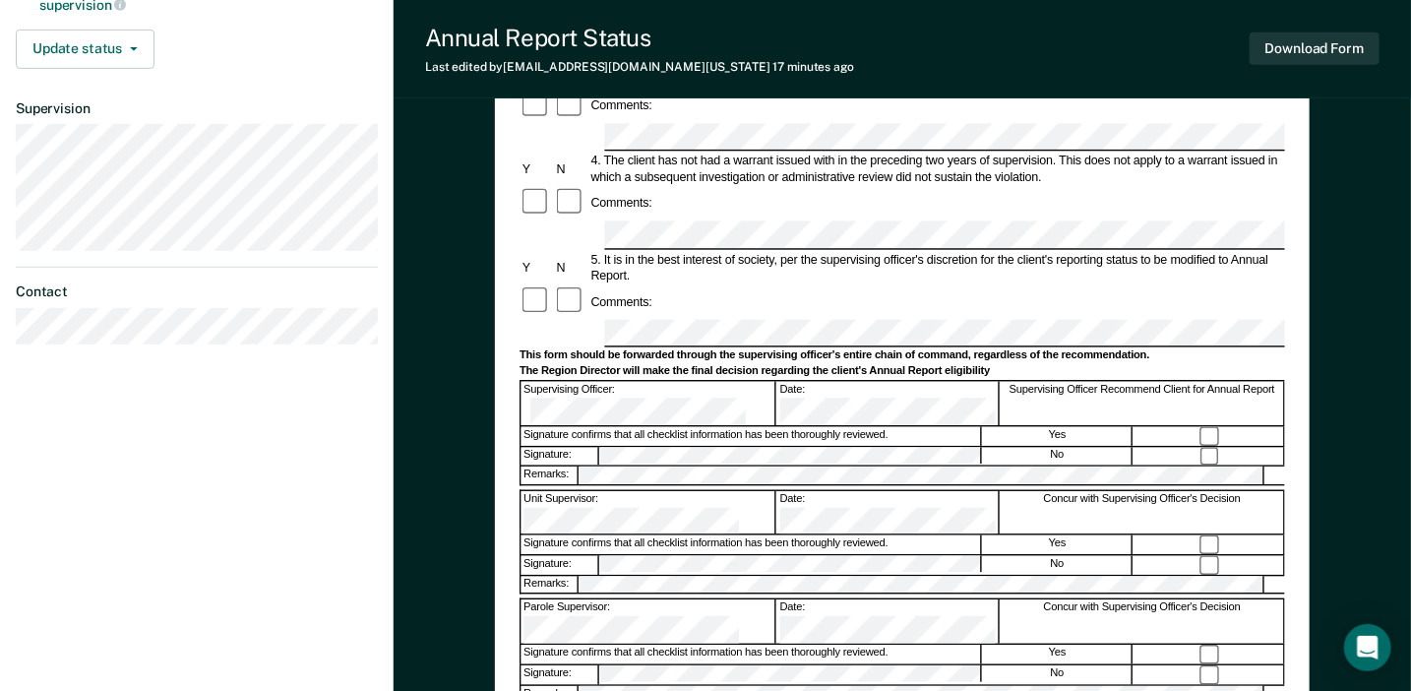
scroll to position [492, 0]
click at [1326, 258] on div "Annual Reporting Checklist, Recommendation, and Determination Form Clients who …" at bounding box center [902, 258] width 1017 height 1256
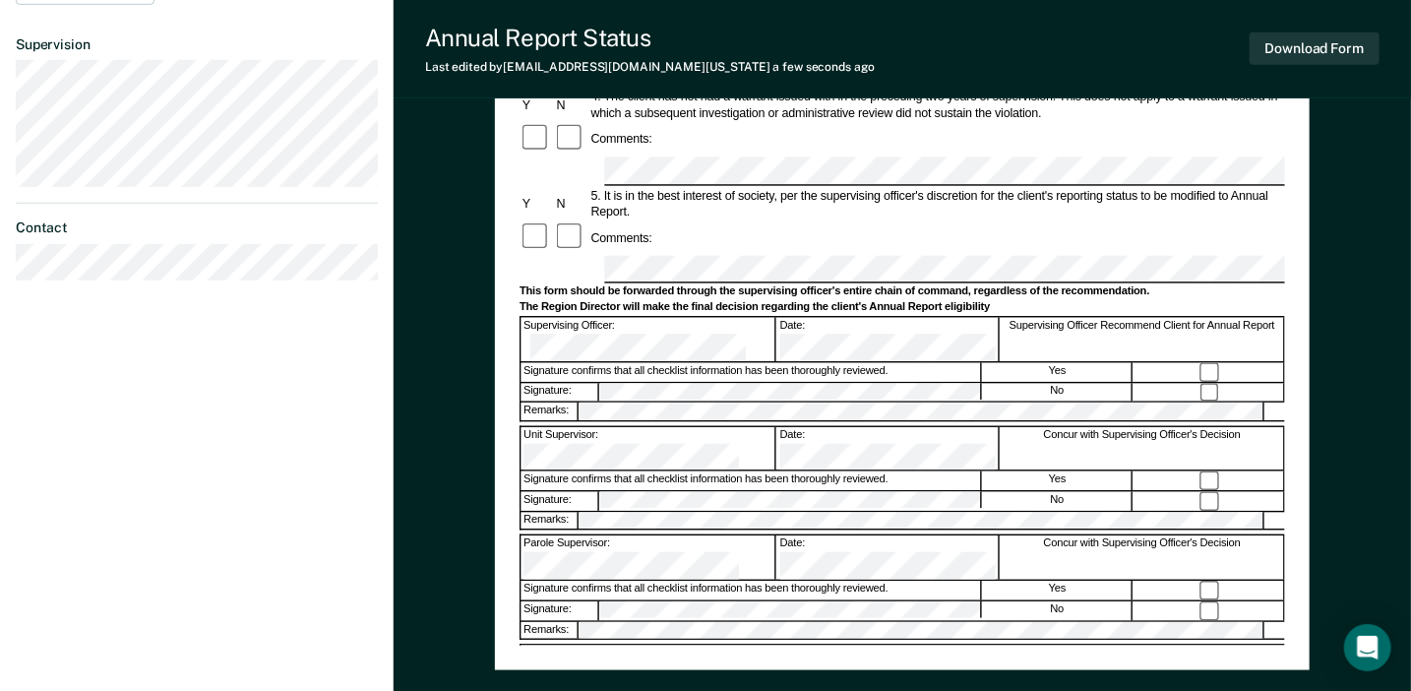
scroll to position [590, 0]
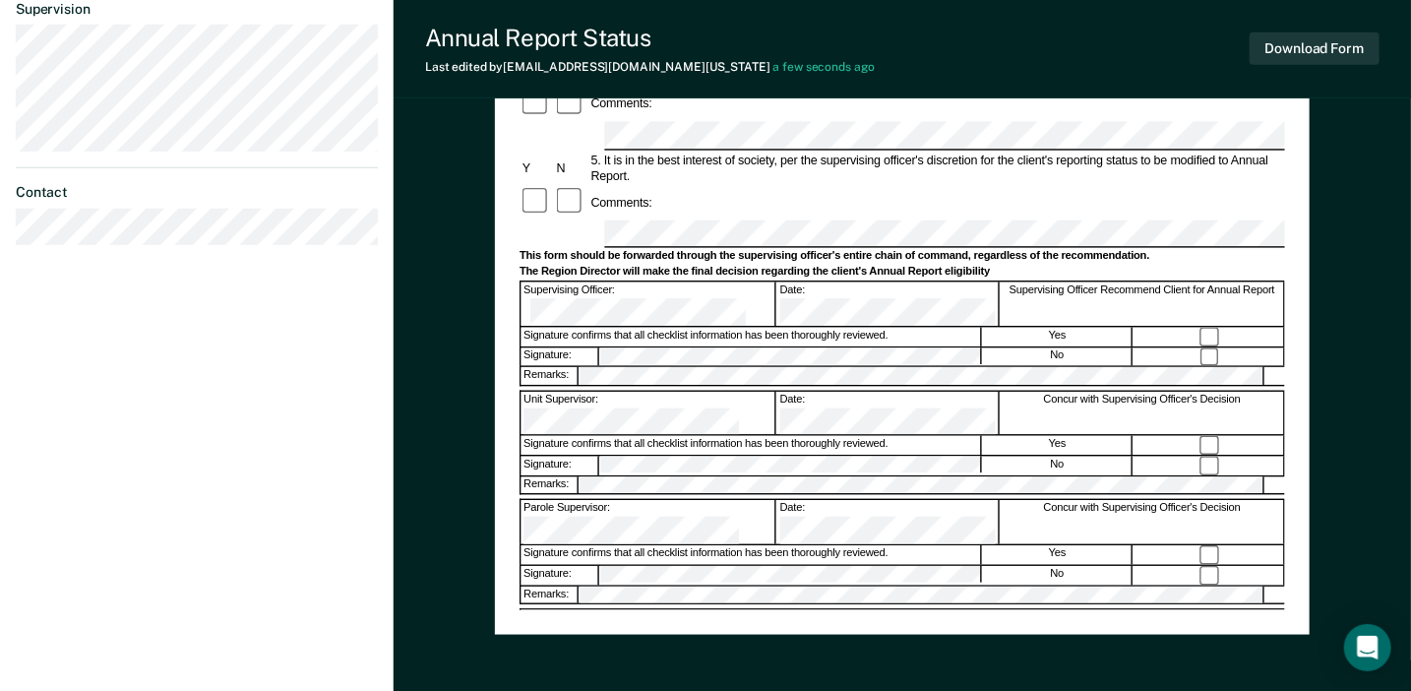
click at [1300, 253] on div "Annual Reporting Checklist, Recommendation, and Determination Form Clients who …" at bounding box center [902, 103] width 815 height 1061
click at [1208, 436] on div at bounding box center [1209, 445] width 151 height 19
click at [1208, 545] on div at bounding box center [1209, 554] width 151 height 19
click at [1342, 258] on div "Annual Reporting Checklist, Recommendation, and Determination Form Clients who …" at bounding box center [902, 160] width 1017 height 1256
click at [1290, 345] on div "Annual Reporting Checklist, Recommendation, and Determination Form Clients who …" at bounding box center [902, 103] width 815 height 1061
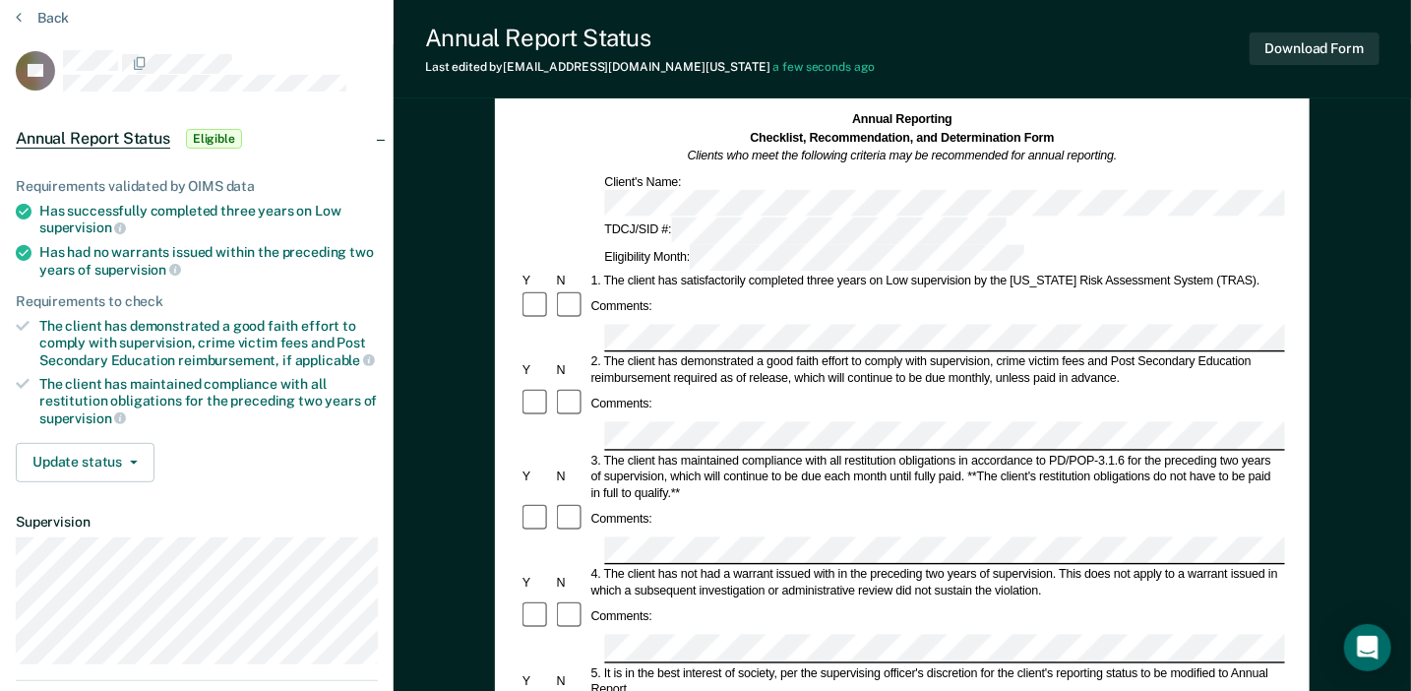
scroll to position [0, 0]
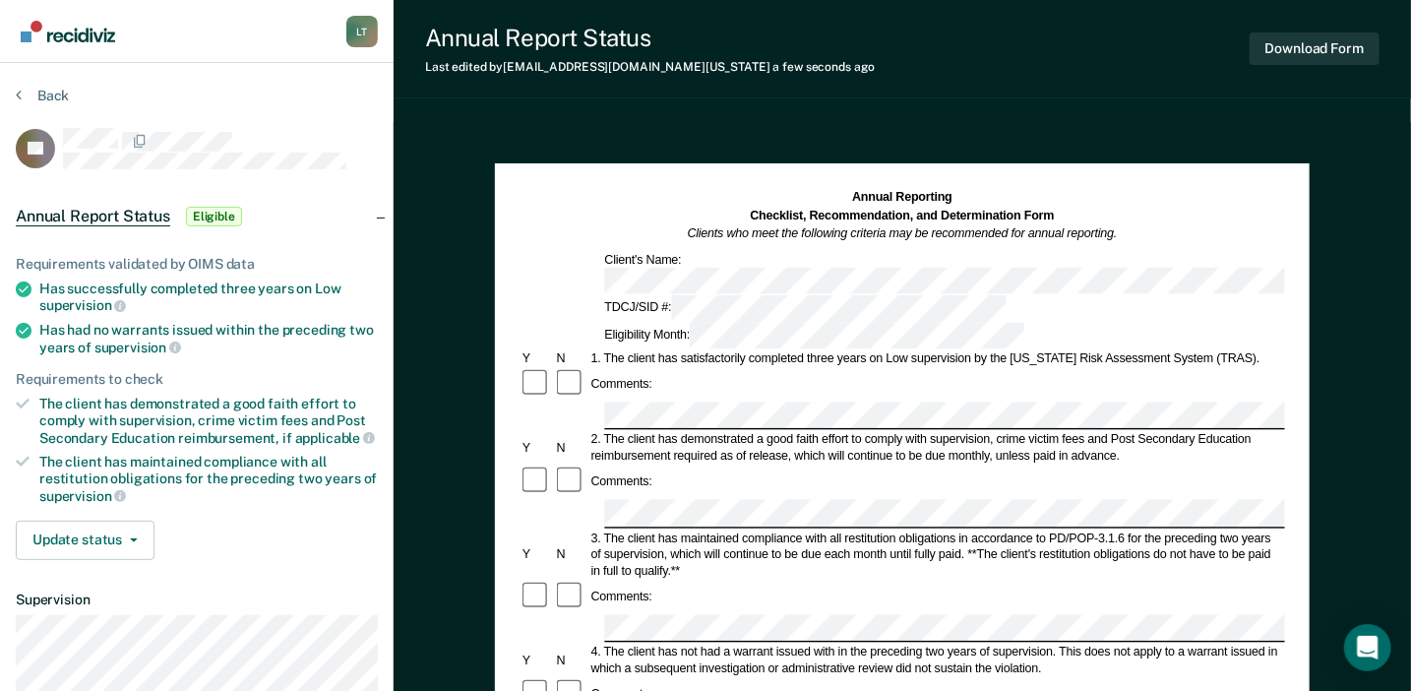
drag, startPoint x: 1274, startPoint y: 188, endPoint x: 1271, endPoint y: 214, distance: 26.7
click at [1274, 188] on div "Annual Reporting Checklist, Recommendation, and Determination Form Clients who …" at bounding box center [901, 215] width 765 height 55
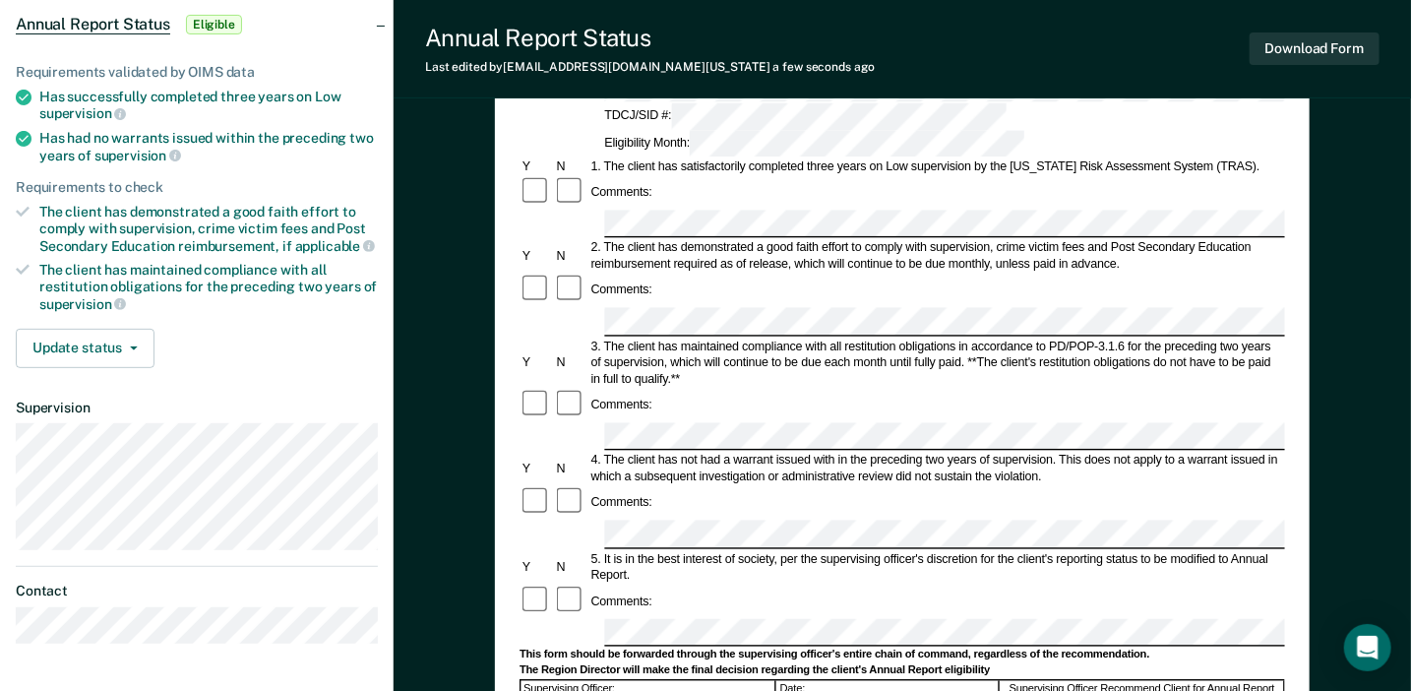
scroll to position [197, 0]
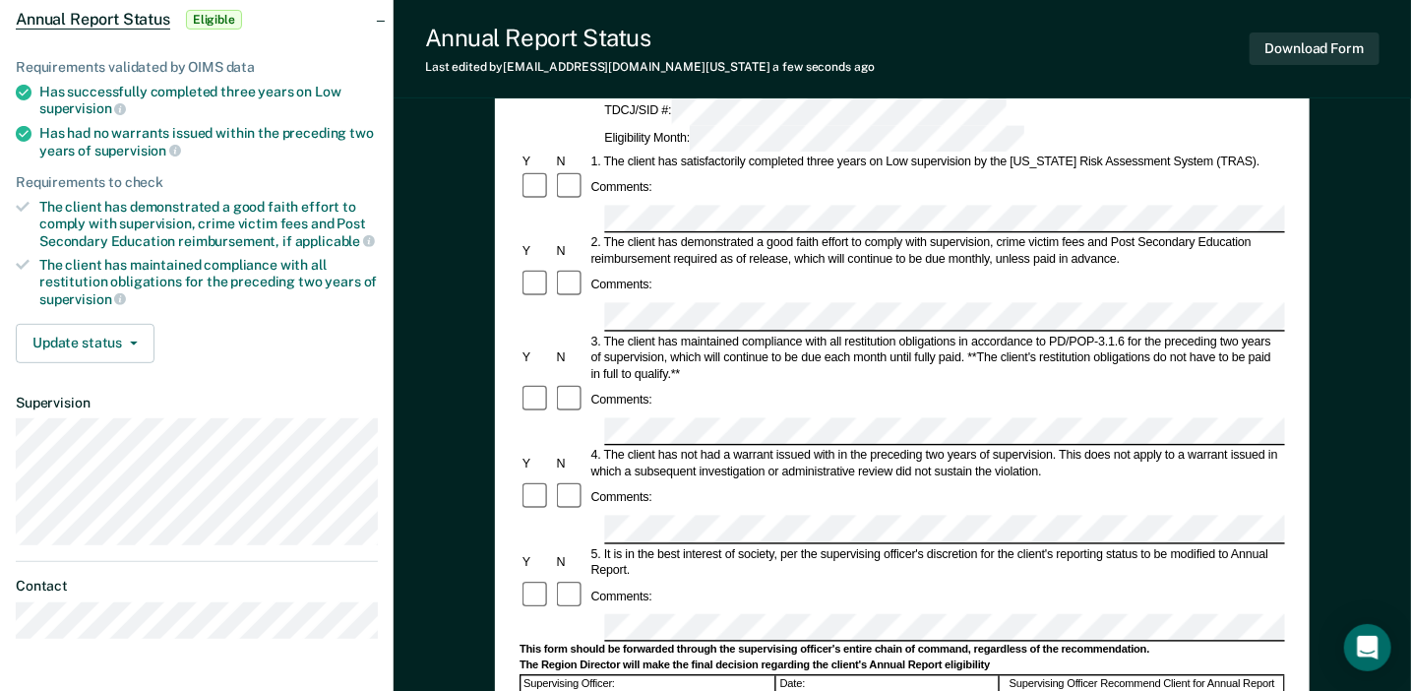
click at [1302, 221] on div "Annual Reporting Checklist, Recommendation, and Determination Form Clients who …" at bounding box center [902, 497] width 815 height 1061
click at [785, 384] on div "Comments:" at bounding box center [901, 400] width 765 height 32
click at [1358, 306] on div "Annual Reporting Checklist, Recommendation, and Determination Form Clients who …" at bounding box center [902, 553] width 1017 height 1256
click at [966, 394] on form "Annual Reporting Checklist, Recommendation, and Determination Form Clients who …" at bounding box center [901, 611] width 765 height 1241
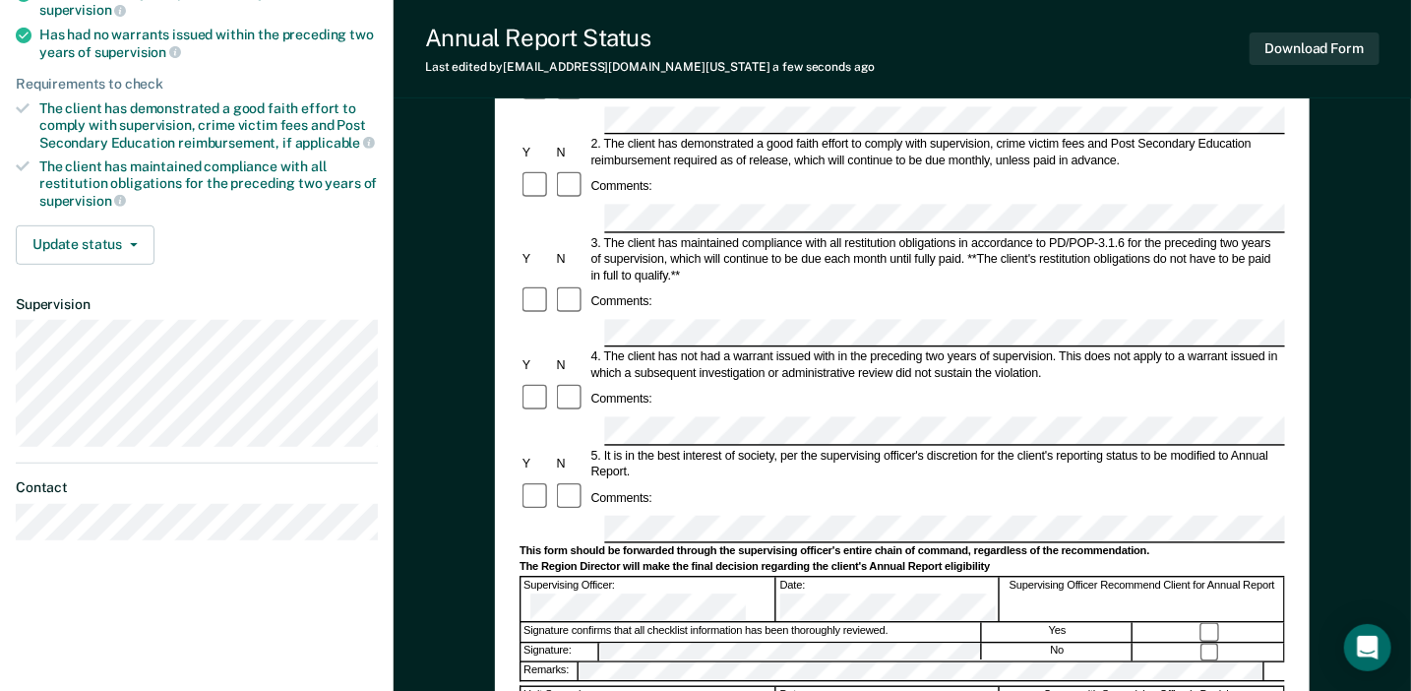
click at [1358, 259] on div "Annual Reporting Checklist, Recommendation, and Determination Form Clients who …" at bounding box center [902, 455] width 1017 height 1256
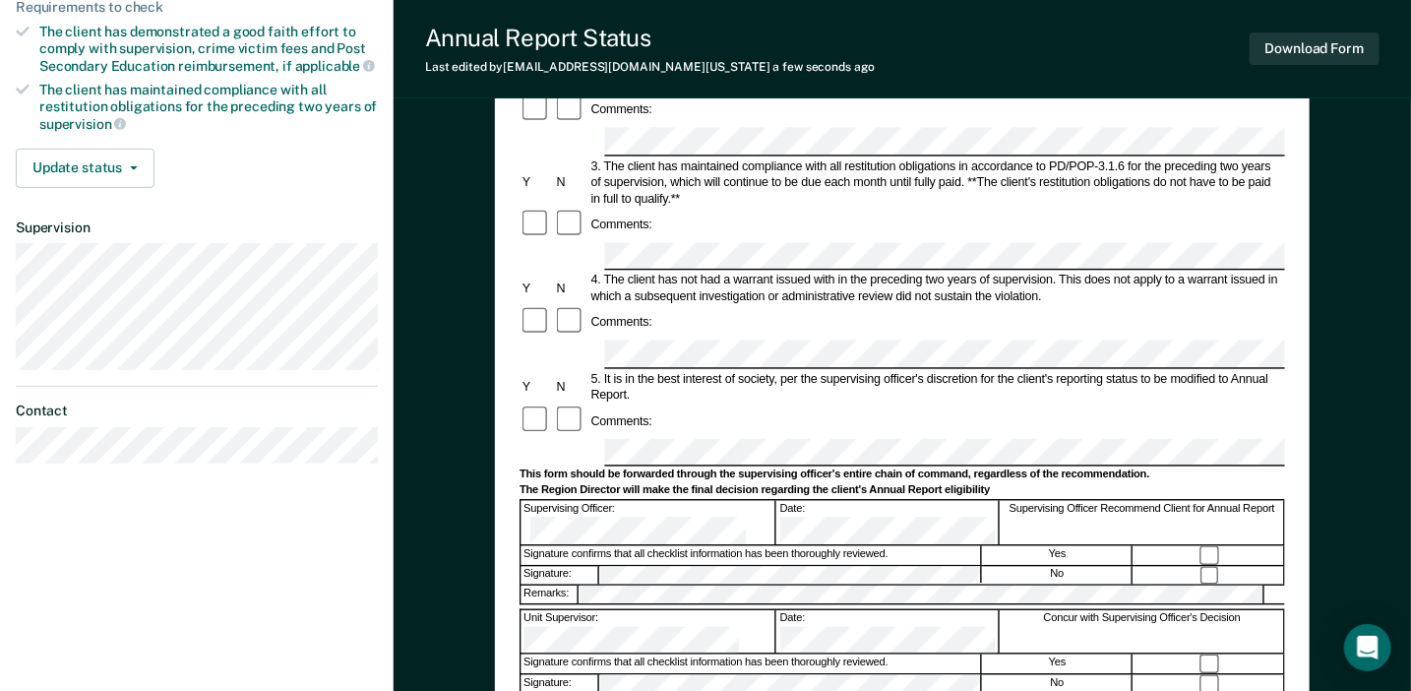
scroll to position [492, 0]
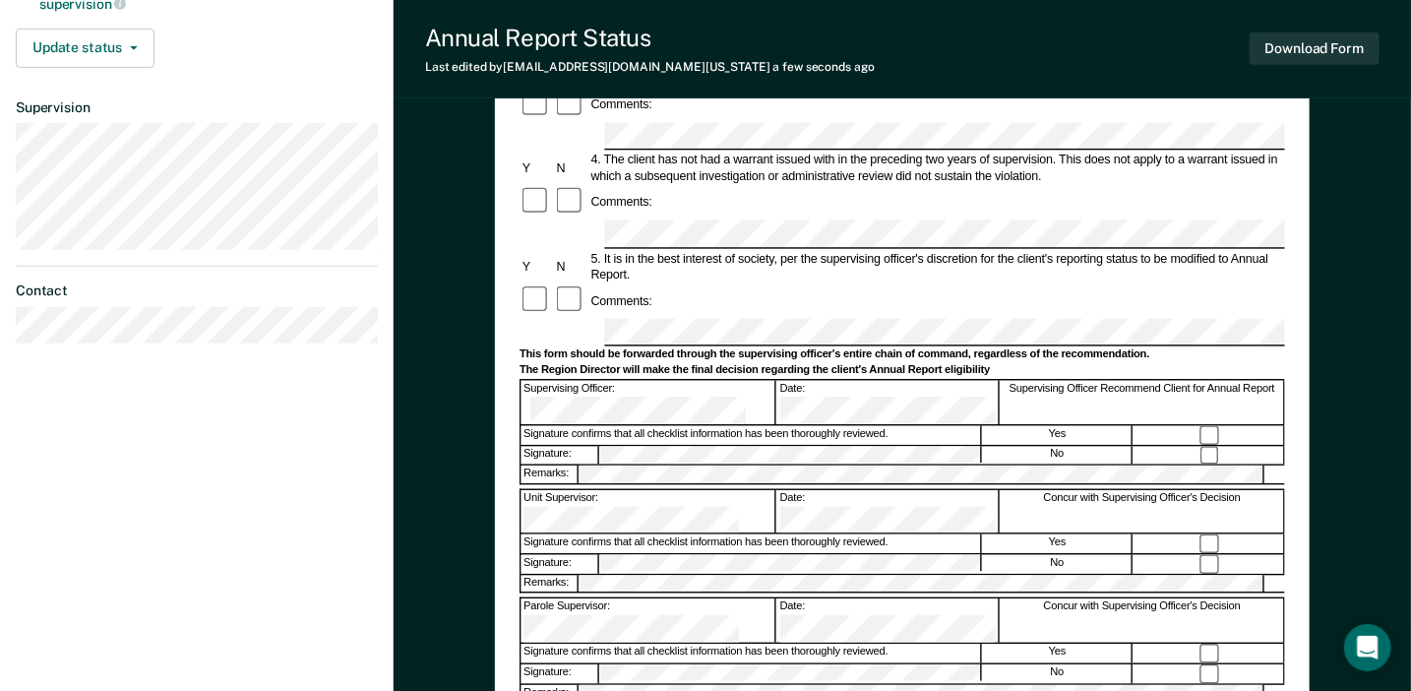
click at [1356, 149] on div "Annual Reporting Checklist, Recommendation, and Determination Form Clients who …" at bounding box center [902, 258] width 1017 height 1256
click at [843, 364] on div "The Region Director will make the final decision regarding the client's Annual …" at bounding box center [901, 371] width 765 height 14
click at [884, 642] on div "Signature confirms that all checklist information has been thoroughly reviewed.…" at bounding box center [901, 652] width 765 height 21
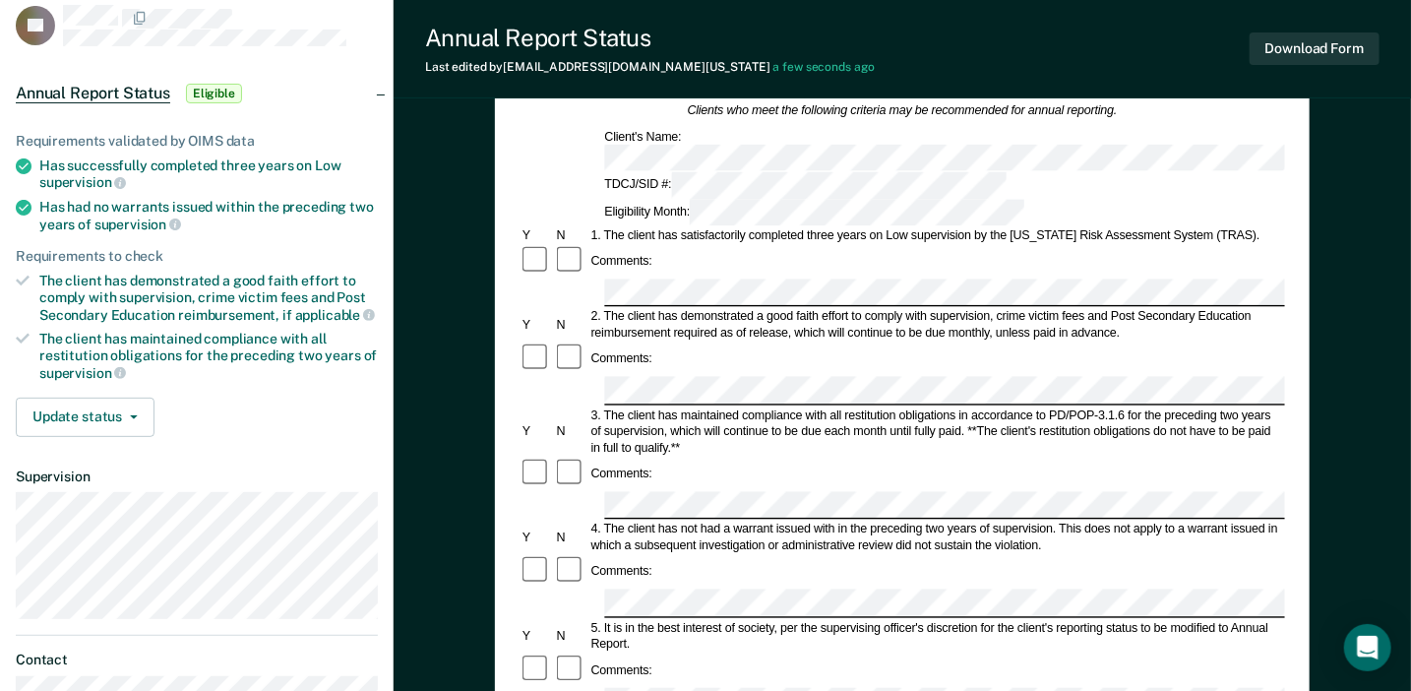
scroll to position [0, 0]
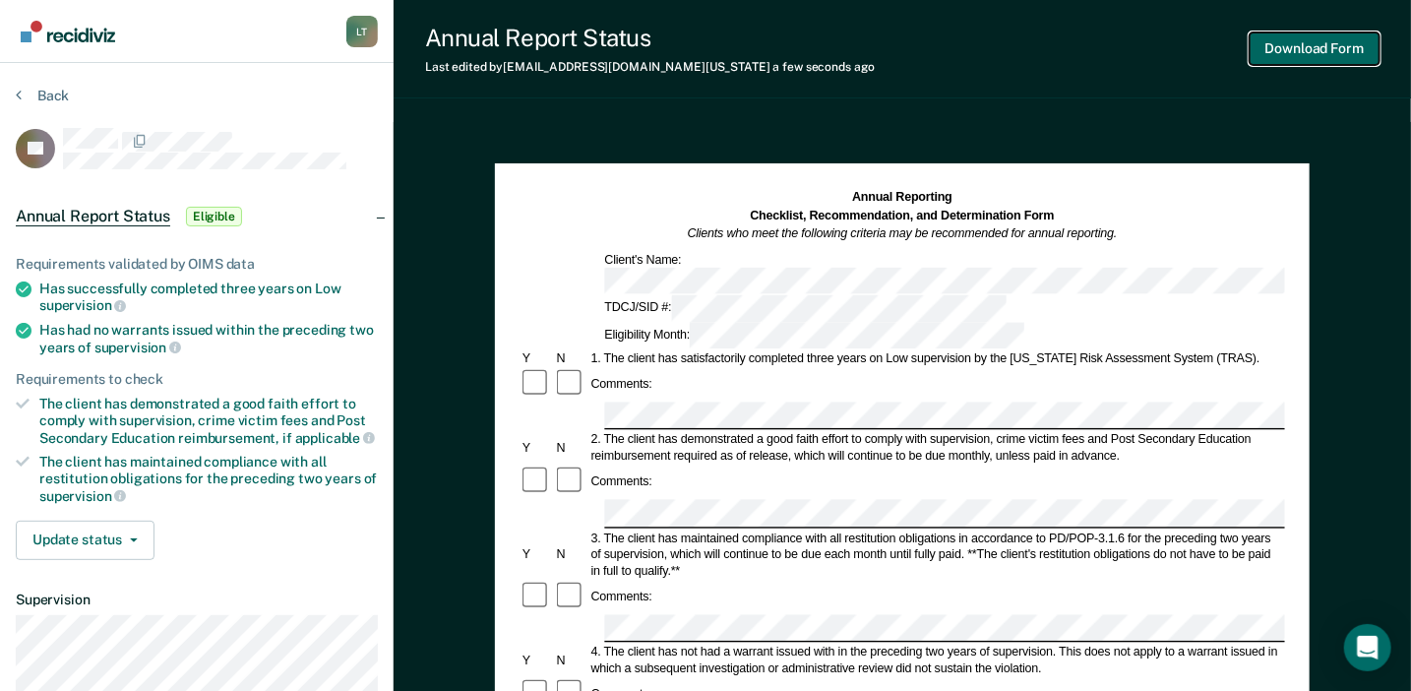
click at [1279, 58] on button "Download Form" at bounding box center [1314, 48] width 130 height 32
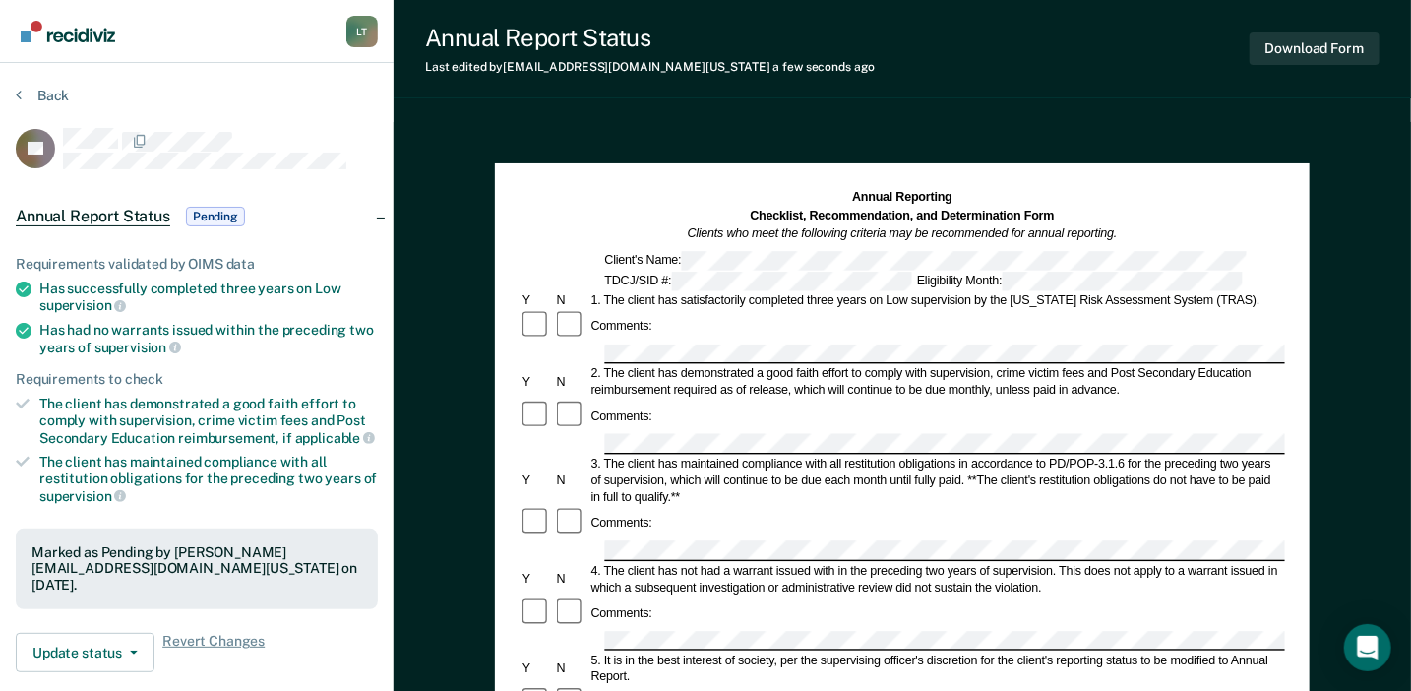
click at [1340, 103] on div "Annual Report Status Last edited by [PERSON_NAME][EMAIL_ADDRESS][DOMAIN_NAME][U…" at bounding box center [902, 644] width 1017 height 1288
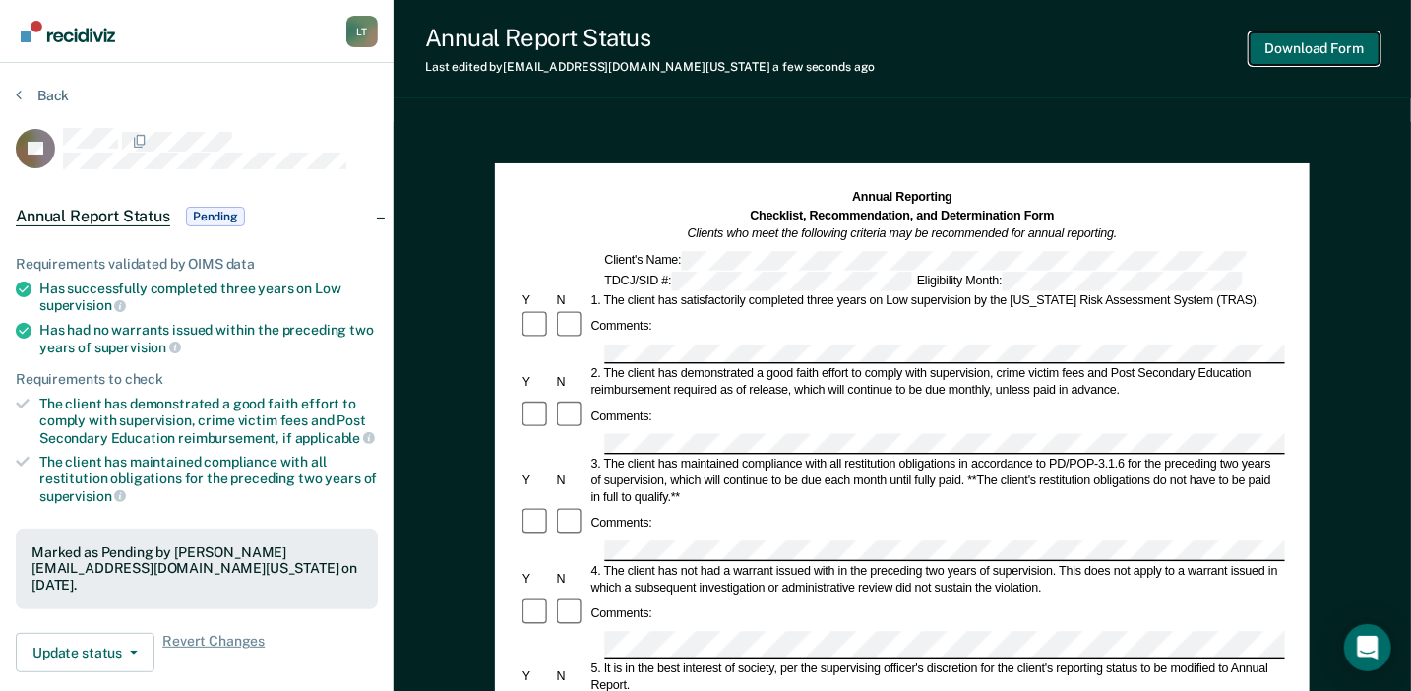
click at [1317, 58] on button "Download Form" at bounding box center [1314, 48] width 130 height 32
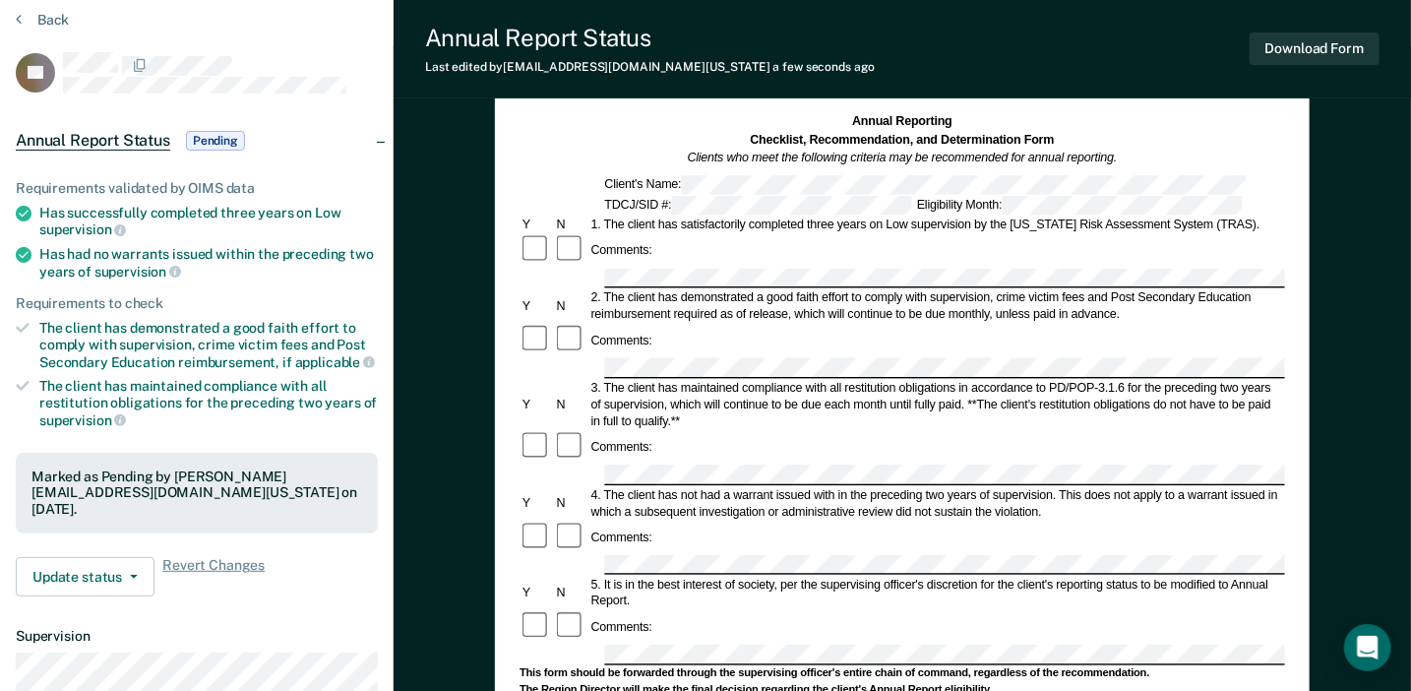
scroll to position [197, 0]
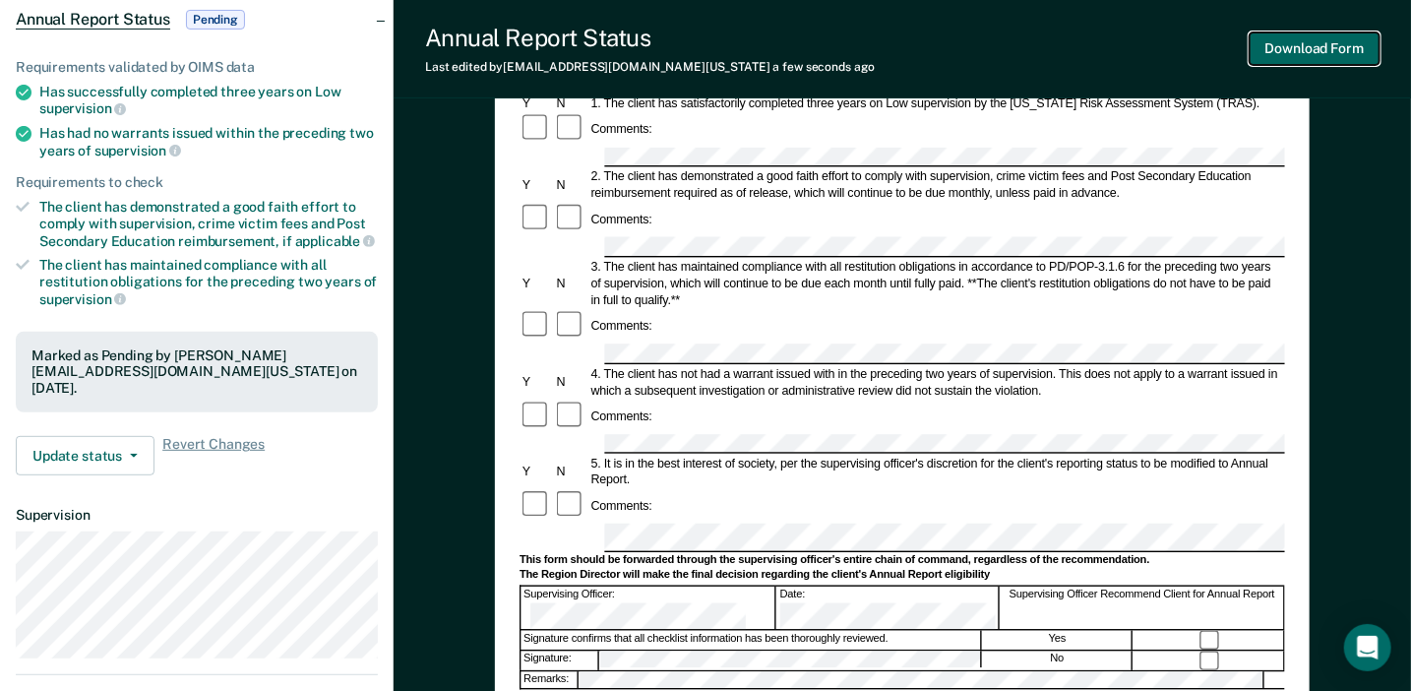
click at [1333, 57] on button "Download Form" at bounding box center [1314, 48] width 130 height 32
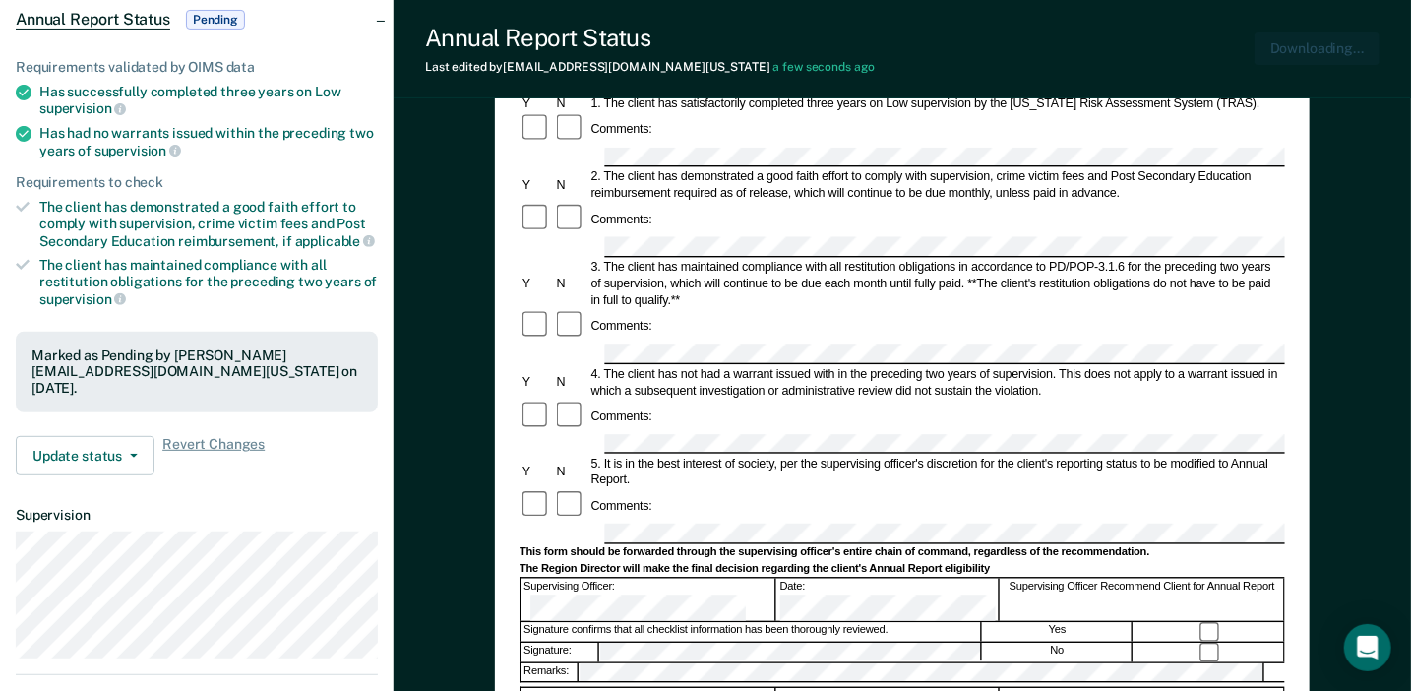
scroll to position [0, 0]
